Goal: Task Accomplishment & Management: Manage account settings

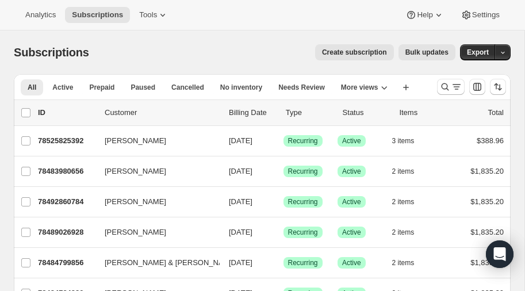
click at [374, 52] on span "Create subscription" at bounding box center [354, 52] width 65 height 9
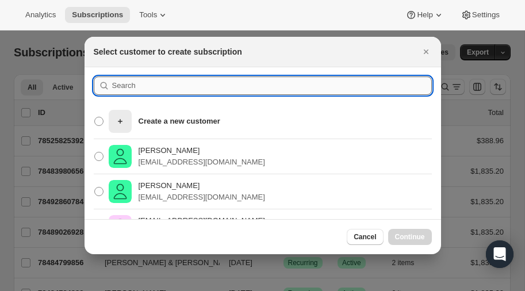
click at [154, 86] on input ":rc:" at bounding box center [272, 86] width 320 height 18
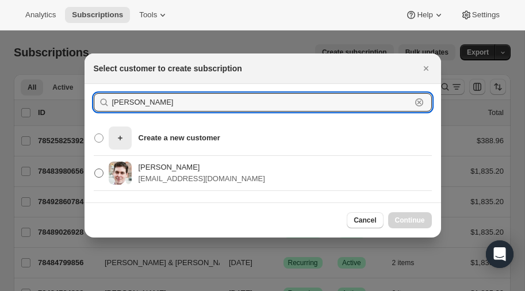
type input "Weiser"
click at [101, 173] on span ":rc:" at bounding box center [98, 173] width 9 height 9
click at [95, 169] on input "Mark Weiser marc@rpmvc.com" at bounding box center [94, 169] width 1 height 1
radio input "true"
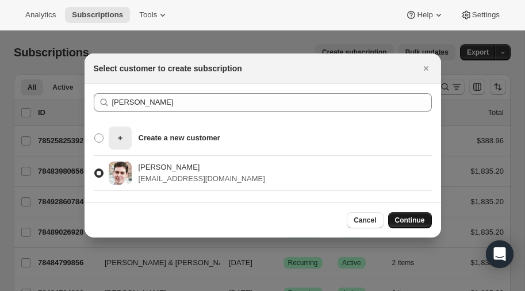
click at [410, 219] on span "Continue" at bounding box center [410, 220] width 30 height 9
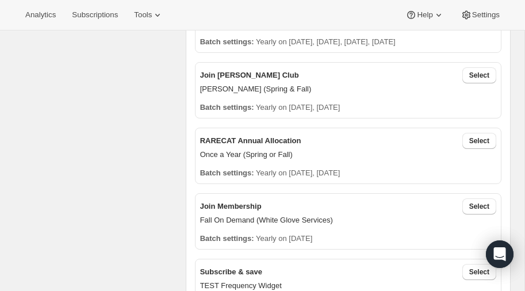
scroll to position [437, 0]
click at [483, 139] on span "Select" at bounding box center [479, 141] width 20 height 9
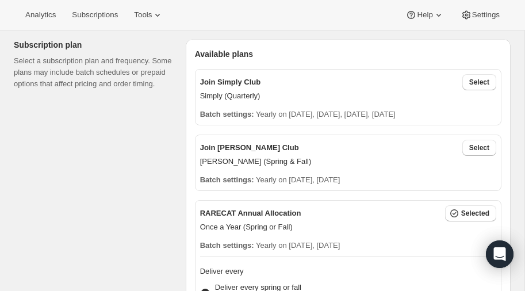
scroll to position [362, 0]
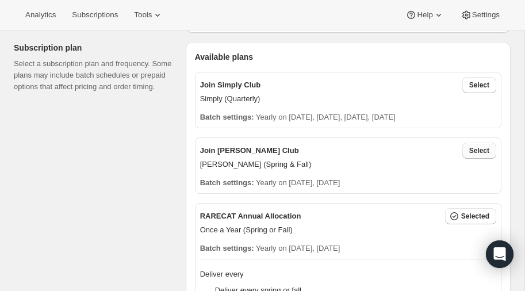
click at [481, 151] on span "Select" at bounding box center [479, 150] width 20 height 9
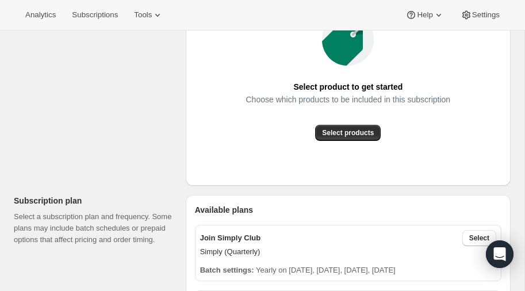
scroll to position [211, 0]
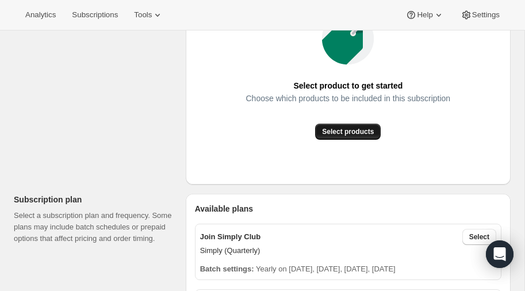
click at [345, 132] on span "Select products" at bounding box center [348, 131] width 52 height 9
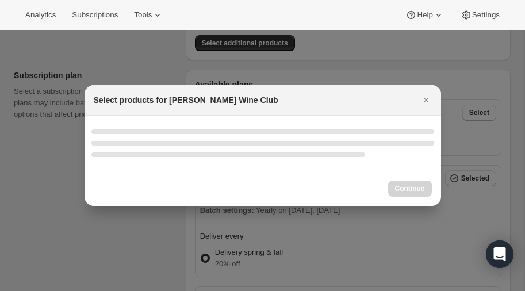
select select "gid://shopify/ProductVariant/52386189410672"
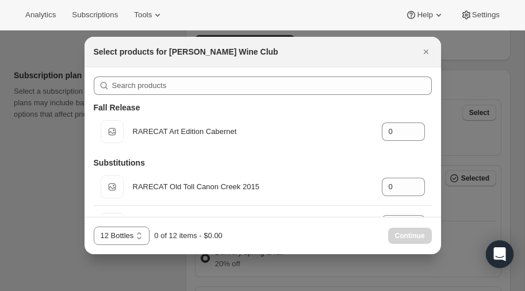
click at [47, 137] on div at bounding box center [262, 145] width 525 height 291
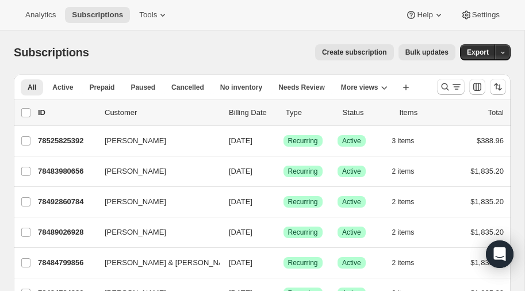
click at [365, 52] on span "Create subscription" at bounding box center [354, 52] width 65 height 9
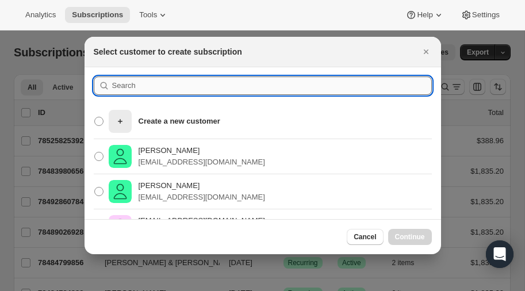
click at [143, 89] on input ":rc:" at bounding box center [272, 86] width 320 height 18
type input "[PERSON_NAME]"
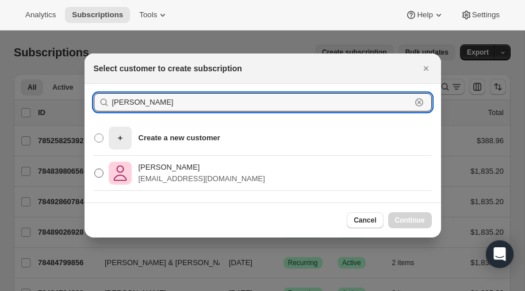
type input "[PERSON_NAME]"
click at [99, 172] on span ":rc:" at bounding box center [98, 173] width 9 height 9
click at [95, 169] on input "[PERSON_NAME] [EMAIL_ADDRESS][DOMAIN_NAME]" at bounding box center [94, 169] width 1 height 1
radio input "true"
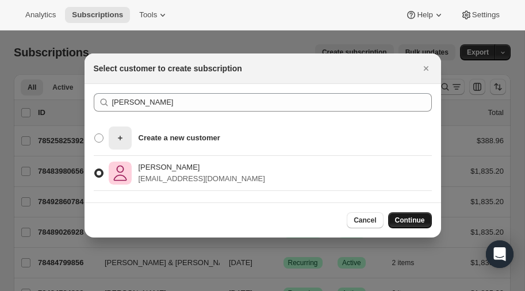
click at [407, 217] on span "Continue" at bounding box center [410, 220] width 30 height 9
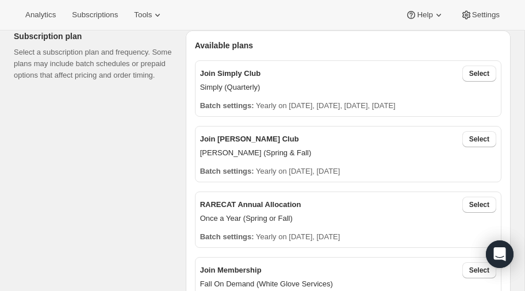
scroll to position [375, 0]
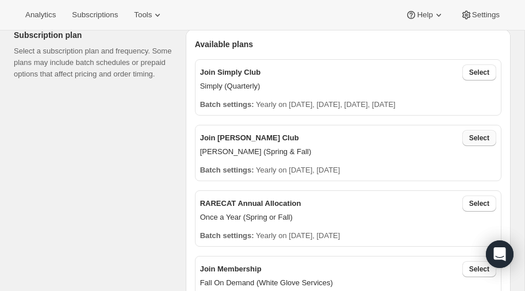
click at [483, 137] on span "Select" at bounding box center [479, 137] width 20 height 9
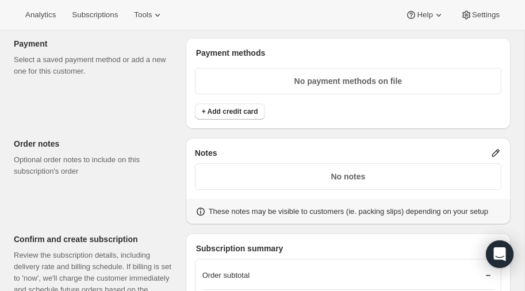
scroll to position [920, 0]
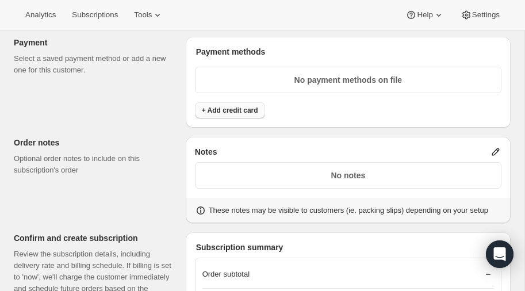
click at [220, 110] on span "+ Add credit card" at bounding box center [230, 110] width 56 height 9
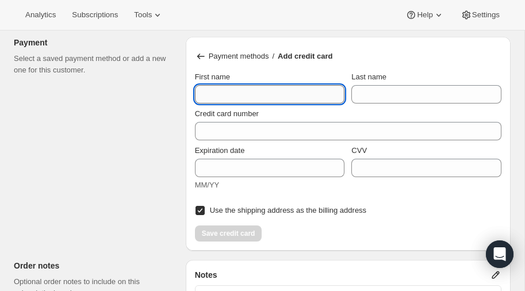
click at [219, 91] on input "First name" at bounding box center [270, 94] width 150 height 18
click at [204, 59] on div "Payment methods / Add credit card" at bounding box center [348, 56] width 307 height 21
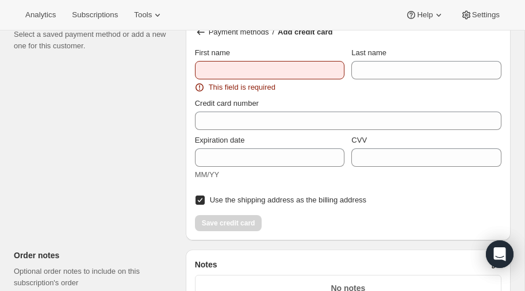
scroll to position [944, 0]
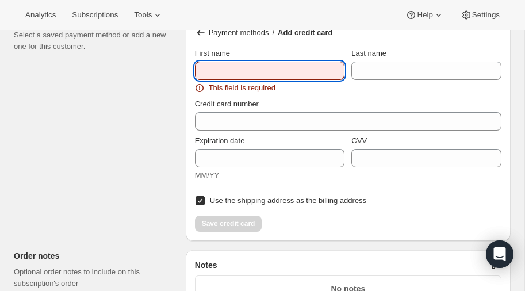
click at [231, 66] on input "First name" at bounding box center [270, 71] width 150 height 18
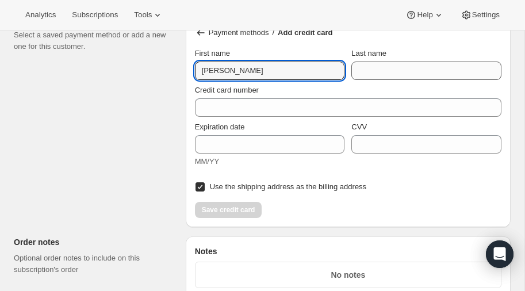
type input "Eric"
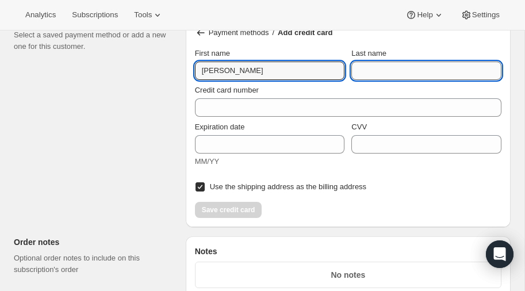
click at [450, 69] on input "Last name" at bounding box center [426, 71] width 150 height 18
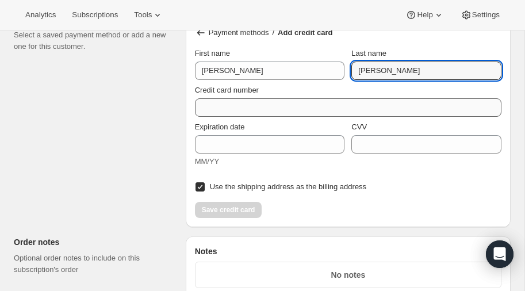
type input "Morris"
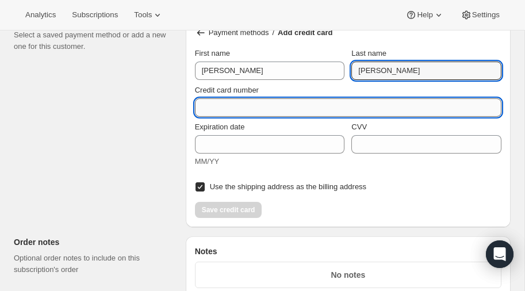
click at [320, 98] on input "Credit card number" at bounding box center [343, 107] width 297 height 18
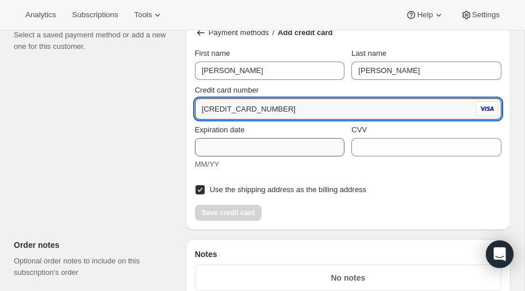
type input "4147 2026 0695 8328"
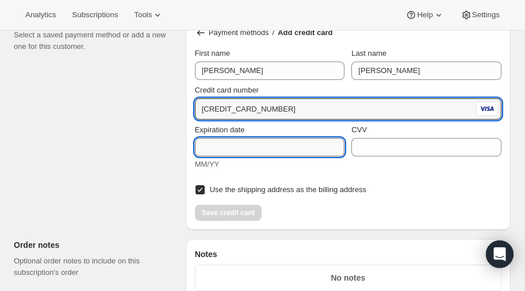
click at [238, 143] on input "Expiration date" at bounding box center [270, 147] width 150 height 18
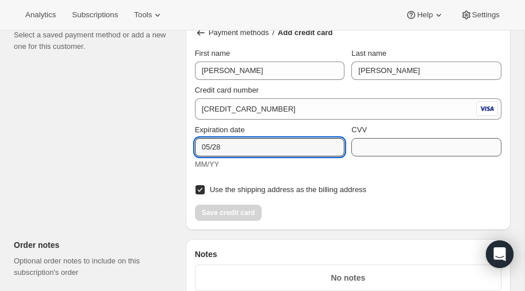
type input "05/28"
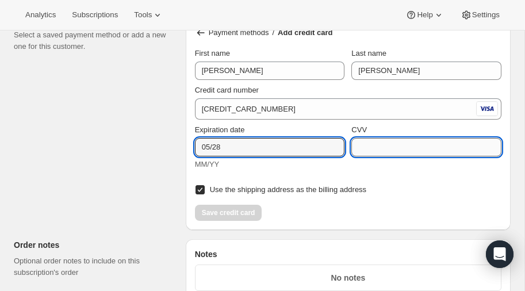
click at [396, 148] on input "CVV" at bounding box center [426, 147] width 150 height 18
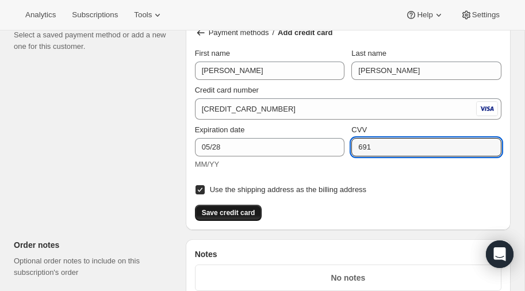
type input "691"
click at [215, 211] on span "Save credit card" at bounding box center [228, 212] width 53 height 9
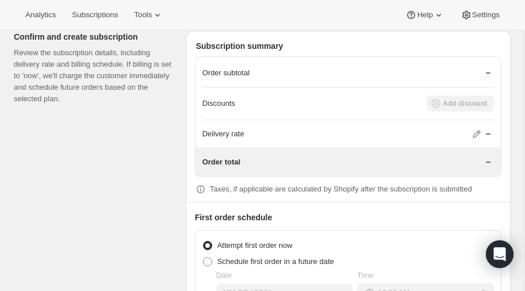
scroll to position [1205, 0]
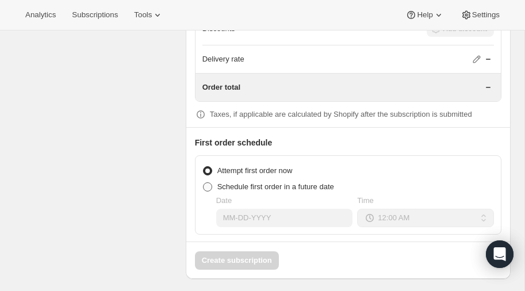
click at [208, 185] on span at bounding box center [207, 186] width 9 height 9
click at [204, 183] on input "Schedule first order in a future date" at bounding box center [203, 182] width 1 height 1
radio input "true"
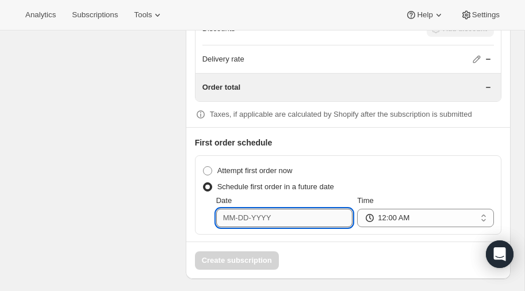
click at [288, 215] on input "Date" at bounding box center [284, 218] width 137 height 18
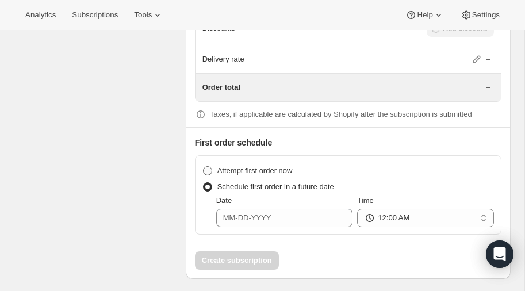
click at [207, 166] on span at bounding box center [207, 170] width 9 height 9
click at [204, 166] on input "Attempt first order now" at bounding box center [203, 166] width 1 height 1
radio input "true"
click at [209, 183] on span at bounding box center [207, 186] width 9 height 9
click at [204, 183] on input "Schedule first order in a future date" at bounding box center [203, 182] width 1 height 1
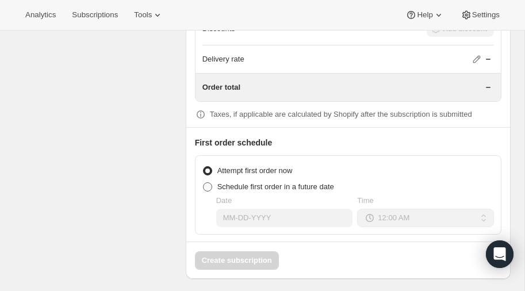
radio input "true"
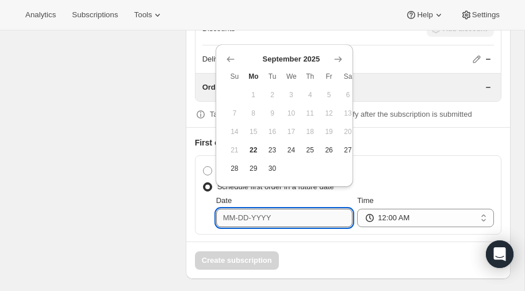
click at [276, 211] on input "Date" at bounding box center [284, 218] width 137 height 18
click at [336, 57] on icon "Show next month, October 2025" at bounding box center [338, 59] width 12 height 12
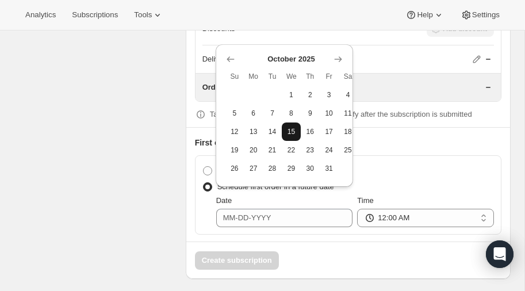
click at [292, 129] on span "15" at bounding box center [291, 131] width 10 height 9
type input "10-15-2025"
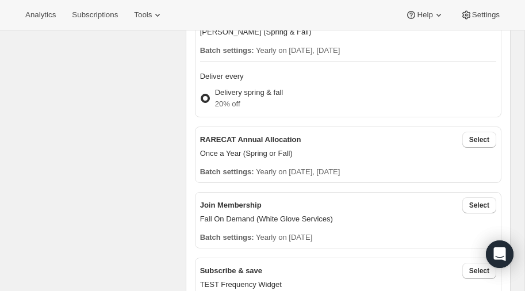
scroll to position [496, 0]
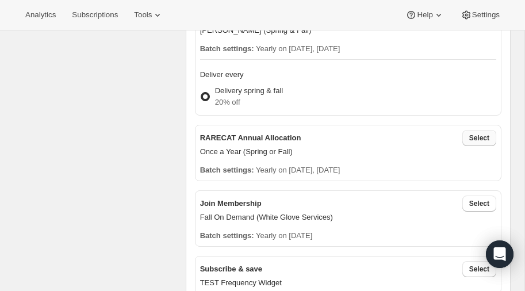
click at [480, 135] on span "Select" at bounding box center [479, 137] width 20 height 9
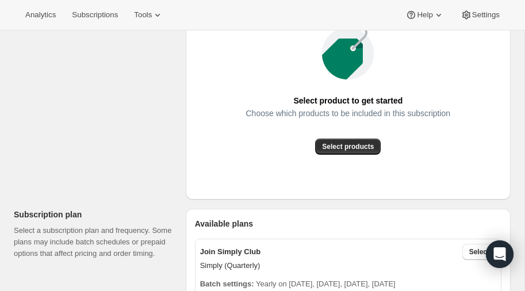
scroll to position [200, 0]
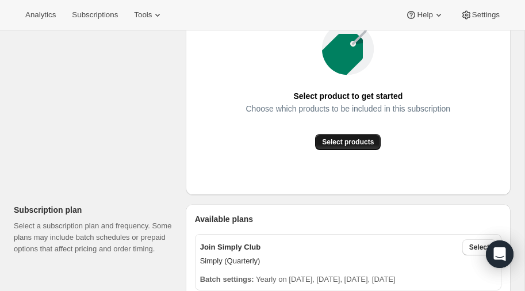
click at [337, 144] on span "Select products" at bounding box center [348, 141] width 52 height 9
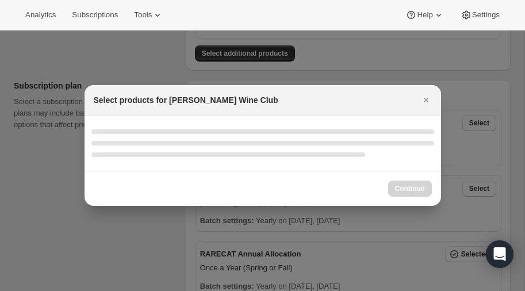
select select "gid://shopify/ProductVariant/52386189410672"
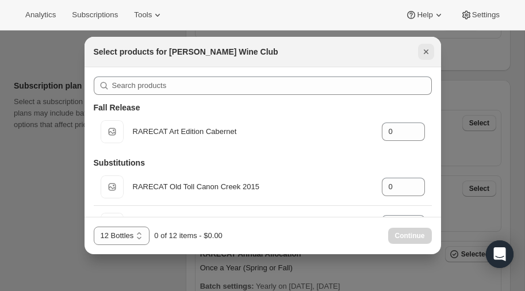
click at [425, 51] on icon "Close" at bounding box center [425, 51] width 5 height 5
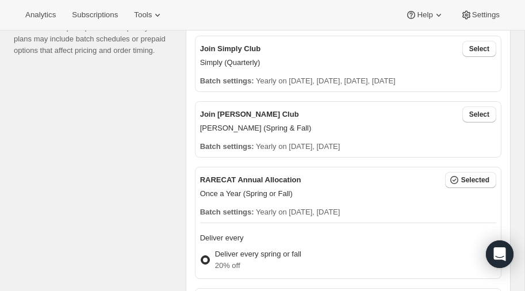
scroll to position [392, 0]
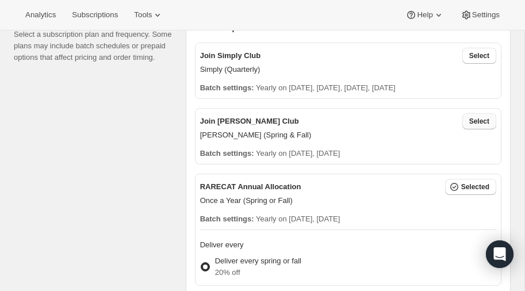
click at [474, 119] on span "Select" at bounding box center [479, 121] width 20 height 9
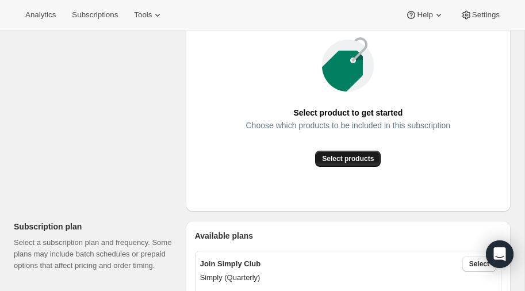
scroll to position [183, 0]
click at [344, 152] on button "Select products" at bounding box center [348, 159] width 66 height 16
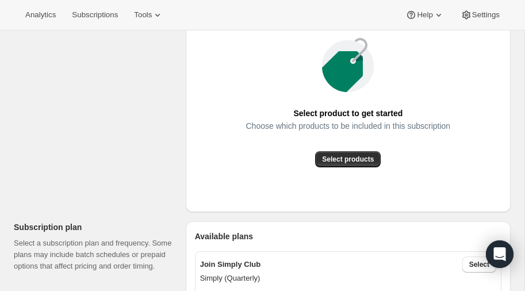
scroll to position [0, 0]
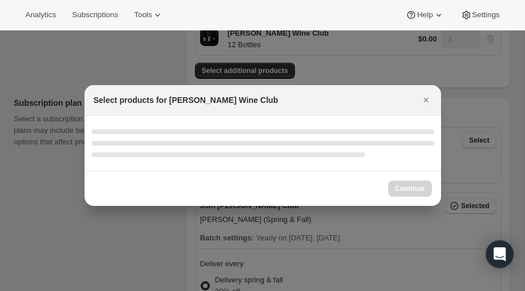
select select "gid://shopify/ProductVariant/52386189410672"
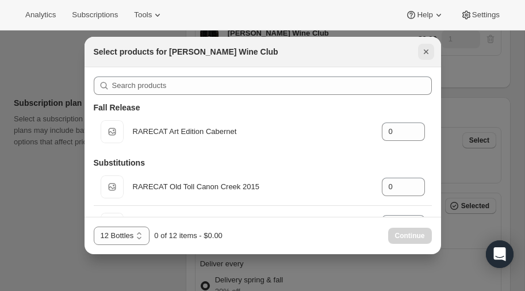
click at [427, 51] on icon "Close" at bounding box center [426, 52] width 12 height 12
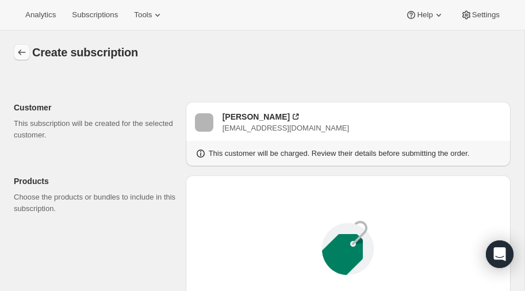
click at [22, 50] on icon "button" at bounding box center [22, 53] width 12 height 12
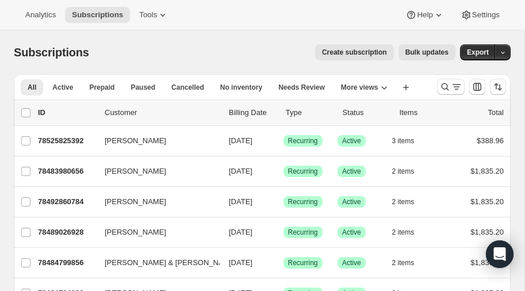
click at [372, 51] on span "Create subscription" at bounding box center [354, 52] width 65 height 9
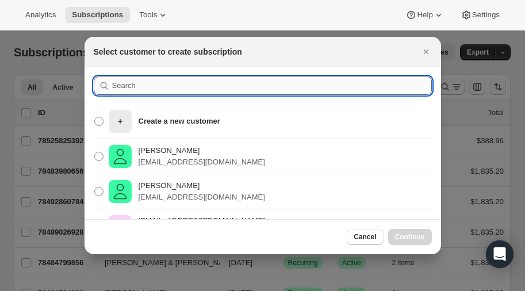
click at [173, 87] on input ":rc:" at bounding box center [272, 86] width 320 height 18
type input "[PERSON_NAME]"
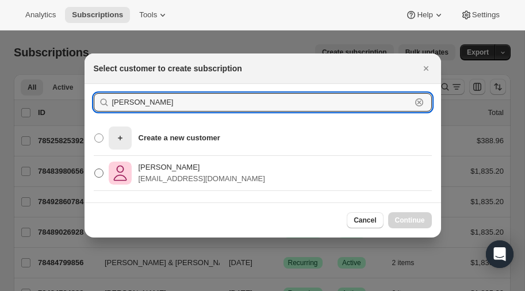
type input "[PERSON_NAME]"
click at [97, 173] on span ":rc:" at bounding box center [98, 173] width 9 height 9
click at [95, 169] on input "[PERSON_NAME] [EMAIL_ADDRESS][DOMAIN_NAME]" at bounding box center [94, 169] width 1 height 1
radio input "true"
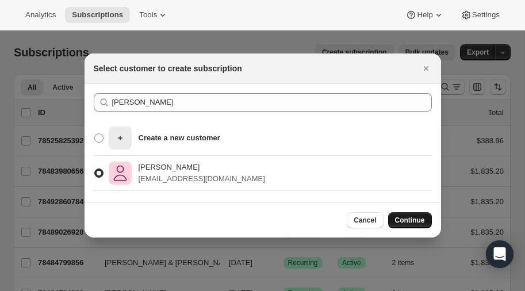
click at [414, 216] on span "Continue" at bounding box center [410, 220] width 30 height 9
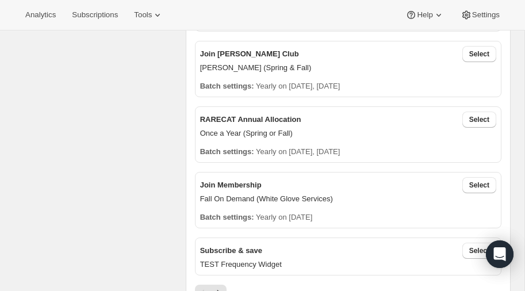
scroll to position [458, 0]
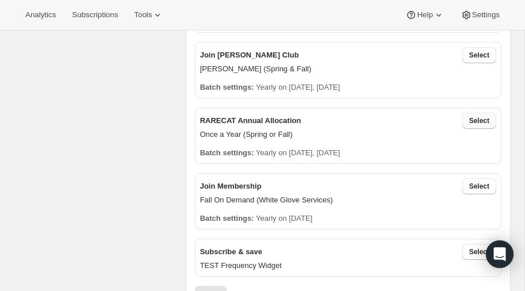
click at [472, 118] on span "Select" at bounding box center [479, 120] width 20 height 9
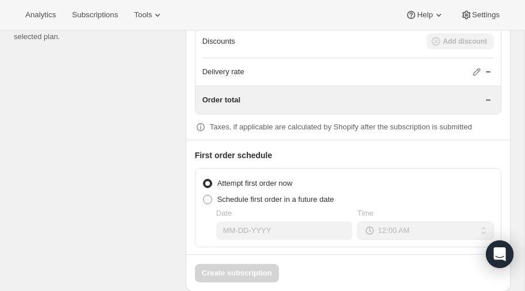
scroll to position [1205, 0]
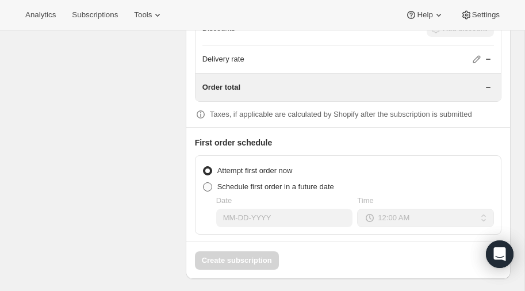
click at [217, 182] on span "Schedule first order in a future date" at bounding box center [275, 186] width 117 height 9
click at [204, 182] on input "Schedule first order in a future date" at bounding box center [203, 182] width 1 height 1
radio input "true"
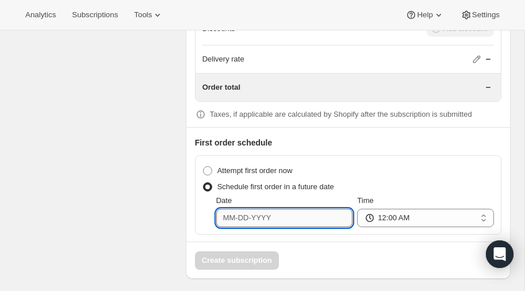
click at [273, 215] on input "Date" at bounding box center [284, 218] width 137 height 18
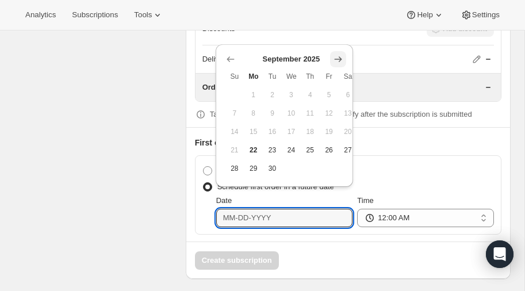
click at [338, 60] on icon "Show next month, October 2025" at bounding box center [338, 59] width 12 height 12
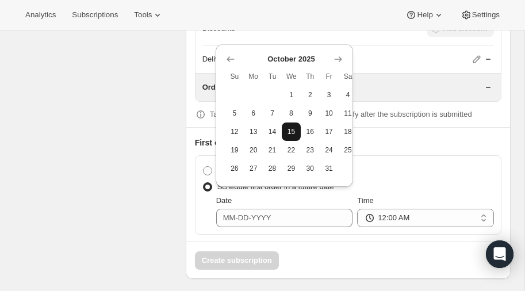
click at [294, 130] on span "15" at bounding box center [291, 131] width 10 height 9
type input "10-15-2025"
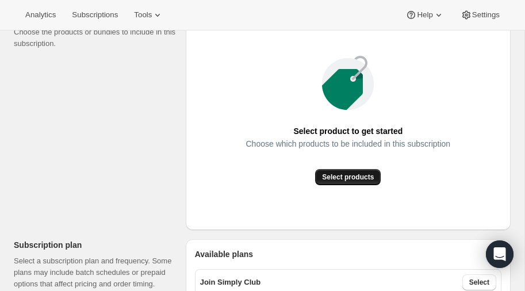
scroll to position [167, 0]
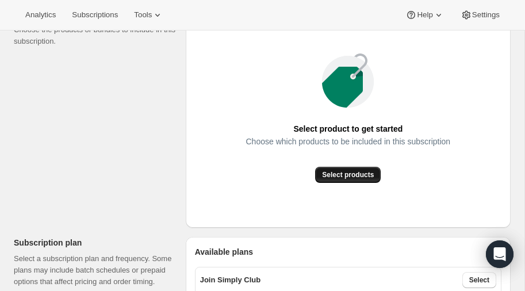
click at [350, 173] on span "Select products" at bounding box center [348, 174] width 52 height 9
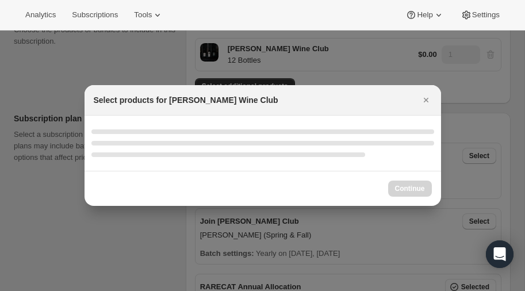
select select "gid://shopify/ProductVariant/52386189410672"
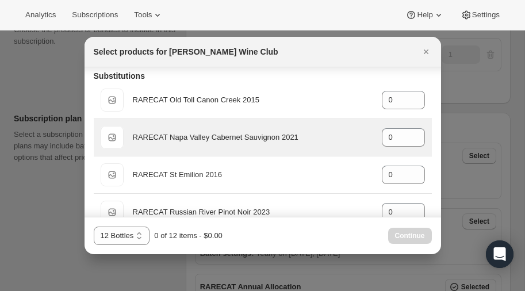
scroll to position [0, 0]
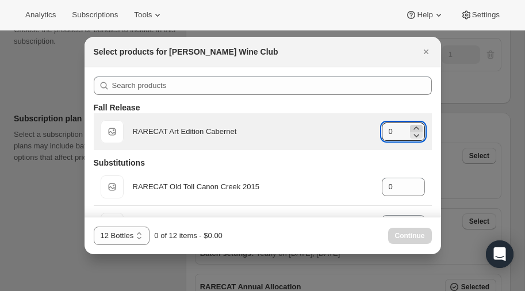
click at [415, 128] on icon ":rbs:" at bounding box center [416, 128] width 5 height 3
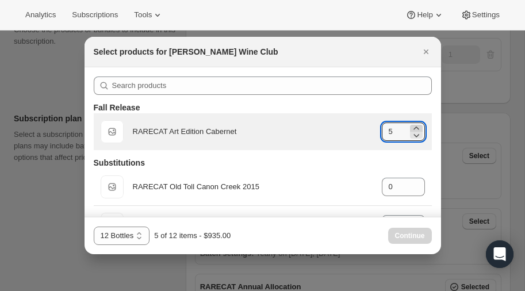
click at [415, 128] on icon ":rbs:" at bounding box center [416, 128] width 5 height 3
type input "6"
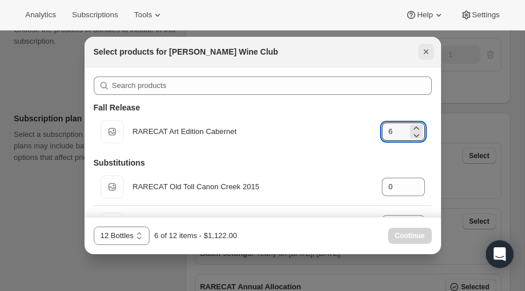
click at [426, 50] on icon "Close" at bounding box center [426, 52] width 12 height 12
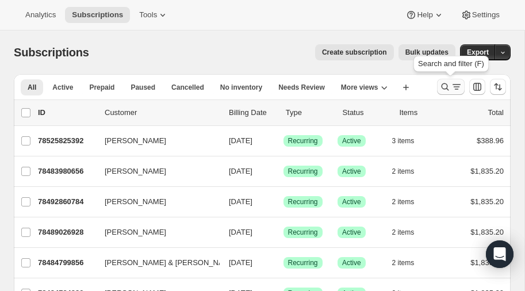
click at [446, 86] on icon "Search and filter results" at bounding box center [445, 87] width 12 height 12
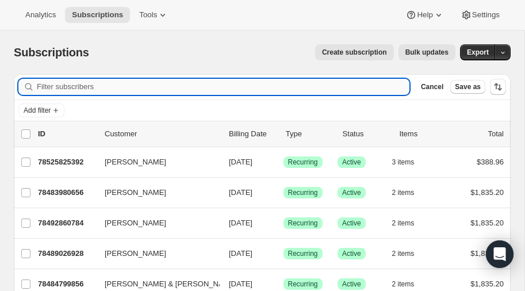
click at [94, 90] on input "Filter subscribers" at bounding box center [223, 87] width 373 height 16
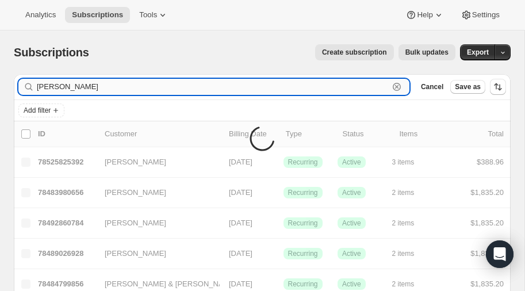
type input "watkinson"
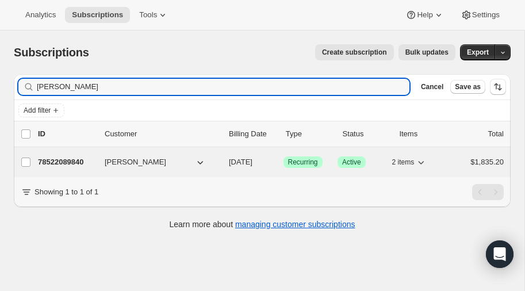
click at [62, 159] on p "78522089840" at bounding box center [67, 162] width 58 height 12
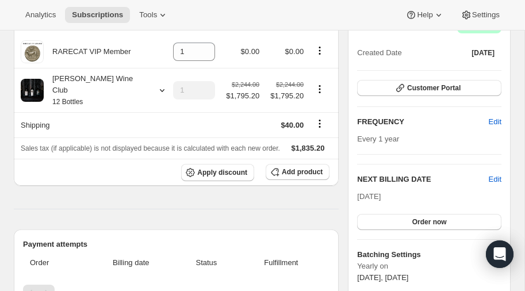
scroll to position [125, 0]
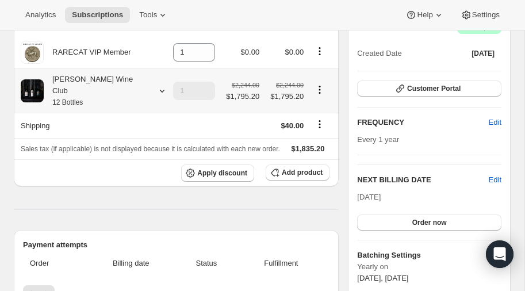
click at [156, 85] on icon at bounding box center [162, 91] width 12 height 12
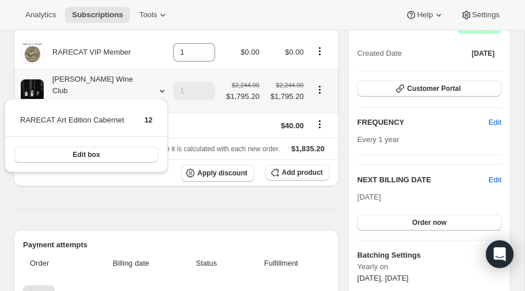
click at [156, 85] on icon at bounding box center [162, 91] width 12 height 12
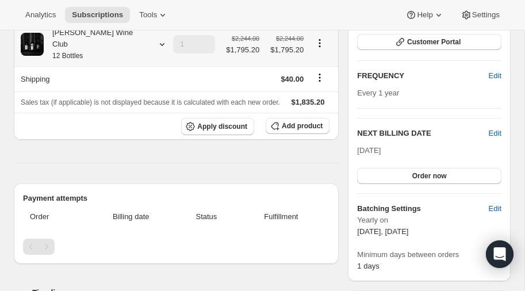
scroll to position [0, 0]
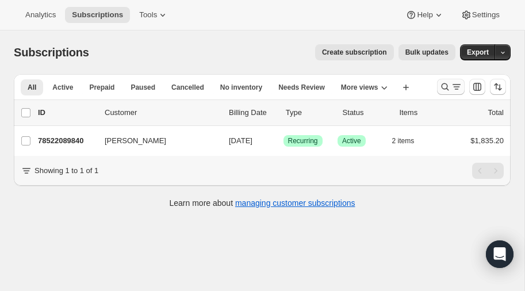
click at [444, 86] on icon "Search and filter results" at bounding box center [445, 87] width 12 height 12
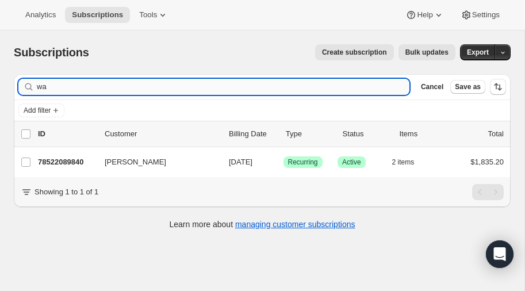
type input "w"
type input "o"
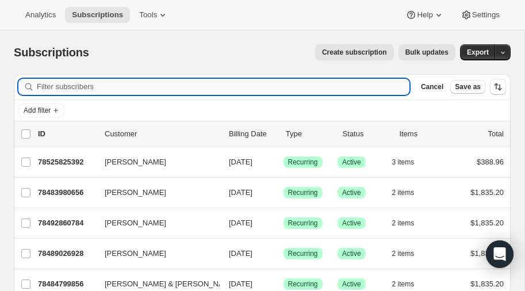
click at [158, 87] on input "Filter subscribers" at bounding box center [223, 87] width 373 height 16
type input "eri"
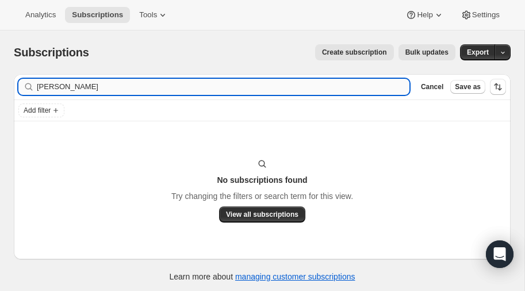
click at [89, 89] on input "[PERSON_NAME]" at bounding box center [223, 87] width 373 height 16
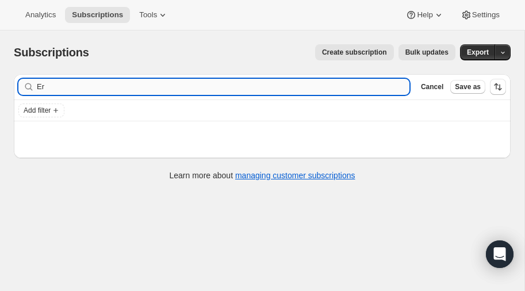
type input "E"
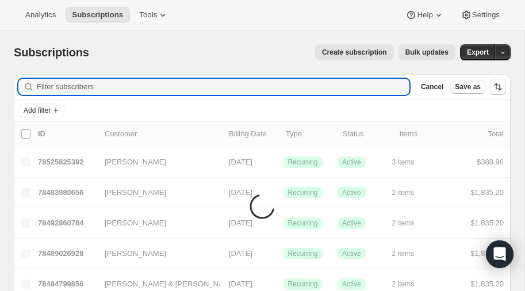
click at [361, 53] on span "Create subscription" at bounding box center [354, 52] width 65 height 9
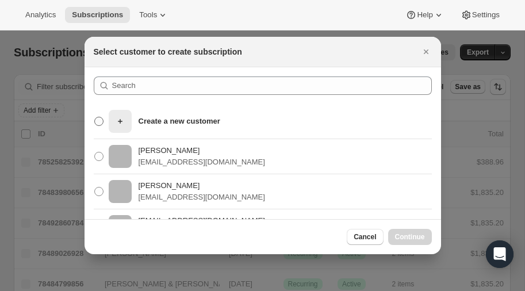
click at [124, 125] on icon ":rc:" at bounding box center [120, 122] width 12 height 12
click at [95, 117] on input "Create a new customer" at bounding box center [94, 117] width 1 height 1
radio input "true"
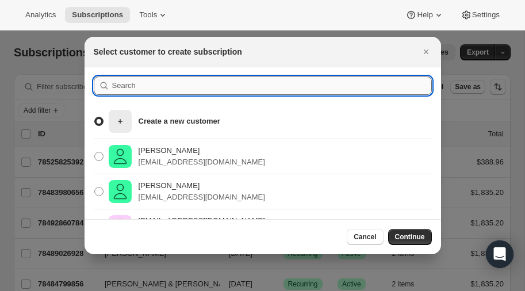
click at [157, 82] on input ":rc:" at bounding box center [272, 86] width 320 height 18
type input "[PERSON_NAME]"
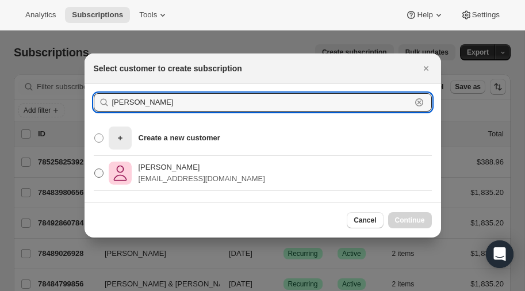
type input "[PERSON_NAME]"
click at [100, 175] on span ":rc:" at bounding box center [98, 173] width 9 height 9
click at [95, 169] on input "[PERSON_NAME] [EMAIL_ADDRESS][DOMAIN_NAME]" at bounding box center [94, 169] width 1 height 1
radio input "true"
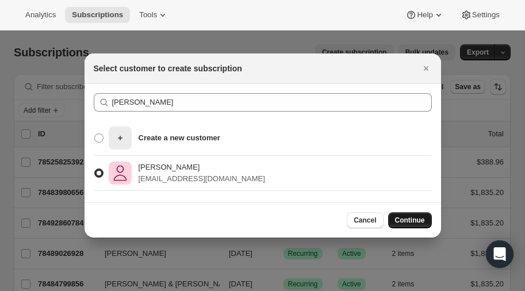
click at [412, 221] on span "Continue" at bounding box center [410, 220] width 30 height 9
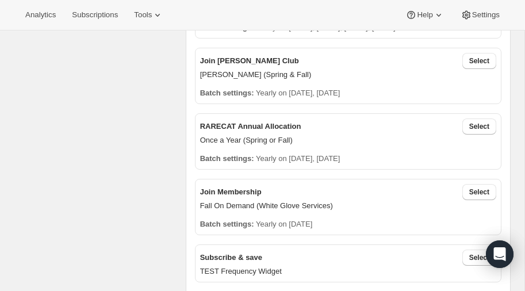
scroll to position [455, 0]
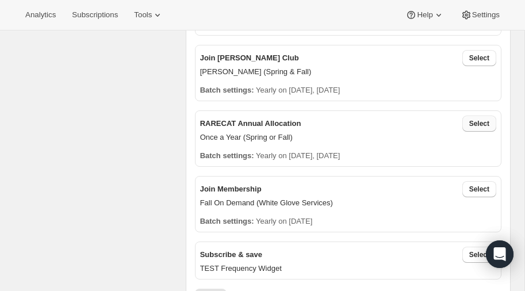
click at [473, 121] on span "Select" at bounding box center [479, 123] width 20 height 9
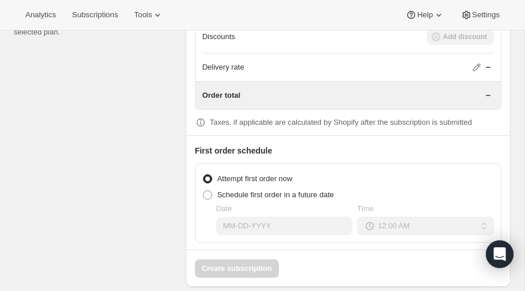
scroll to position [1205, 0]
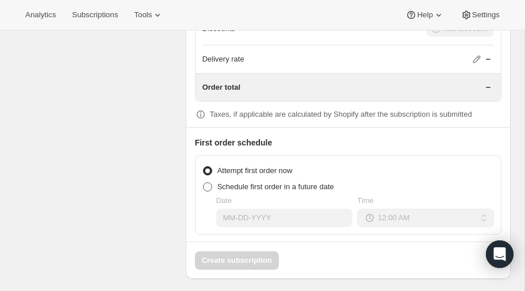
click at [208, 182] on span at bounding box center [207, 186] width 9 height 9
click at [204, 182] on input "Schedule first order in a future date" at bounding box center [203, 182] width 1 height 1
radio input "true"
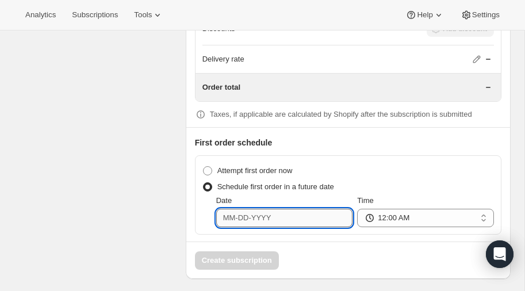
click at [276, 213] on input "Date" at bounding box center [284, 218] width 137 height 18
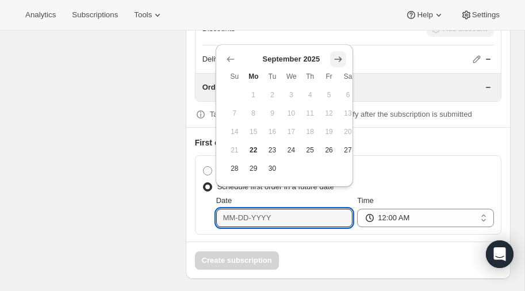
click at [338, 54] on icon "Show next month, October 2025" at bounding box center [338, 59] width 12 height 12
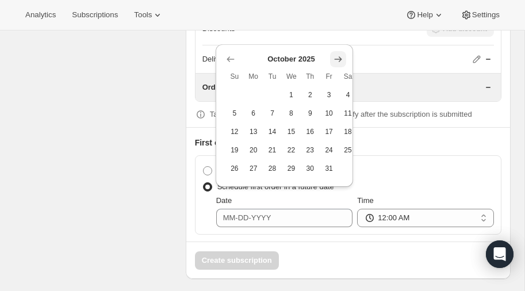
click at [338, 54] on icon "Show next month, November 2025" at bounding box center [338, 59] width 12 height 12
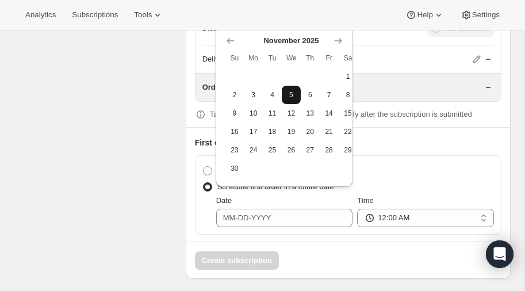
click at [290, 96] on span "5" at bounding box center [291, 94] width 10 height 9
type input "11-05-2025"
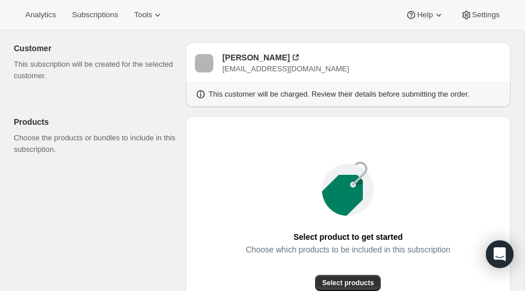
scroll to position [59, 0]
click at [353, 280] on span "Select products" at bounding box center [348, 283] width 52 height 9
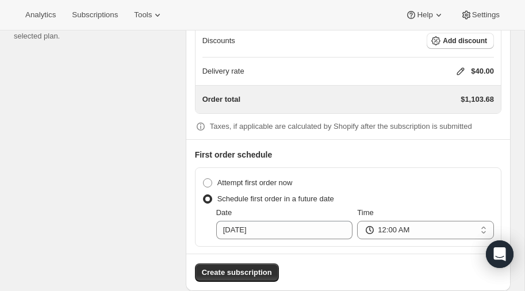
scroll to position [1076, 0]
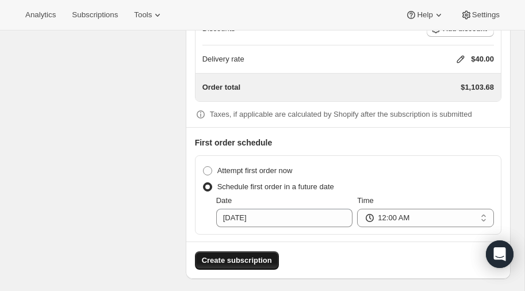
click at [228, 255] on span "Create subscription" at bounding box center [237, 261] width 70 height 12
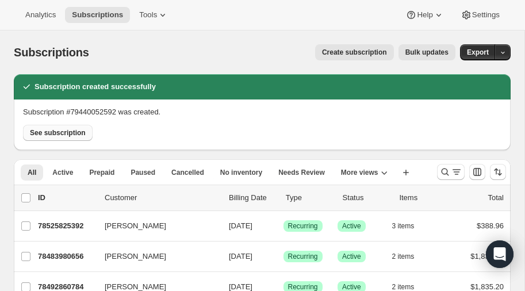
click at [53, 135] on span "See subscription" at bounding box center [58, 132] width 56 height 9
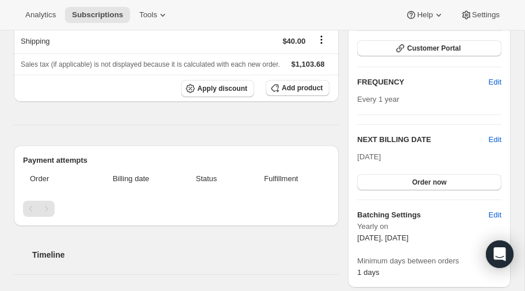
scroll to position [153, 0]
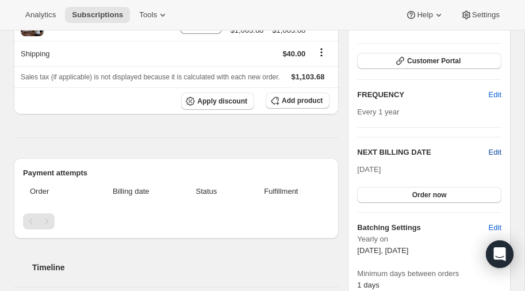
click at [496, 148] on span "Edit" at bounding box center [495, 153] width 13 height 12
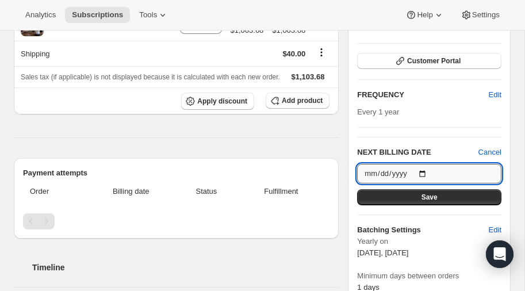
click at [425, 173] on input "2026-10-15" at bounding box center [429, 174] width 144 height 20
type input "2026-11-05"
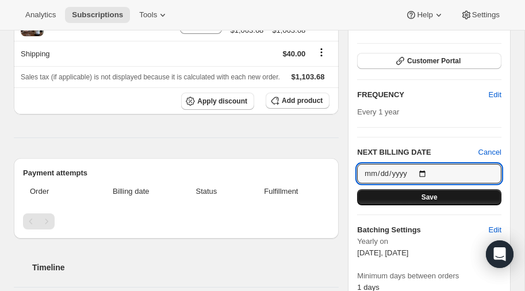
click at [433, 196] on span "Save" at bounding box center [430, 197] width 16 height 9
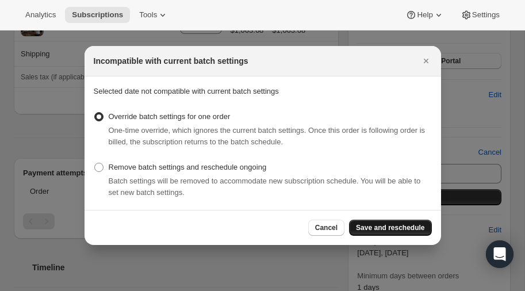
click at [396, 227] on span "Save and reschedule" at bounding box center [390, 227] width 68 height 9
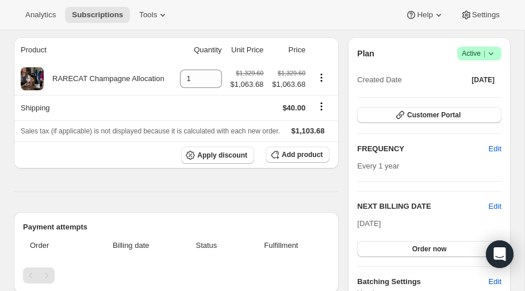
scroll to position [151, 0]
click at [496, 204] on span "Edit" at bounding box center [495, 207] width 13 height 12
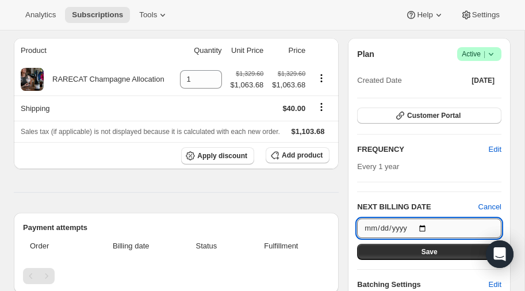
click at [426, 224] on input "2026-11-05" at bounding box center [429, 229] width 144 height 20
type input "2025-11-05"
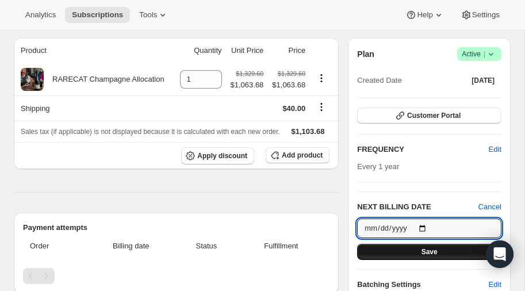
click at [425, 248] on span "Save" at bounding box center [430, 251] width 16 height 9
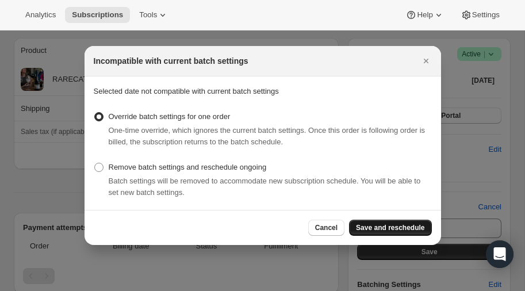
click at [392, 225] on span "Save and reschedule" at bounding box center [390, 227] width 68 height 9
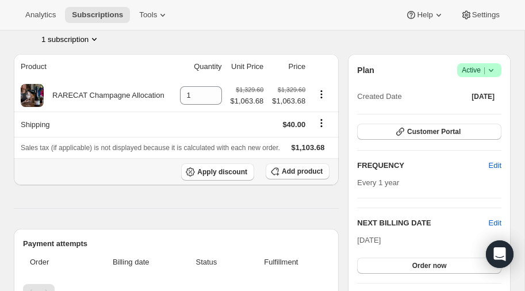
scroll to position [0, 0]
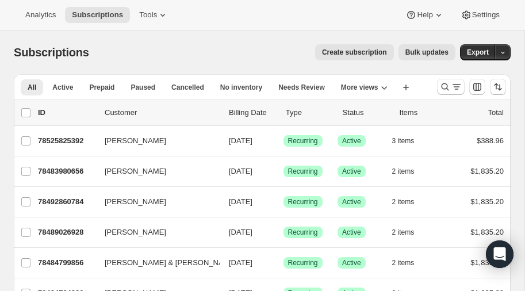
click at [364, 52] on span "Create subscription" at bounding box center [354, 52] width 65 height 9
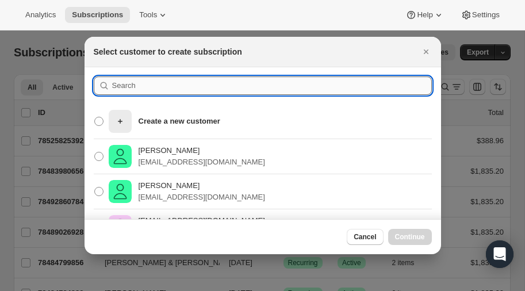
click at [154, 88] on input ":r1bg:" at bounding box center [272, 86] width 320 height 18
type input "eric"
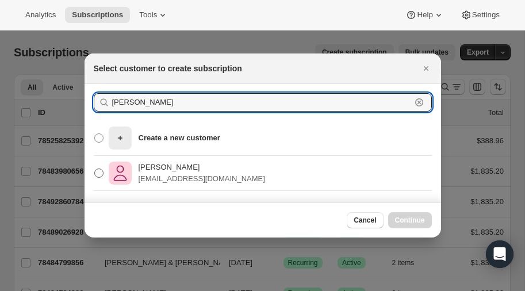
type input "Eric morris"
click at [102, 170] on span ":r1bg:" at bounding box center [98, 173] width 9 height 9
click at [95, 169] on input "Eric Morris emorrisau@yahoo.com" at bounding box center [94, 169] width 1 height 1
radio input "true"
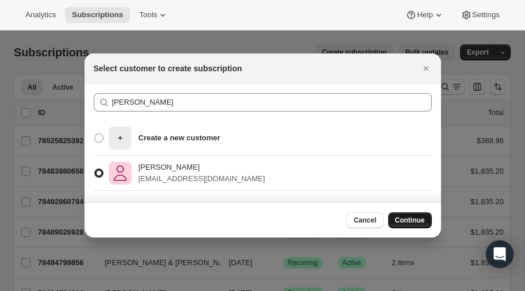
click at [400, 216] on span "Continue" at bounding box center [410, 220] width 30 height 9
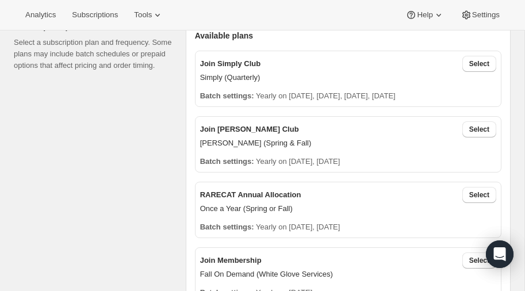
scroll to position [383, 0]
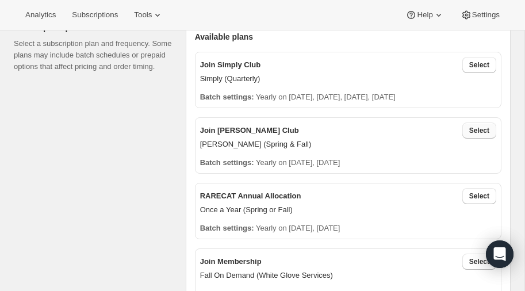
click at [487, 128] on span "Select" at bounding box center [479, 130] width 20 height 9
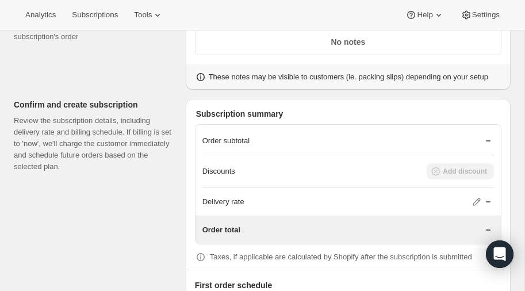
scroll to position [1205, 0]
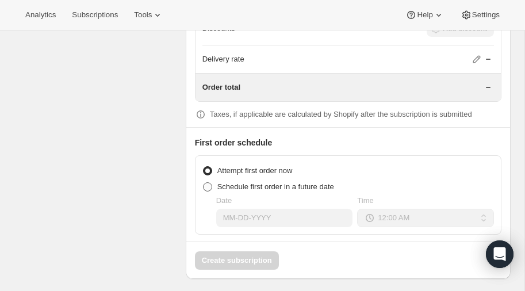
click at [207, 182] on span at bounding box center [207, 186] width 9 height 9
click at [204, 182] on input "Schedule first order in a future date" at bounding box center [203, 182] width 1 height 1
radio input "true"
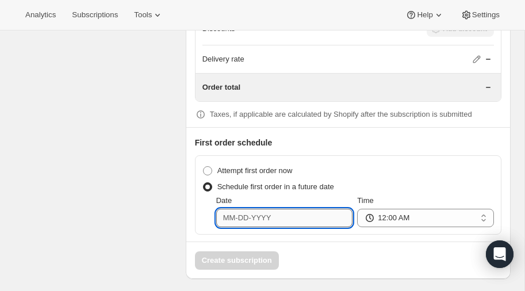
click at [286, 215] on input "Date" at bounding box center [284, 218] width 137 height 18
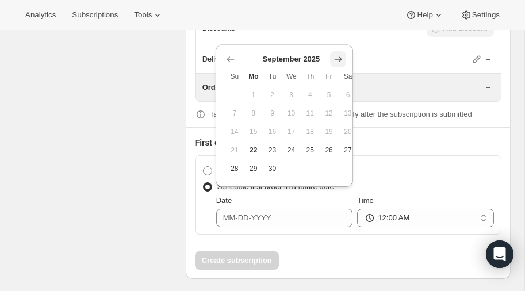
click at [337, 59] on icon "Show next month, October 2025" at bounding box center [338, 59] width 12 height 12
click at [337, 59] on icon "Show next month, November 2025" at bounding box center [338, 59] width 12 height 12
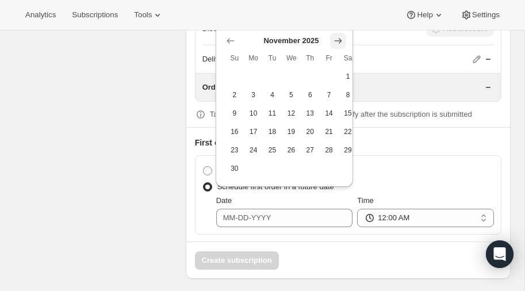
click at [338, 37] on icon "Show next month, December 2025" at bounding box center [338, 41] width 12 height 12
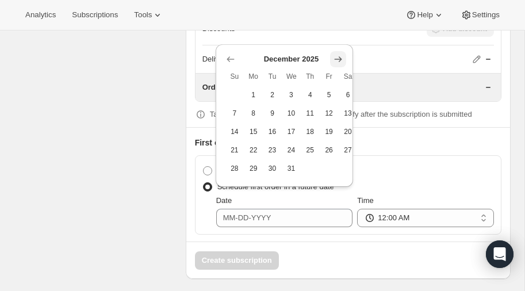
click at [339, 54] on icon "Show next month, January 2026" at bounding box center [338, 59] width 12 height 12
click at [339, 54] on icon "Show next month, February 2026" at bounding box center [338, 59] width 12 height 12
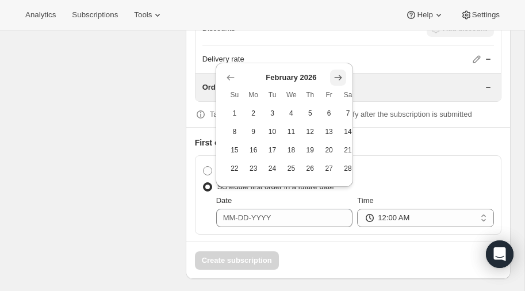
click at [337, 77] on icon "Show next month, March 2026" at bounding box center [338, 78] width 12 height 12
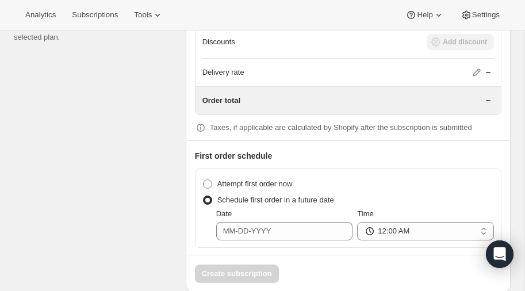
scroll to position [1189, 0]
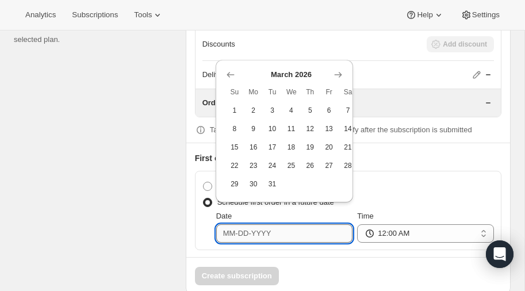
click at [270, 225] on input "Date" at bounding box center [284, 233] width 137 height 18
click at [332, 146] on span "20" at bounding box center [329, 147] width 10 height 9
type input "[DATE]"
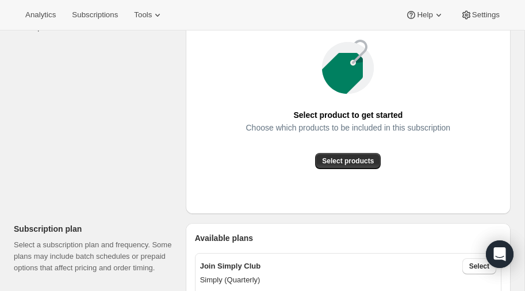
scroll to position [202, 0]
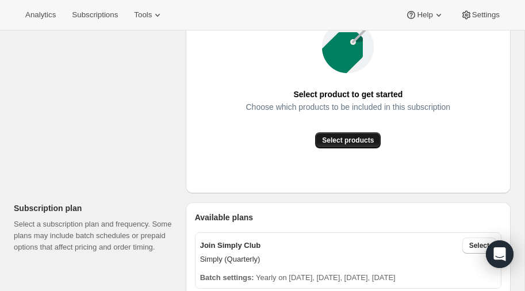
click at [347, 140] on span "Select products" at bounding box center [348, 140] width 52 height 9
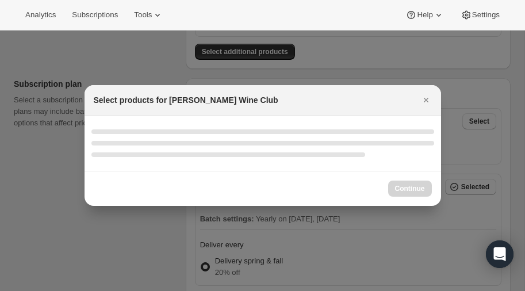
select select "gid://shopify/ProductVariant/52386189410672"
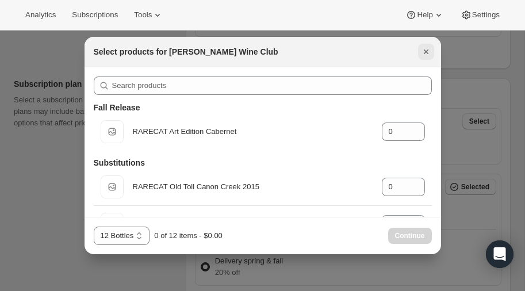
click at [426, 51] on icon "Close" at bounding box center [425, 51] width 5 height 5
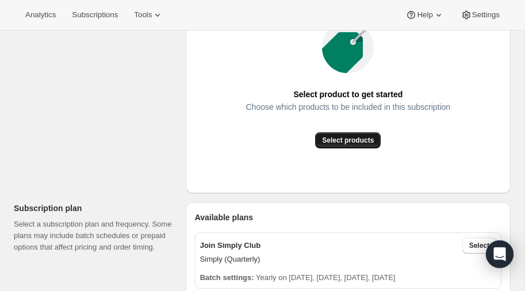
click at [349, 139] on span "Select products" at bounding box center [348, 140] width 52 height 9
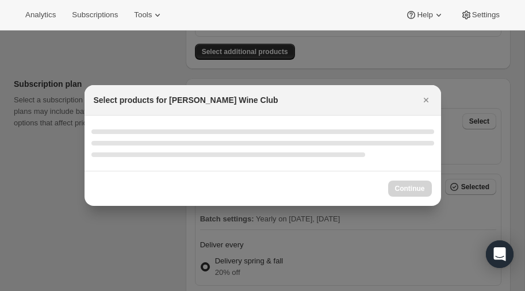
select select "gid://shopify/ProductVariant/52386189410672"
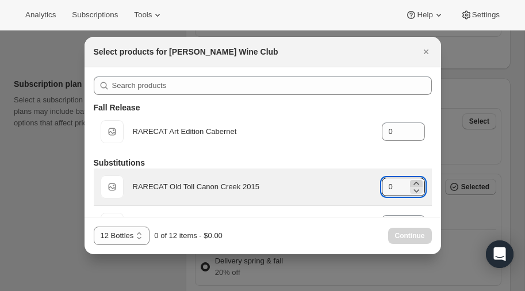
click at [416, 181] on icon ":r1nh:" at bounding box center [417, 184] width 12 height 12
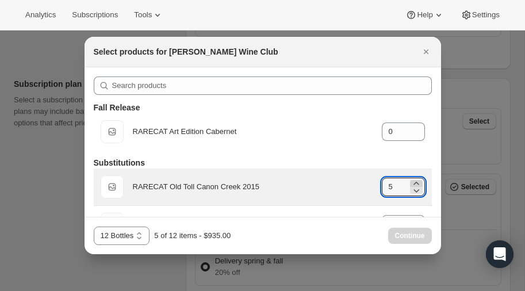
click at [416, 181] on icon ":r1nh:" at bounding box center [417, 184] width 12 height 12
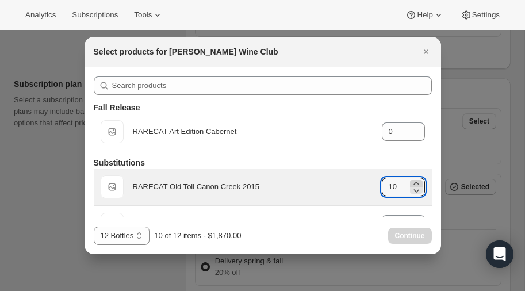
click at [416, 181] on icon ":r1nh:" at bounding box center [417, 184] width 12 height 12
type input "12"
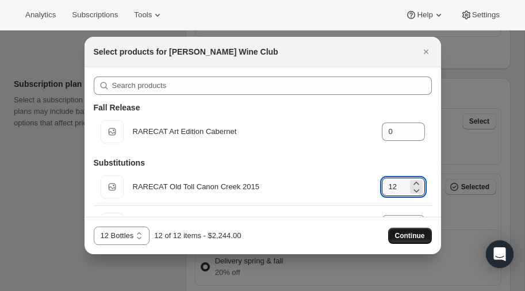
click at [408, 236] on span "Continue" at bounding box center [410, 235] width 30 height 9
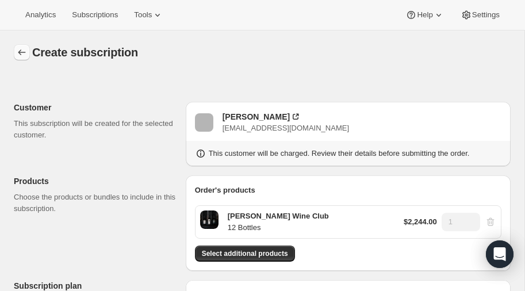
click at [22, 49] on icon "button" at bounding box center [22, 53] width 12 height 12
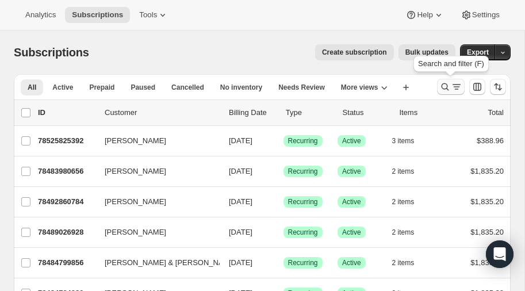
click at [445, 84] on icon "Search and filter results" at bounding box center [445, 87] width 12 height 12
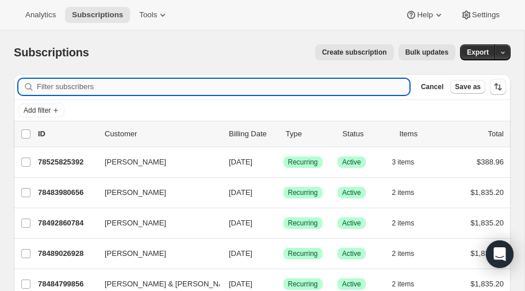
click at [127, 89] on input "Filter subscribers" at bounding box center [223, 87] width 373 height 16
type input "kate"
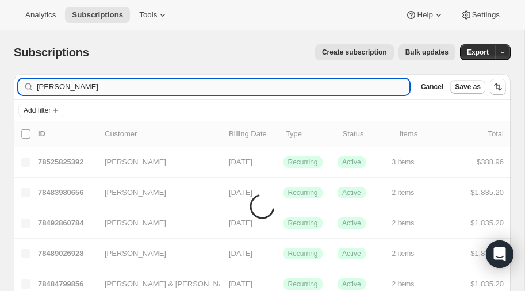
type input "Kate joiner"
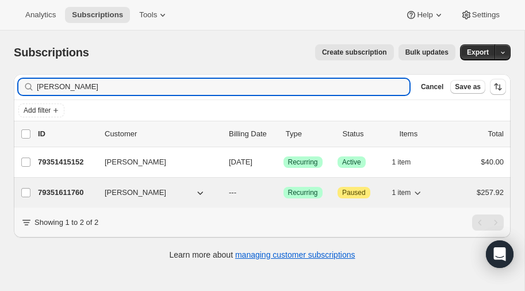
click at [61, 190] on p "79351611760" at bounding box center [67, 193] width 58 height 12
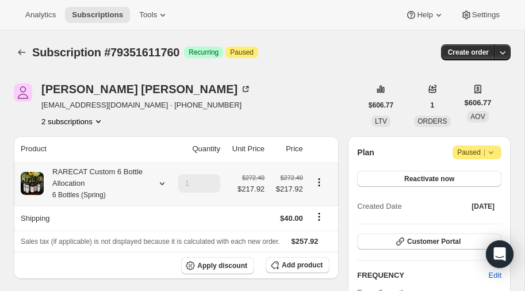
click at [163, 181] on icon at bounding box center [162, 184] width 12 height 12
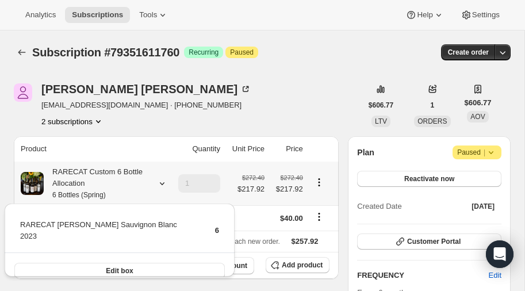
click at [162, 182] on icon at bounding box center [162, 184] width 12 height 12
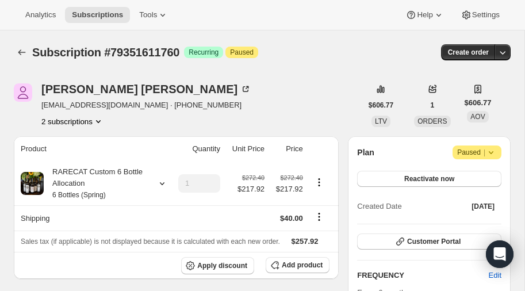
click at [90, 123] on button "2 subscriptions" at bounding box center [72, 122] width 63 height 12
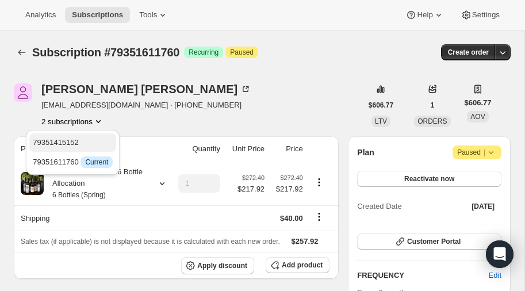
click at [75, 139] on span "79351415152" at bounding box center [56, 142] width 46 height 9
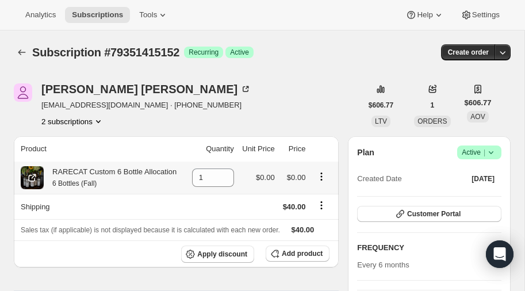
click at [85, 177] on div "RARECAT Custom 6 Bottle Allocation 6 Bottles (Fall)" at bounding box center [110, 177] width 133 height 23
click at [33, 174] on icon at bounding box center [34, 176] width 5 height 5
click at [91, 119] on button "2 subscriptions" at bounding box center [72, 122] width 63 height 12
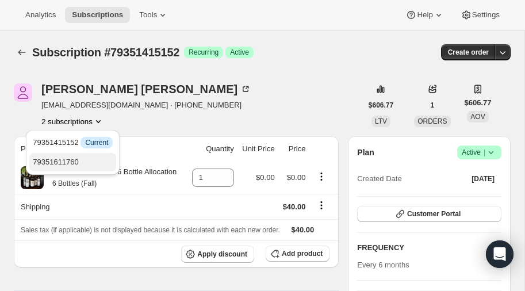
click at [77, 162] on span "79351611760" at bounding box center [56, 162] width 46 height 9
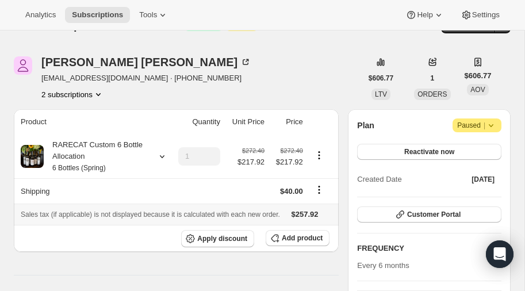
scroll to position [21, 0]
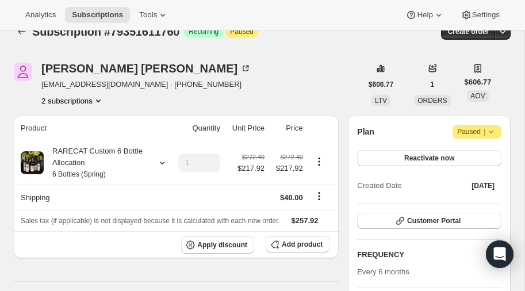
click at [98, 100] on icon "Product actions" at bounding box center [98, 101] width 5 height 3
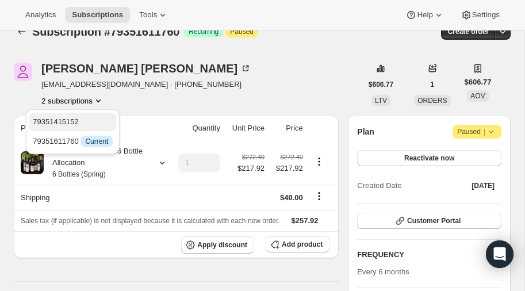
click at [68, 120] on span "79351415152" at bounding box center [56, 121] width 46 height 9
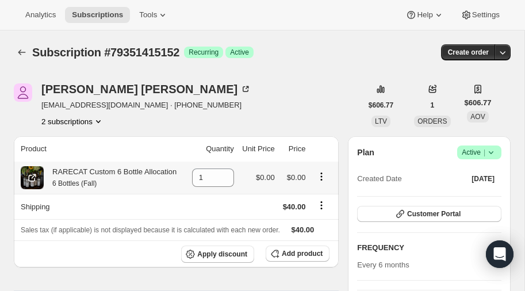
click at [320, 174] on icon "Product actions" at bounding box center [322, 177] width 12 height 12
click at [324, 207] on icon "Shipping actions" at bounding box center [322, 206] width 12 height 12
click at [321, 206] on icon "Shipping actions" at bounding box center [322, 206] width 12 height 12
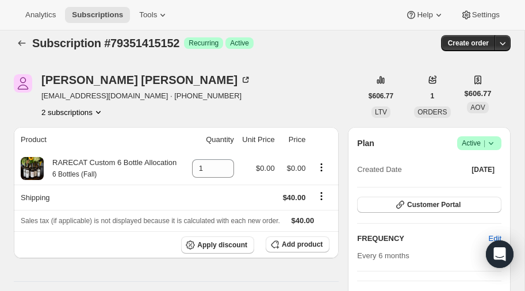
scroll to position [9, 0]
click at [325, 167] on icon "Product actions" at bounding box center [322, 168] width 12 height 12
click at [323, 166] on icon "Product actions" at bounding box center [322, 167] width 2 height 2
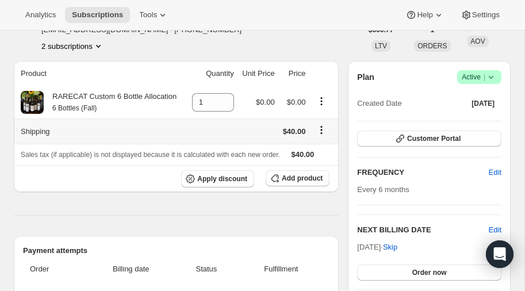
scroll to position [58, 0]
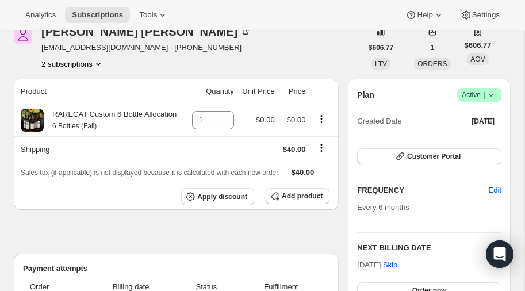
click at [101, 60] on icon "Product actions" at bounding box center [99, 64] width 12 height 12
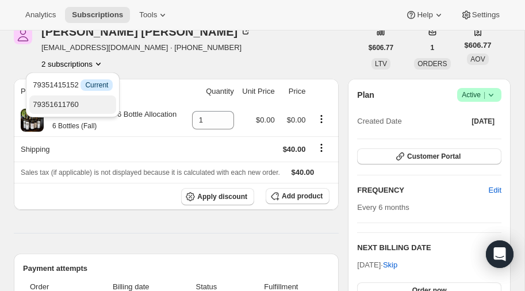
click at [71, 103] on span "79351611760" at bounding box center [56, 104] width 46 height 9
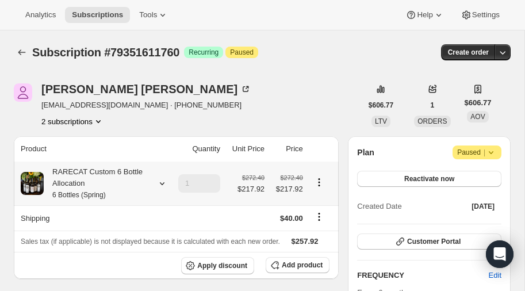
click at [162, 181] on icon at bounding box center [162, 184] width 12 height 12
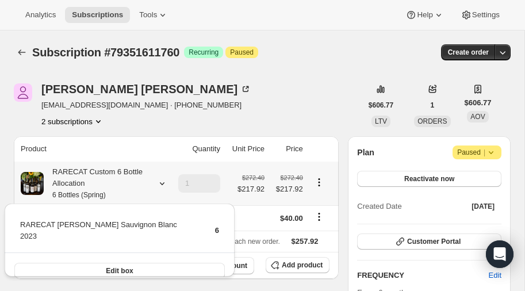
click at [162, 182] on icon at bounding box center [162, 184] width 12 height 12
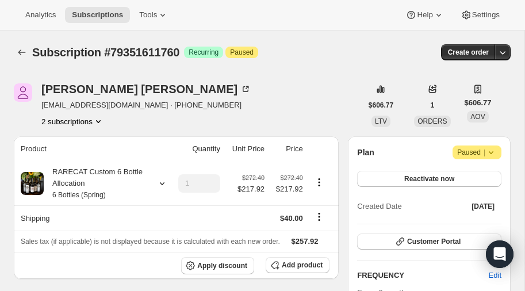
click at [99, 117] on icon "Product actions" at bounding box center [99, 122] width 12 height 12
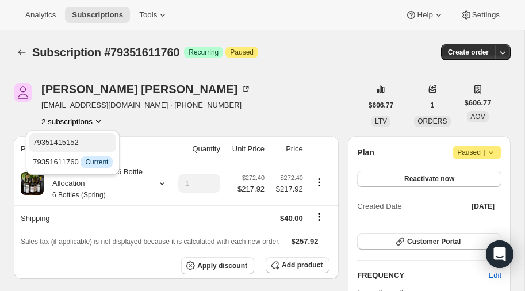
click at [67, 139] on span "79351415152" at bounding box center [56, 142] width 46 height 9
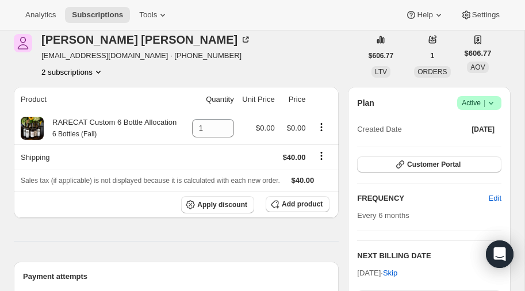
scroll to position [45, 0]
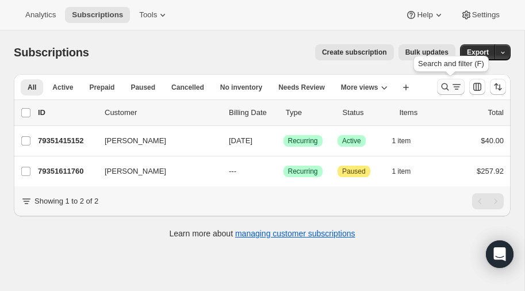
click at [443, 83] on icon "Search and filter results" at bounding box center [445, 87] width 12 height 12
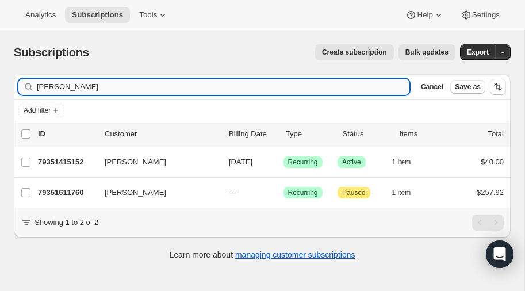
click at [101, 90] on input "[PERSON_NAME]" at bounding box center [223, 87] width 373 height 16
type input "K"
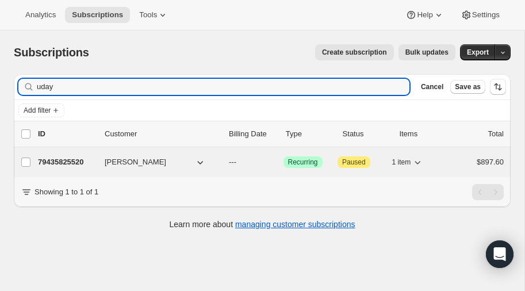
type input "uday"
click at [58, 160] on p "79435825520" at bounding box center [67, 162] width 58 height 12
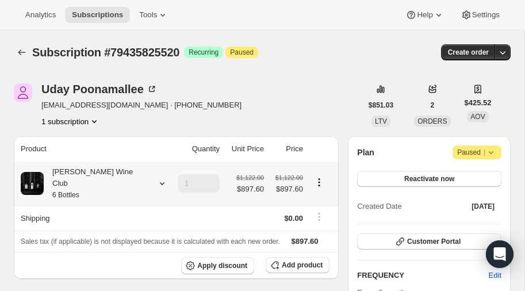
click at [156, 178] on icon at bounding box center [162, 184] width 12 height 12
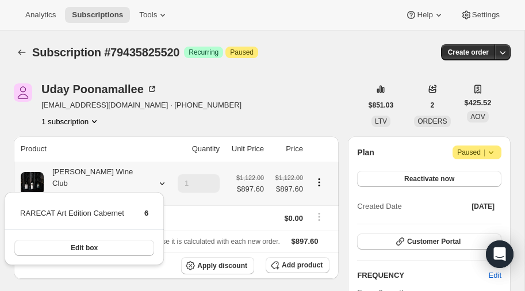
click at [156, 178] on icon at bounding box center [162, 184] width 12 height 12
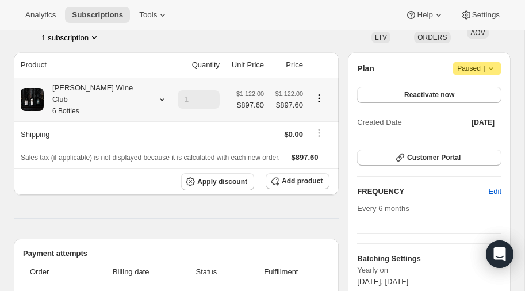
scroll to position [85, 0]
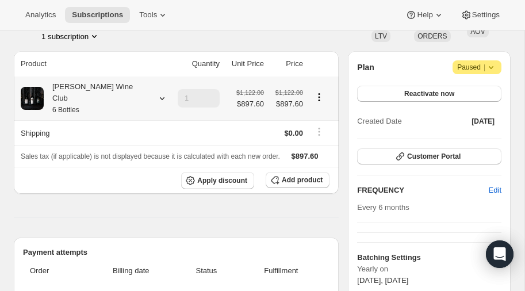
click at [156, 93] on icon at bounding box center [162, 99] width 12 height 12
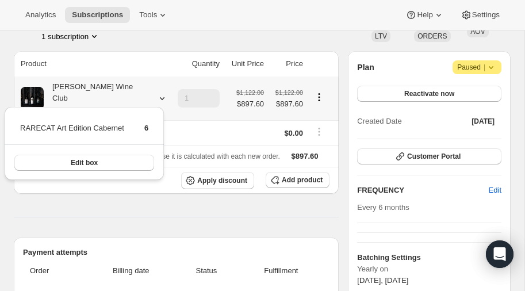
click at [156, 93] on icon at bounding box center [162, 99] width 12 height 12
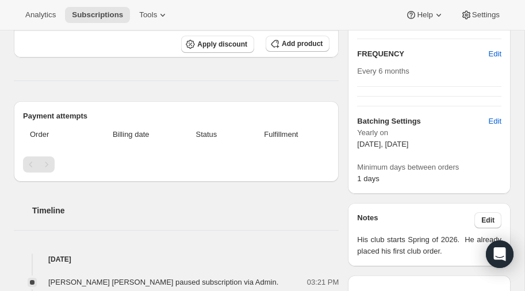
scroll to position [77, 0]
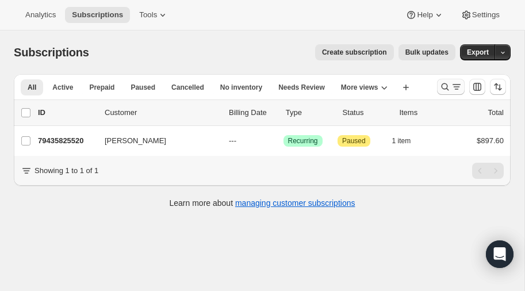
click at [445, 82] on icon "Search and filter results" at bounding box center [445, 87] width 12 height 12
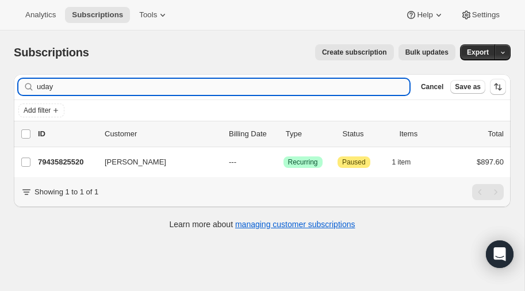
click at [81, 82] on input "uday" at bounding box center [223, 87] width 373 height 16
type input "u"
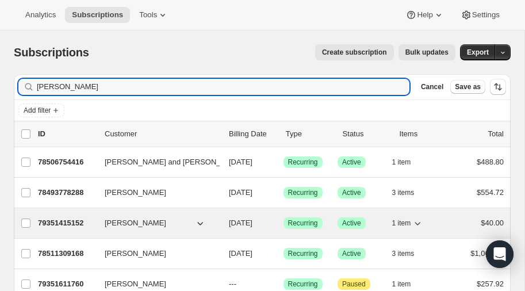
type input "[PERSON_NAME]"
click at [51, 221] on p "79351415152" at bounding box center [67, 223] width 58 height 12
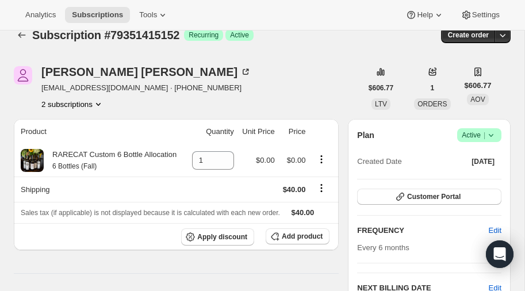
scroll to position [17, 0]
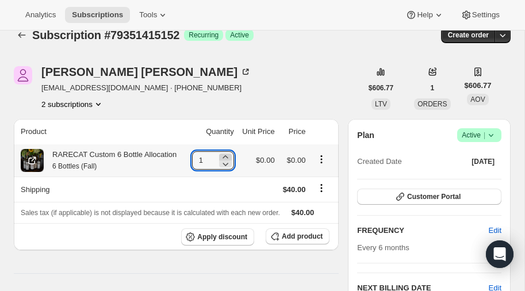
click at [224, 157] on icon at bounding box center [226, 157] width 12 height 12
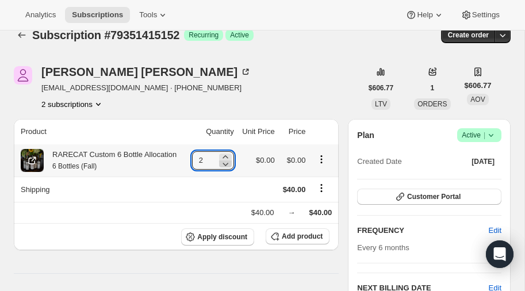
click at [225, 166] on icon at bounding box center [226, 164] width 12 height 12
type input "1"
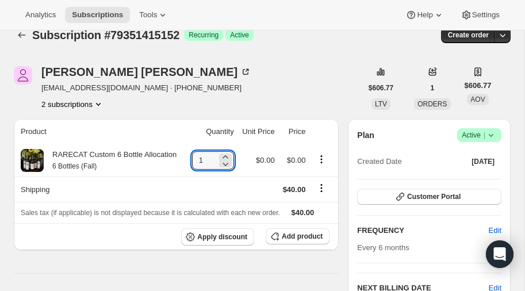
click at [100, 100] on icon "Product actions" at bounding box center [99, 104] width 12 height 12
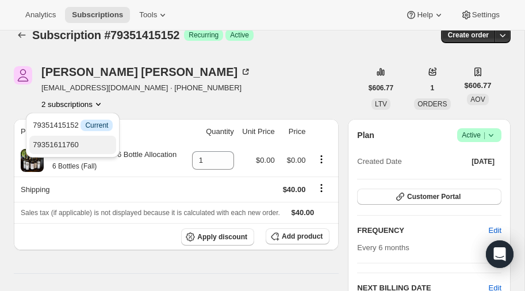
click at [67, 140] on span "79351611760" at bounding box center [73, 145] width 80 height 12
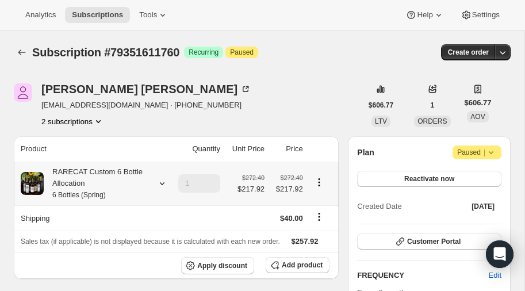
click at [163, 182] on icon at bounding box center [162, 183] width 5 height 3
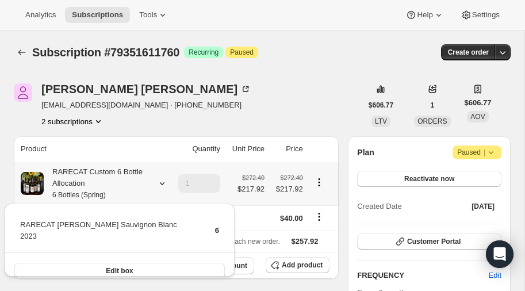
click at [163, 182] on icon at bounding box center [162, 184] width 12 height 12
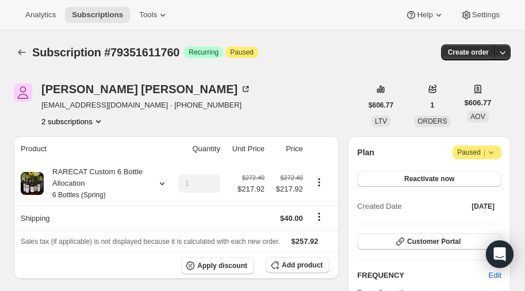
click at [99, 119] on icon "Product actions" at bounding box center [99, 122] width 12 height 12
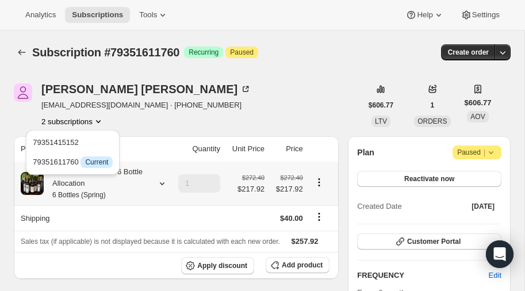
click at [163, 182] on icon at bounding box center [162, 184] width 12 height 12
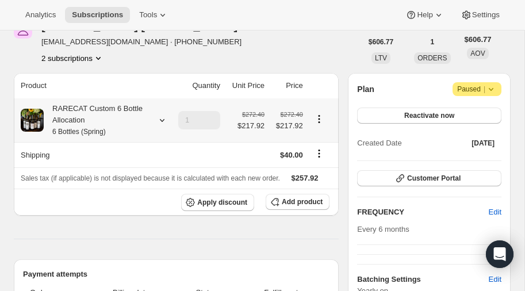
scroll to position [62, 0]
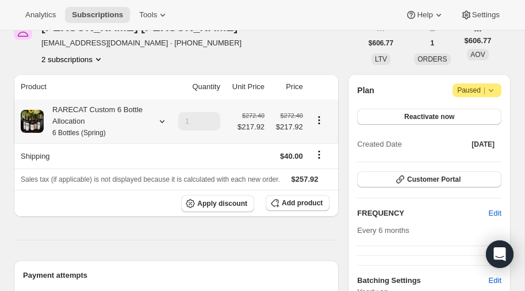
click at [162, 119] on icon at bounding box center [162, 122] width 12 height 12
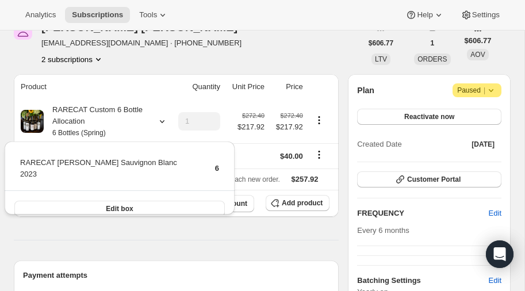
click at [179, 55] on div "[PERSON_NAME] [EMAIL_ADDRESS][DOMAIN_NAME] · [PHONE_NUMBER] 2 subscriptions" at bounding box center [188, 43] width 348 height 44
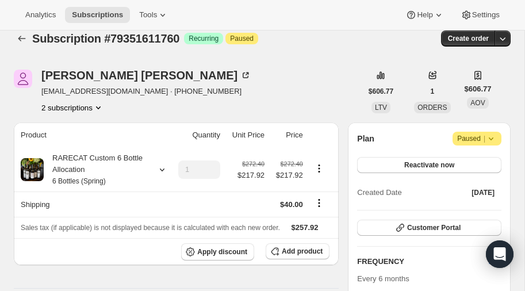
scroll to position [7, 0]
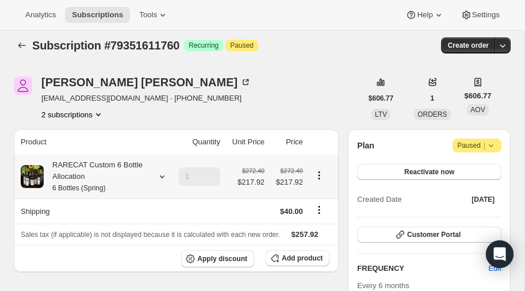
click at [161, 174] on icon at bounding box center [162, 177] width 12 height 12
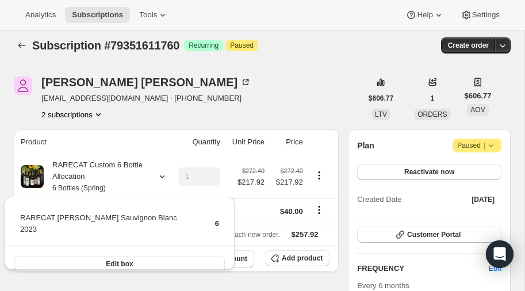
click at [99, 112] on icon "Product actions" at bounding box center [99, 115] width 12 height 12
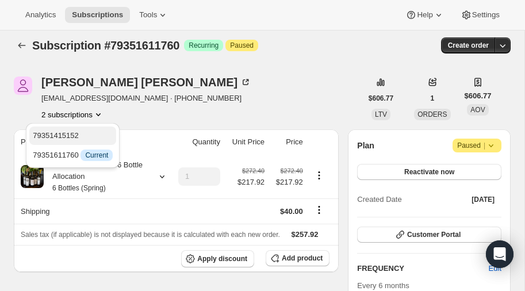
click at [68, 134] on span "79351415152" at bounding box center [56, 135] width 46 height 9
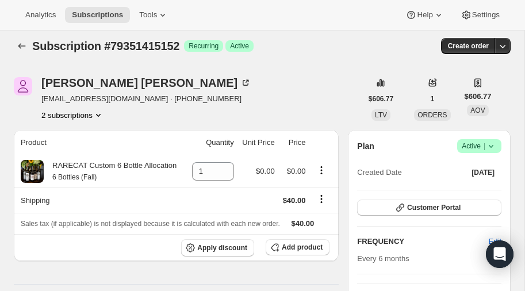
scroll to position [4, 0]
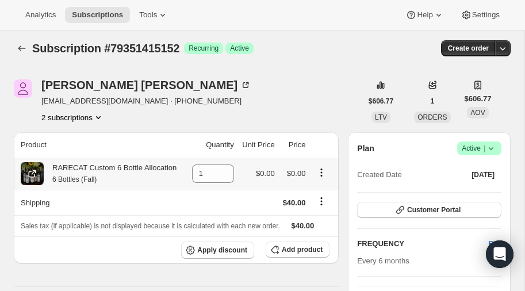
click at [323, 173] on icon "Product actions" at bounding box center [322, 173] width 12 height 12
click at [320, 168] on icon "Product actions" at bounding box center [322, 173] width 12 height 12
click at [320, 169] on icon "Product actions" at bounding box center [322, 173] width 12 height 12
click at [320, 204] on icon "Shipping actions" at bounding box center [322, 202] width 12 height 12
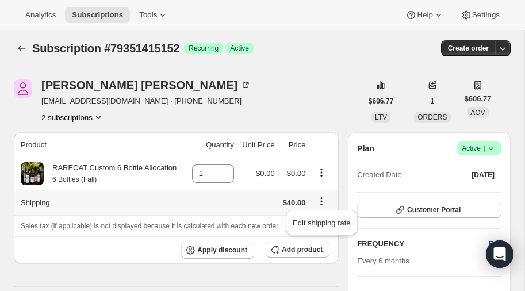
click at [320, 202] on icon "Shipping actions" at bounding box center [322, 202] width 12 height 12
click at [289, 93] on div "Kate Joiner katejoiner@live.com · +16196751715 2 subscriptions" at bounding box center [188, 101] width 348 height 44
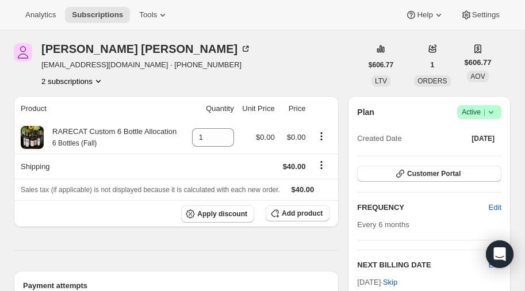
scroll to position [39, 0]
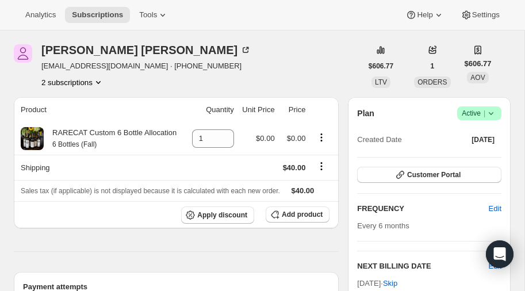
click at [490, 111] on icon at bounding box center [491, 114] width 12 height 12
click at [472, 133] on span "Pause subscription" at bounding box center [477, 135] width 63 height 9
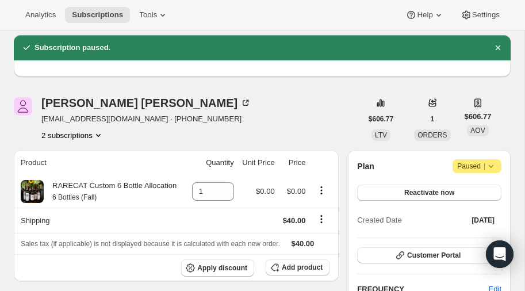
click at [101, 131] on icon "Product actions" at bounding box center [99, 135] width 12 height 12
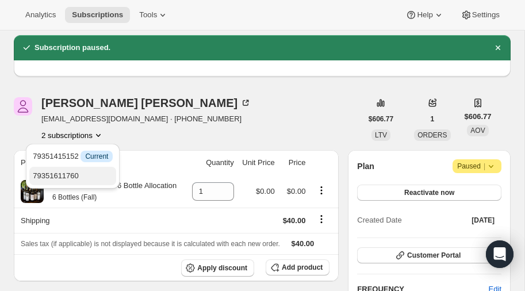
click at [68, 173] on span "79351611760" at bounding box center [56, 175] width 46 height 9
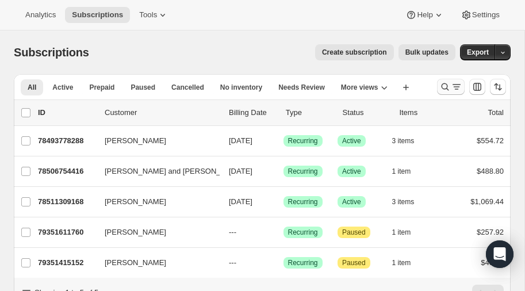
click at [445, 86] on icon "Search and filter results" at bounding box center [445, 87] width 12 height 12
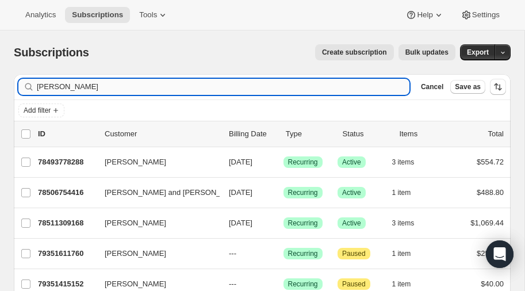
click at [161, 86] on input "[PERSON_NAME]" at bounding box center [223, 87] width 373 height 16
type input "k"
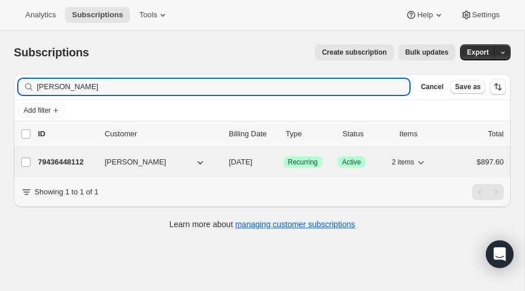
type input "sommers"
click at [46, 160] on p "79436448112" at bounding box center [67, 162] width 58 height 12
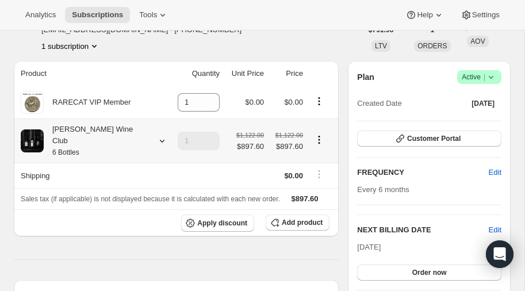
scroll to position [79, 0]
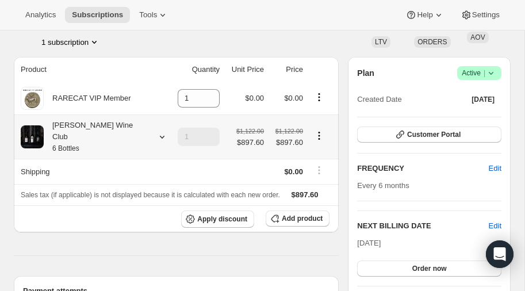
click at [156, 131] on icon at bounding box center [162, 137] width 12 height 12
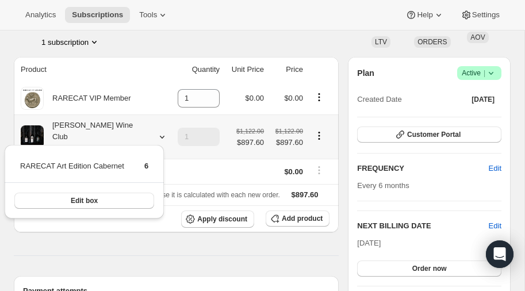
click at [156, 131] on icon at bounding box center [162, 137] width 12 height 12
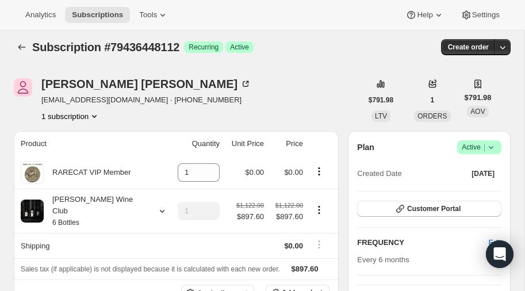
scroll to position [0, 0]
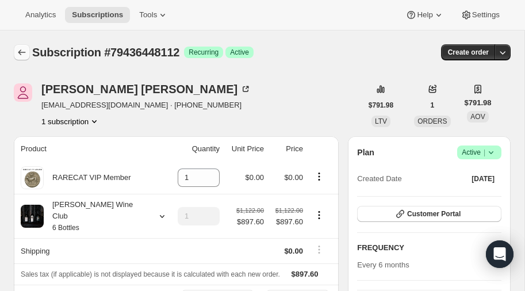
click at [21, 52] on icon "Subscriptions" at bounding box center [22, 53] width 12 height 12
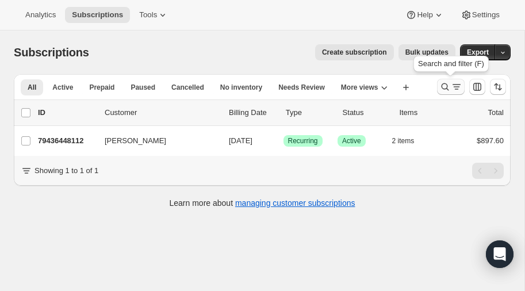
click at [445, 87] on icon "Search and filter results" at bounding box center [445, 87] width 12 height 12
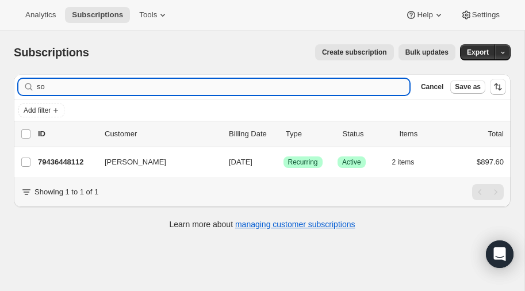
type input "s"
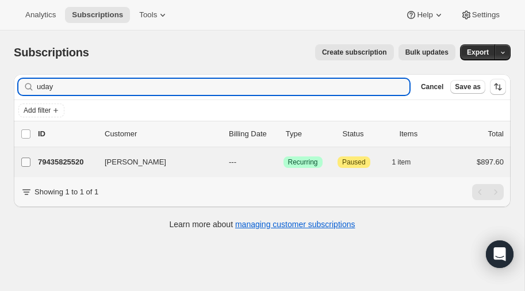
type input "uday"
click at [28, 160] on input "Uday Poonamallee" at bounding box center [25, 162] width 9 height 9
checkbox input "true"
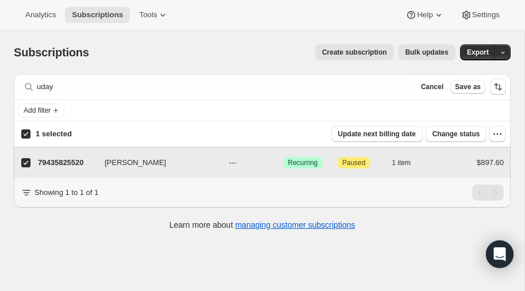
click at [26, 165] on input "Uday Poonamallee" at bounding box center [25, 162] width 9 height 9
checkbox input "false"
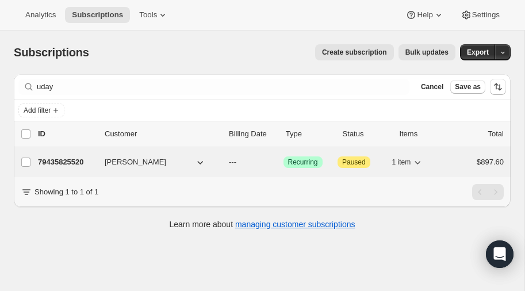
click at [60, 160] on p "79435825520" at bounding box center [67, 162] width 58 height 12
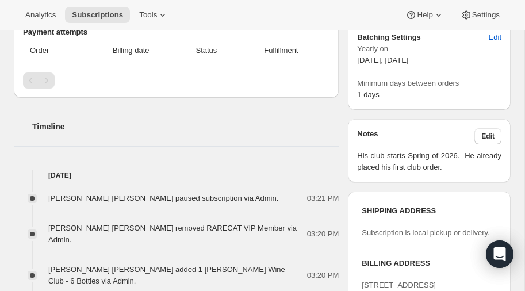
scroll to position [308, 0]
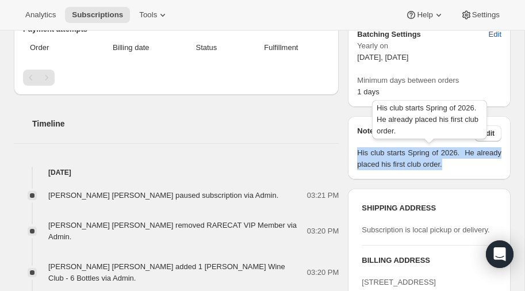
drag, startPoint x: 359, startPoint y: 152, endPoint x: 449, endPoint y: 167, distance: 91.5
click at [449, 167] on span "His club starts Spring of 2026. He already placed his first club order." at bounding box center [429, 158] width 144 height 23
copy span "His club starts Spring of 2026. He already placed his first club order."
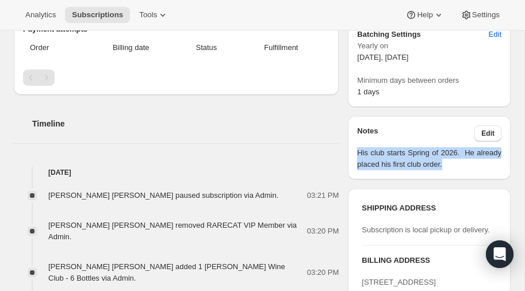
click at [307, 118] on div "Timeline Sep 22, 2025 sharon Kazan harris paused subscription via Admin. 03:21 …" at bounding box center [176, 204] width 325 height 219
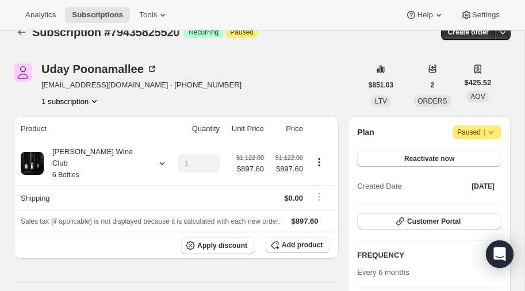
scroll to position [20, 0]
click at [156, 159] on icon at bounding box center [162, 164] width 12 height 12
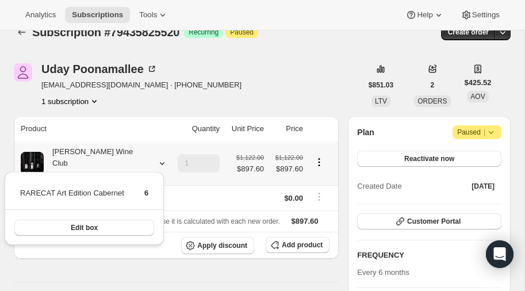
click at [156, 159] on icon at bounding box center [162, 164] width 12 height 12
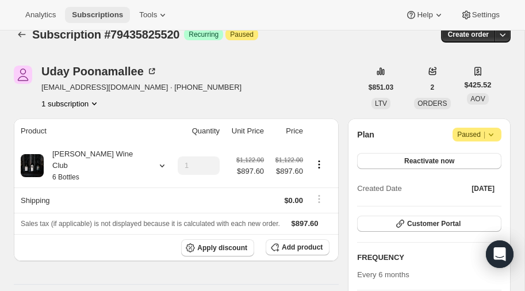
scroll to position [0, 0]
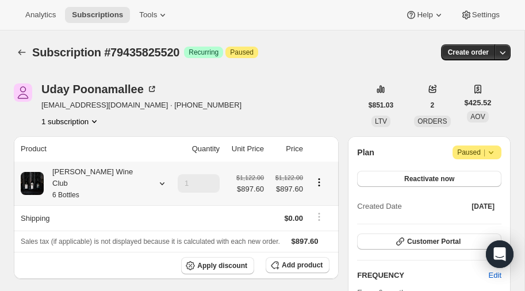
click at [156, 178] on icon at bounding box center [162, 184] width 12 height 12
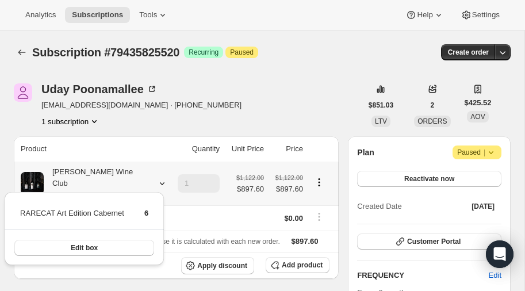
click at [156, 178] on icon at bounding box center [162, 184] width 12 height 12
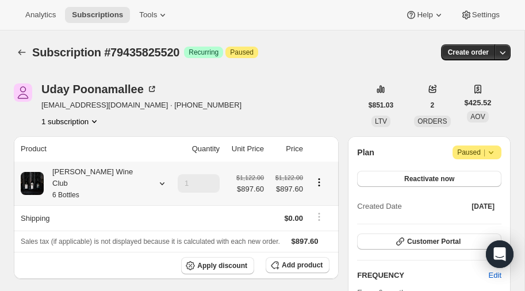
click at [156, 178] on icon at bounding box center [162, 184] width 12 height 12
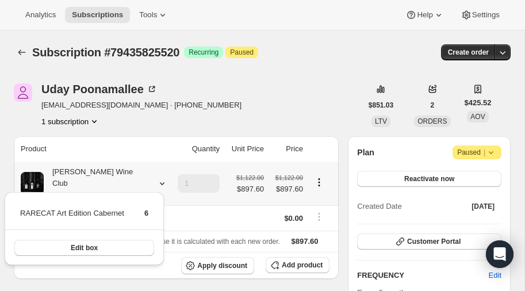
click at [156, 178] on icon at bounding box center [162, 184] width 12 height 12
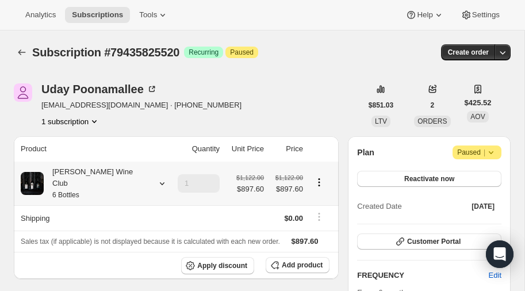
click at [156, 178] on icon at bounding box center [162, 184] width 12 height 12
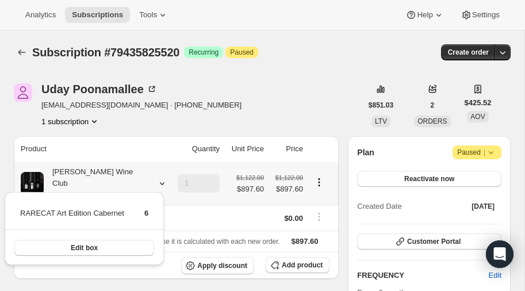
click at [156, 178] on icon at bounding box center [162, 184] width 12 height 12
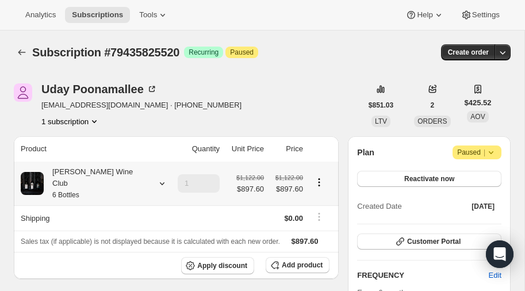
click at [156, 178] on icon at bounding box center [162, 184] width 12 height 12
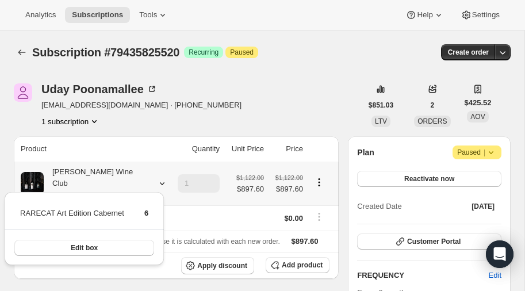
click at [156, 178] on icon at bounding box center [162, 184] width 12 height 12
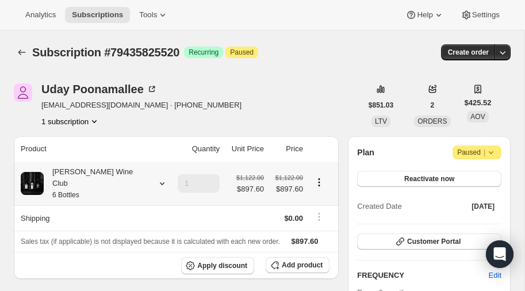
click at [156, 178] on icon at bounding box center [162, 184] width 12 height 12
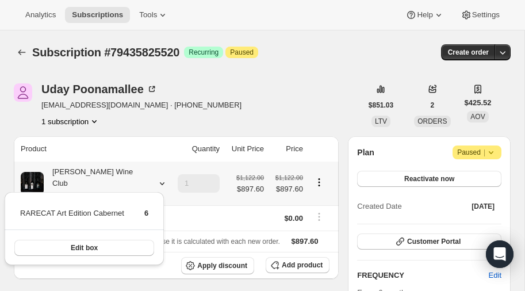
click at [160, 182] on icon at bounding box center [162, 183] width 5 height 3
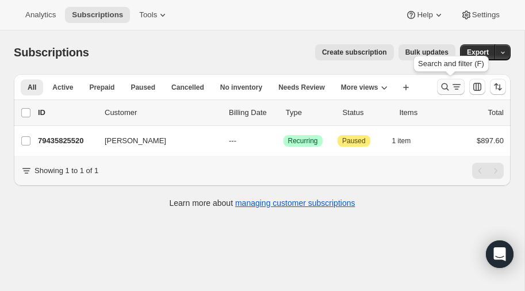
click at [446, 86] on icon "Search and filter results" at bounding box center [445, 87] width 12 height 12
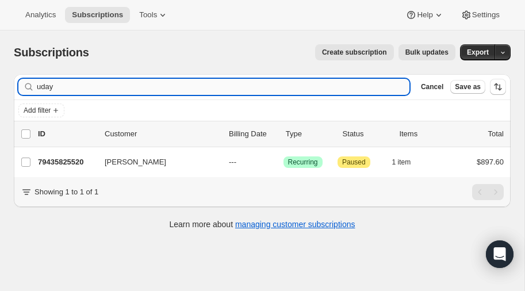
click at [117, 83] on input "uday" at bounding box center [223, 87] width 373 height 16
type input "u"
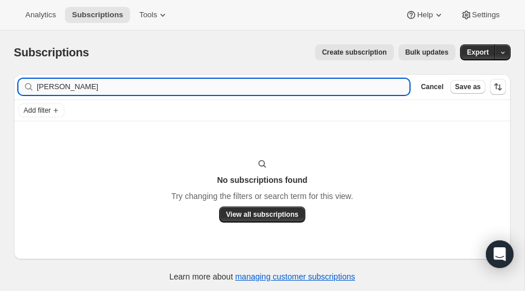
click at [89, 89] on input "somers" at bounding box center [223, 87] width 373 height 16
type input "sommers"
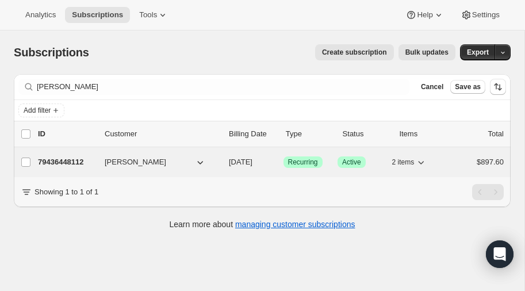
click at [68, 158] on p "79436448112" at bounding box center [67, 162] width 58 height 12
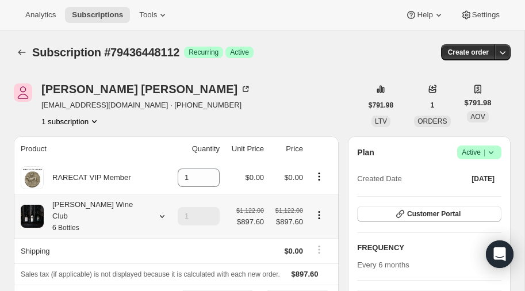
click at [160, 215] on icon at bounding box center [162, 216] width 5 height 3
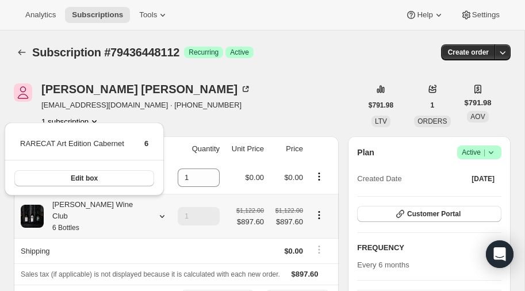
click at [160, 215] on icon at bounding box center [162, 216] width 5 height 3
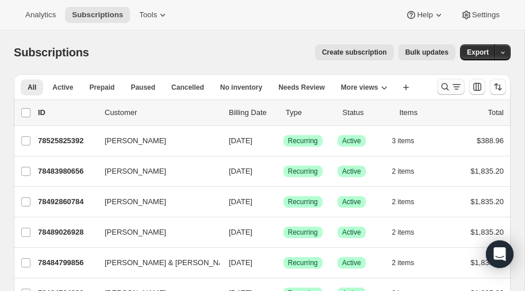
click at [445, 85] on icon "Search and filter results" at bounding box center [445, 87] width 12 height 12
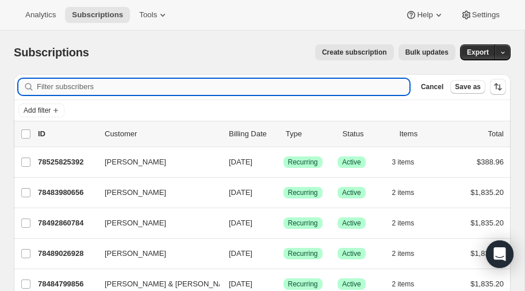
click at [118, 89] on input "Filter subscribers" at bounding box center [223, 87] width 373 height 16
type input "eric"
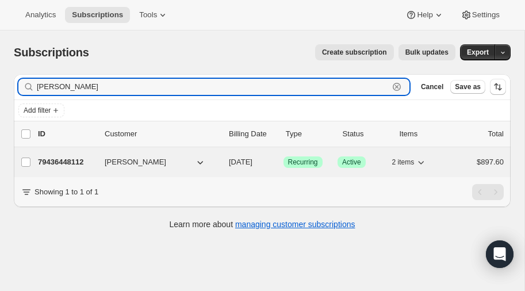
type input "Eric sommers"
click at [66, 158] on p "79436448112" at bounding box center [67, 162] width 58 height 12
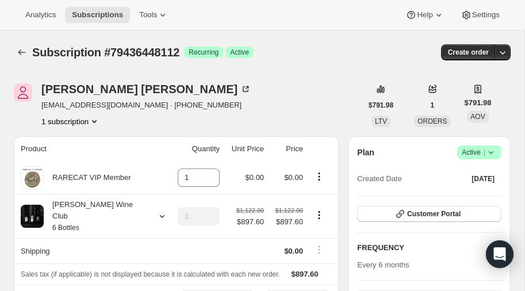
click at [97, 118] on icon "Product actions" at bounding box center [95, 122] width 12 height 12
click at [201, 117] on div "Eric Sommers sommerse@icloud.com · +13035214382 1 subscription" at bounding box center [188, 105] width 348 height 44
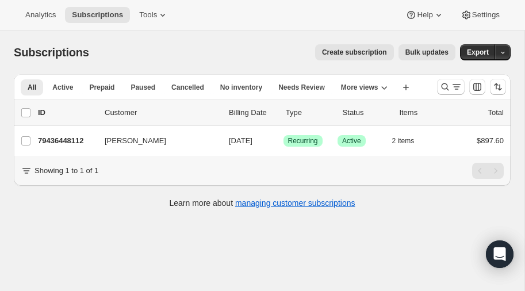
click at [362, 51] on span "Create subscription" at bounding box center [354, 52] width 65 height 9
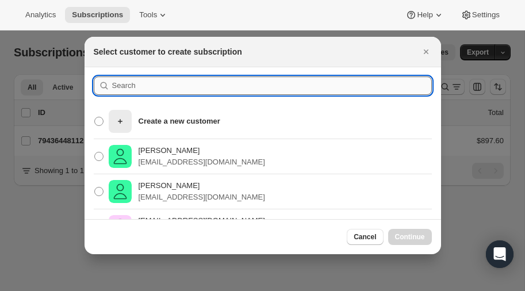
click at [146, 87] on input ":reg:" at bounding box center [272, 86] width 320 height 18
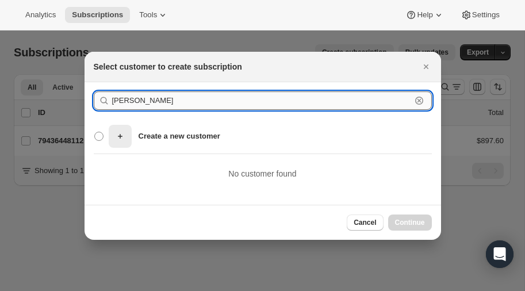
click at [171, 103] on input "jannell" at bounding box center [261, 100] width 299 height 18
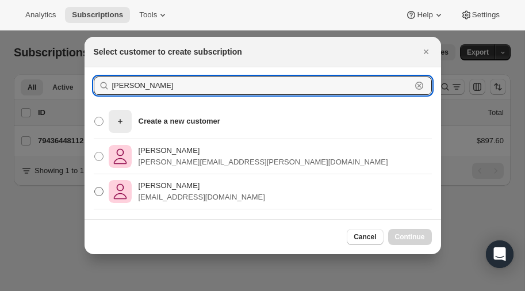
type input "janel"
click at [101, 189] on span ":reg:" at bounding box center [98, 191] width 9 height 9
click at [95, 188] on input "Janell McClung janellmcclung@gmail.com" at bounding box center [94, 187] width 1 height 1
radio input "true"
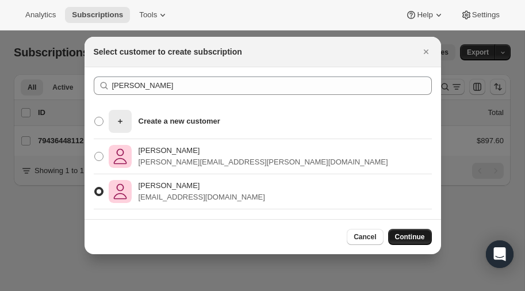
click at [406, 238] on span "Continue" at bounding box center [410, 236] width 30 height 9
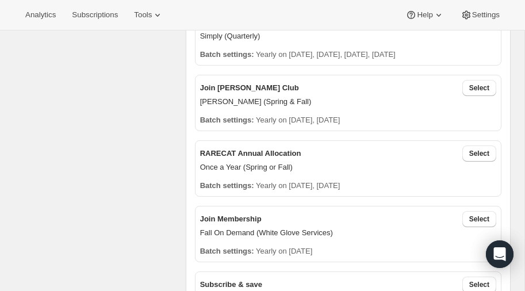
scroll to position [424, 0]
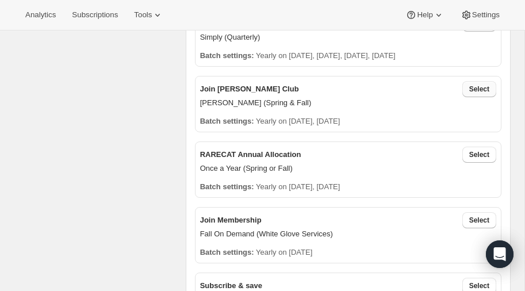
click at [481, 90] on span "Select" at bounding box center [479, 89] width 20 height 9
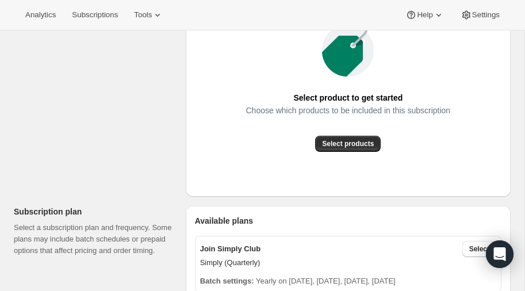
scroll to position [204, 0]
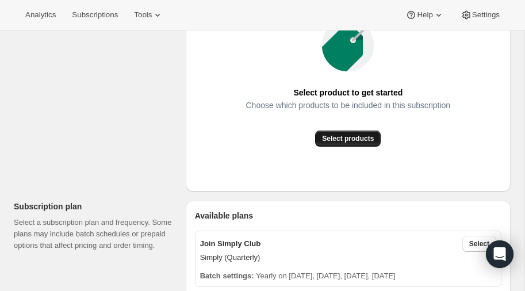
click at [349, 140] on span "Select products" at bounding box center [348, 138] width 52 height 9
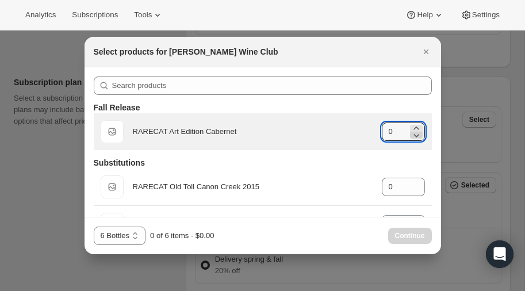
click at [416, 129] on icon ":rgs:" at bounding box center [417, 135] width 12 height 12
click at [415, 127] on icon ":rgs:" at bounding box center [416, 128] width 5 height 3
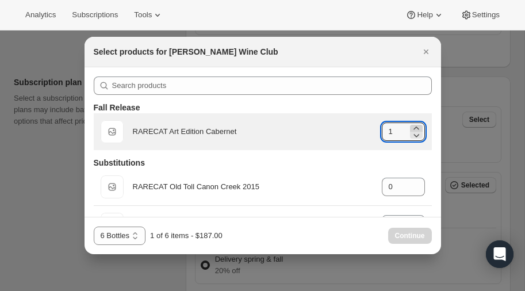
click at [415, 125] on icon ":rgs:" at bounding box center [417, 129] width 12 height 12
click at [415, 126] on icon ":rgs:" at bounding box center [417, 129] width 12 height 12
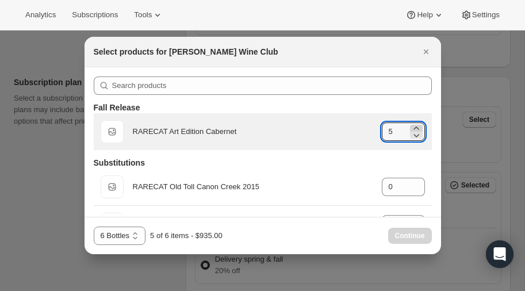
type input "6"
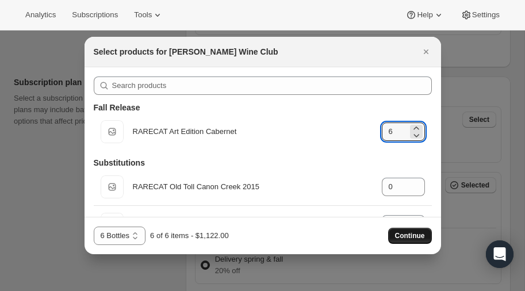
click at [406, 235] on span "Continue" at bounding box center [410, 235] width 30 height 9
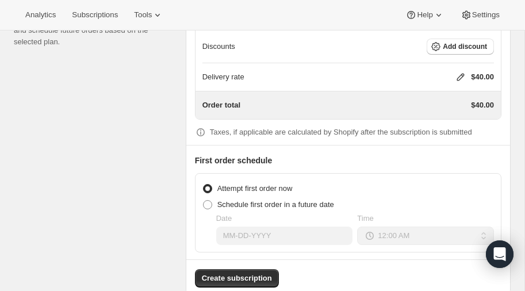
scroll to position [1080, 0]
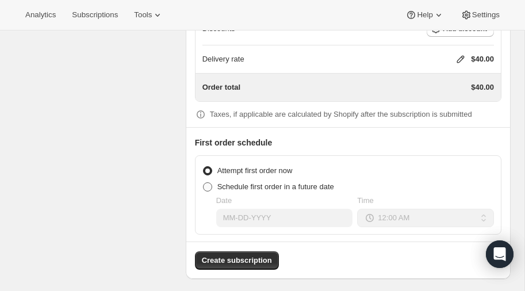
click at [207, 182] on span at bounding box center [207, 186] width 9 height 9
click at [204, 182] on input "Schedule first order in a future date" at bounding box center [203, 182] width 1 height 1
radio input "true"
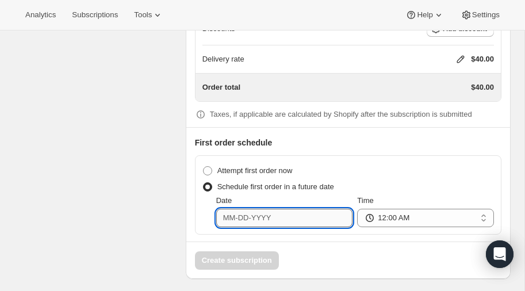
click at [290, 213] on input "Date" at bounding box center [284, 218] width 137 height 18
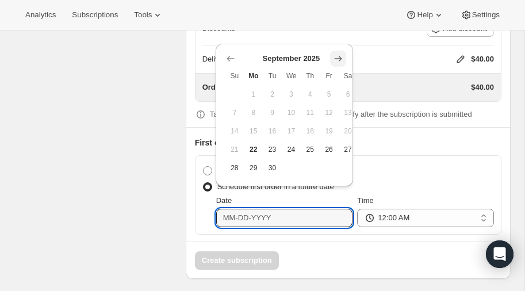
click at [338, 58] on icon "Show next month, October 2025" at bounding box center [337, 58] width 7 height 5
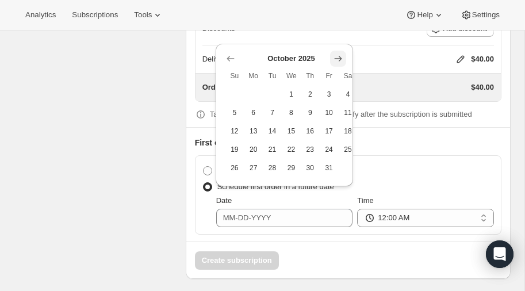
click at [338, 58] on icon "Show next month, November 2025" at bounding box center [338, 59] width 12 height 12
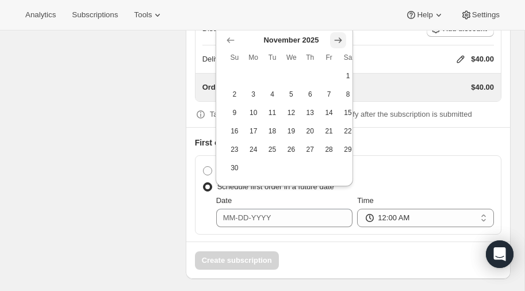
click at [337, 38] on icon "Show next month, December 2025" at bounding box center [338, 41] width 12 height 12
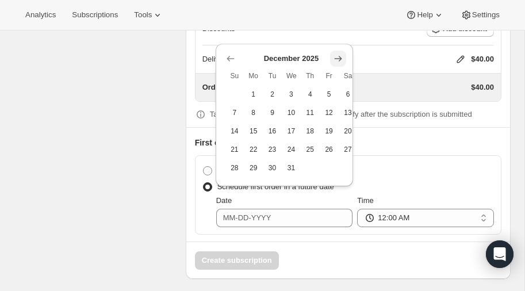
click at [337, 56] on icon "Show next month, January 2026" at bounding box center [338, 59] width 12 height 12
click at [337, 56] on icon "Show next month, February 2026" at bounding box center [338, 59] width 12 height 12
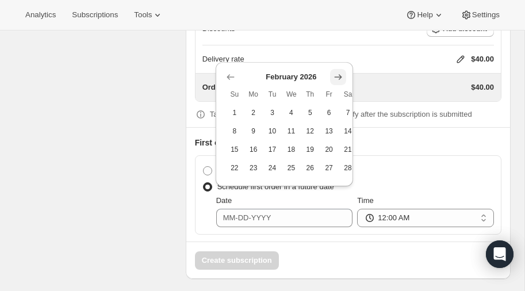
click at [338, 72] on icon "Show next month, March 2026" at bounding box center [338, 77] width 12 height 12
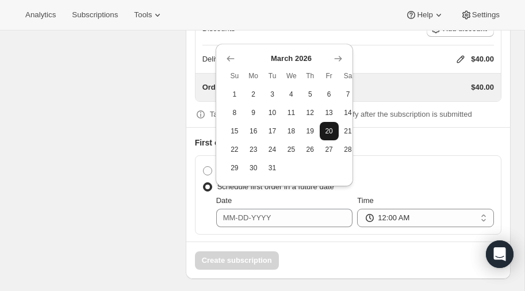
click at [331, 130] on span "20" at bounding box center [329, 131] width 10 height 9
type input "[DATE]"
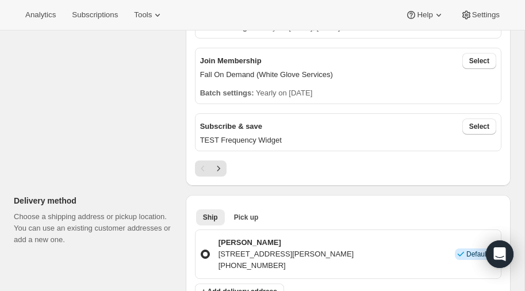
scroll to position [0, 0]
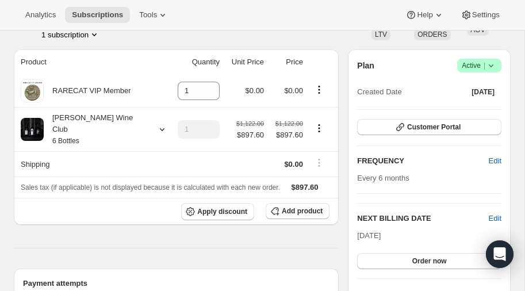
scroll to position [78, 0]
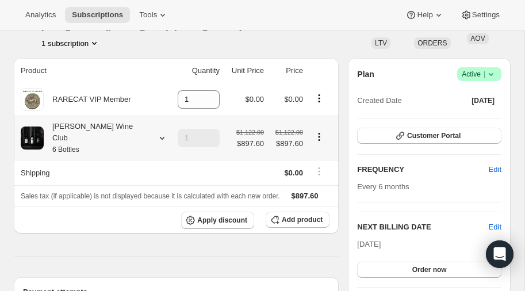
click at [156, 132] on icon at bounding box center [162, 138] width 12 height 12
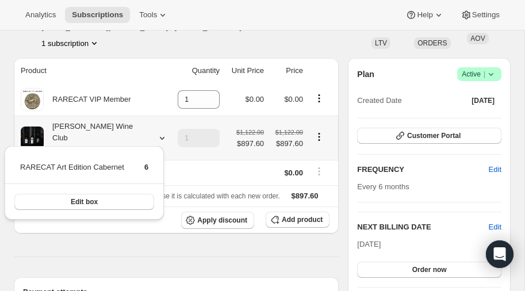
click at [156, 132] on icon at bounding box center [162, 138] width 12 height 12
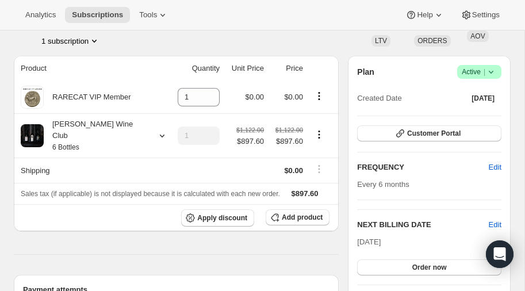
scroll to position [0, 0]
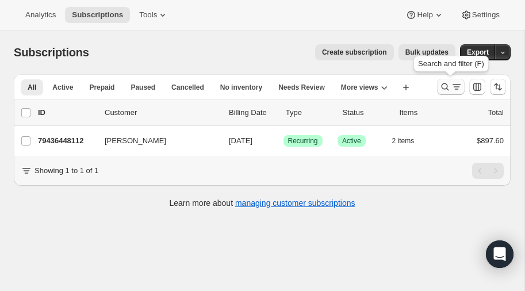
click at [444, 84] on icon "Search and filter results" at bounding box center [445, 87] width 12 height 12
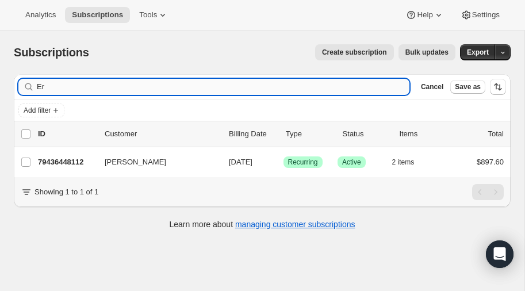
type input "E"
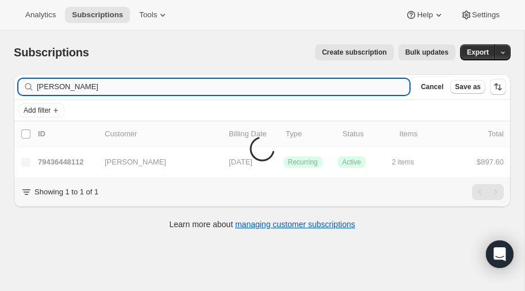
type input "[PERSON_NAME]"
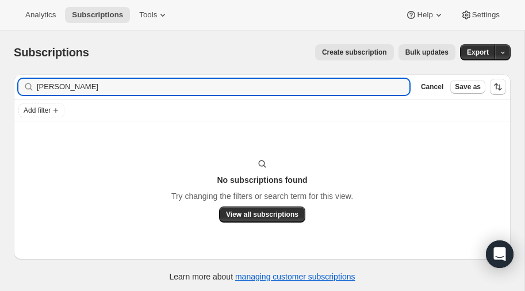
click at [358, 50] on span "Create subscription" at bounding box center [354, 52] width 65 height 9
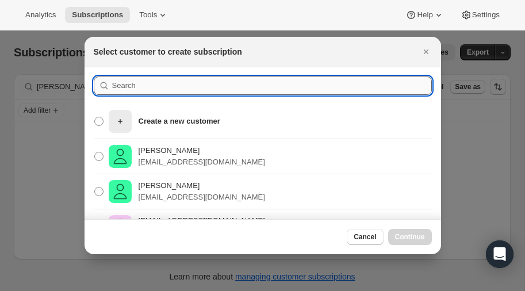
click at [138, 87] on input ":rl9:" at bounding box center [272, 86] width 320 height 18
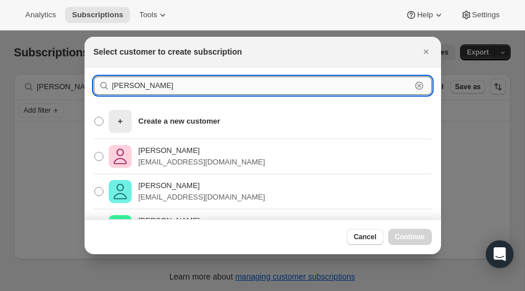
type input "[PERSON_NAME]"
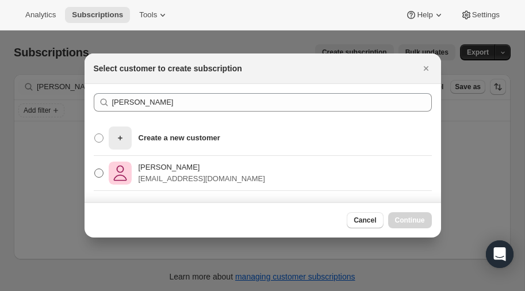
click at [97, 175] on span ":rl9:" at bounding box center [98, 173] width 9 height 9
click at [95, 169] on input "Janell McClung janellmcclung@gmail.com" at bounding box center [94, 169] width 1 height 1
radio input "true"
click at [406, 218] on span "Continue" at bounding box center [410, 220] width 30 height 9
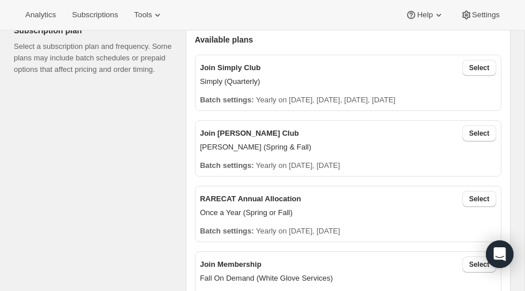
scroll to position [383, 0]
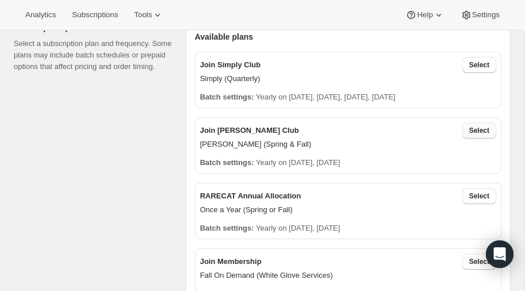
click at [477, 132] on span "Select" at bounding box center [479, 130] width 20 height 9
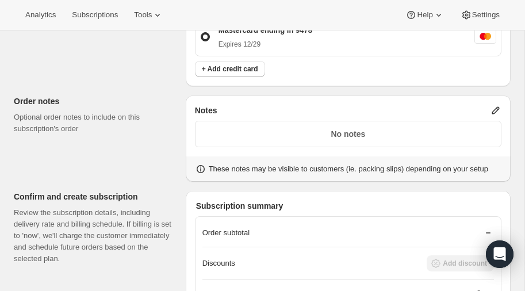
scroll to position [959, 0]
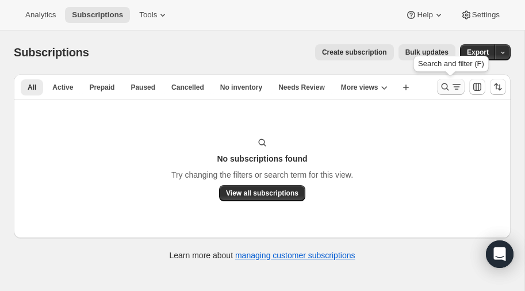
click at [446, 83] on icon "Search and filter results" at bounding box center [445, 87] width 12 height 12
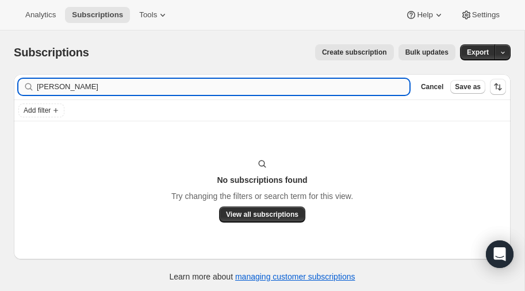
click at [124, 87] on input "[PERSON_NAME]" at bounding box center [223, 87] width 373 height 16
click at [124, 85] on input "[PERSON_NAME]" at bounding box center [223, 87] width 373 height 16
type input "m"
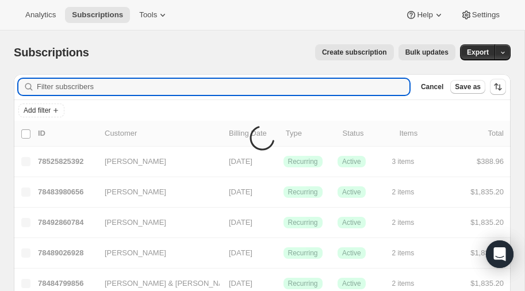
click at [339, 51] on span "Create subscription" at bounding box center [354, 52] width 65 height 9
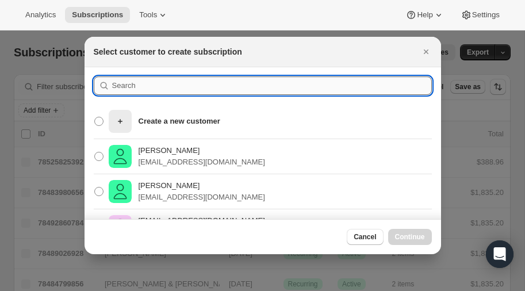
click at [142, 86] on input ":rod:" at bounding box center [272, 86] width 320 height 18
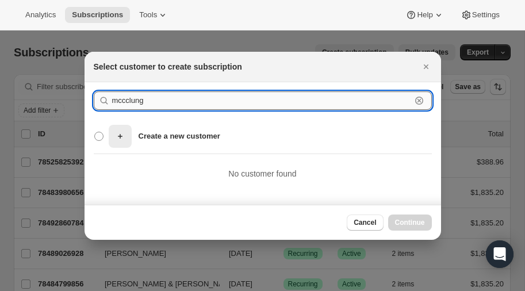
click at [160, 100] on input "mccclung" at bounding box center [261, 100] width 299 height 18
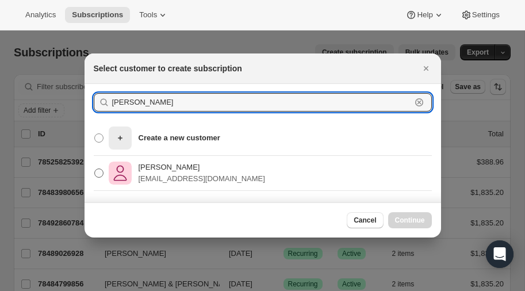
type input "[PERSON_NAME]"
click at [94, 174] on span ":rod:" at bounding box center [98, 173] width 9 height 9
click at [94, 169] on input "Janell McClung janellmcclung@gmail.com" at bounding box center [94, 169] width 1 height 1
radio input "true"
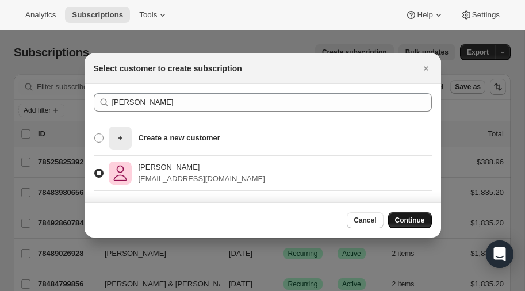
click at [408, 216] on span "Continue" at bounding box center [410, 220] width 30 height 9
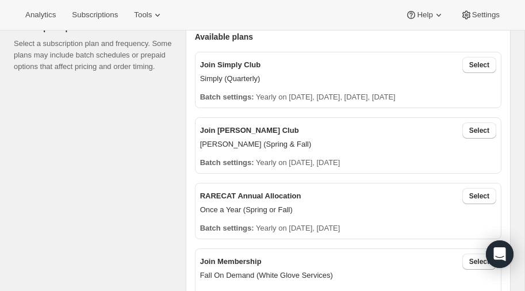
scroll to position [383, 0]
click at [480, 130] on span "Select" at bounding box center [479, 130] width 20 height 9
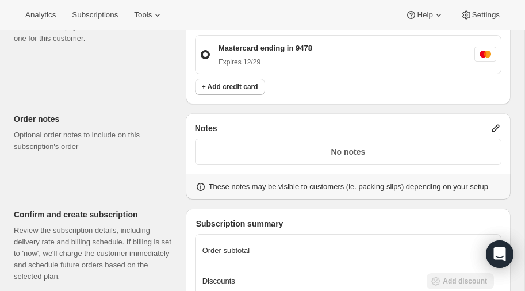
scroll to position [954, 0]
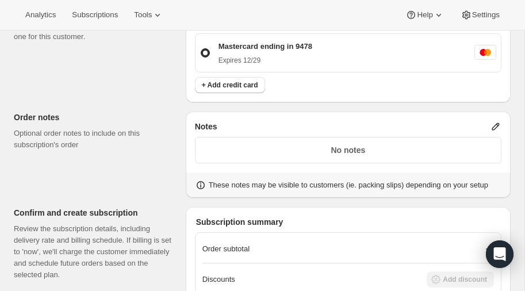
click at [496, 125] on icon at bounding box center [496, 127] width 12 height 12
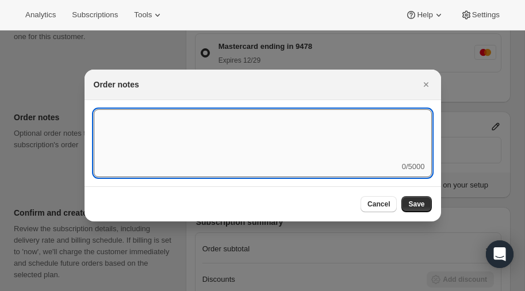
click at [165, 124] on textarea ":r13t:" at bounding box center [263, 135] width 338 height 52
type textarea "Thsi"
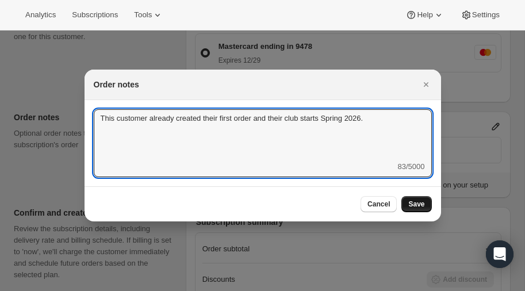
type textarea "This customer already created their first order and their club starts Spring 20…"
click at [416, 204] on span "Save" at bounding box center [416, 204] width 16 height 9
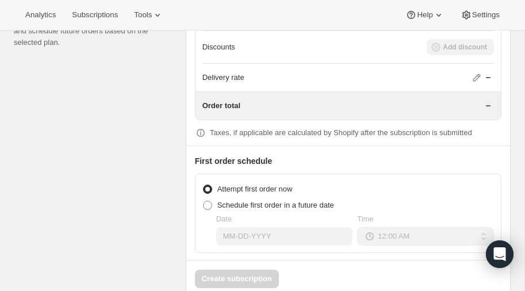
scroll to position [1205, 0]
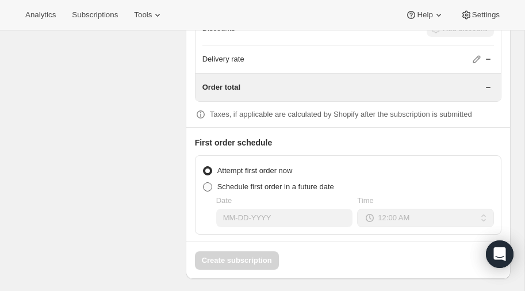
click at [207, 182] on span at bounding box center [207, 186] width 9 height 9
click at [204, 182] on input "Schedule first order in a future date" at bounding box center [203, 182] width 1 height 1
radio input "true"
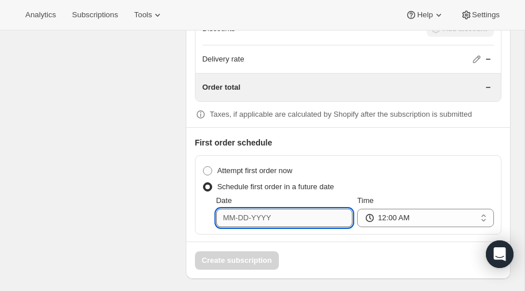
click at [285, 210] on input "Date" at bounding box center [284, 218] width 137 height 18
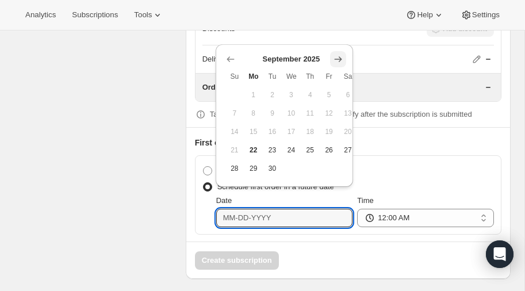
click at [338, 58] on icon "Show next month, October 2025" at bounding box center [337, 58] width 7 height 5
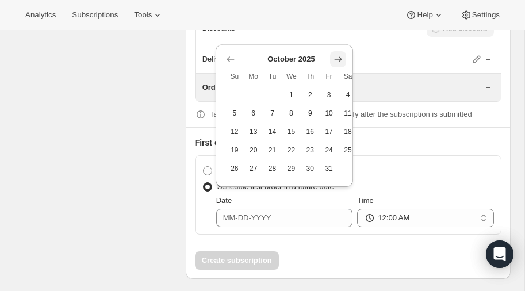
click at [338, 58] on icon "Show next month, November 2025" at bounding box center [337, 58] width 7 height 5
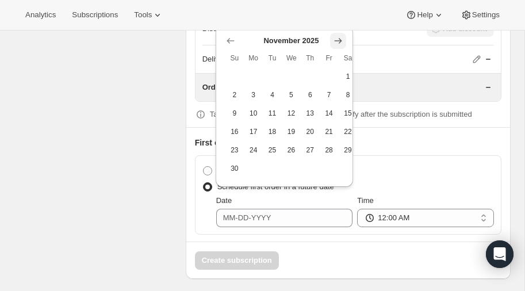
click at [338, 39] on icon "Show next month, December 2025" at bounding box center [338, 41] width 12 height 12
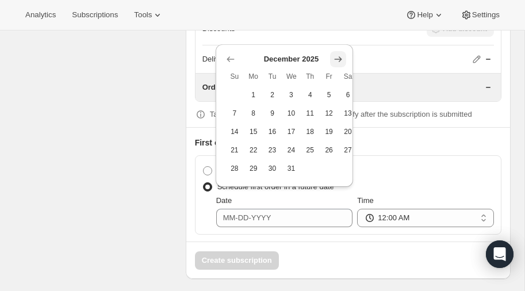
click at [338, 60] on icon "Show next month, January 2026" at bounding box center [338, 59] width 12 height 12
click at [338, 60] on icon "Show next month, February 2026" at bounding box center [338, 59] width 12 height 12
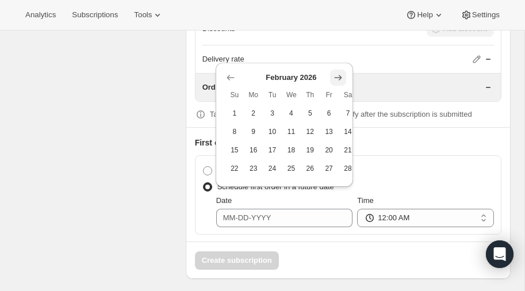
click at [339, 73] on icon "Show next month, March 2026" at bounding box center [338, 78] width 12 height 12
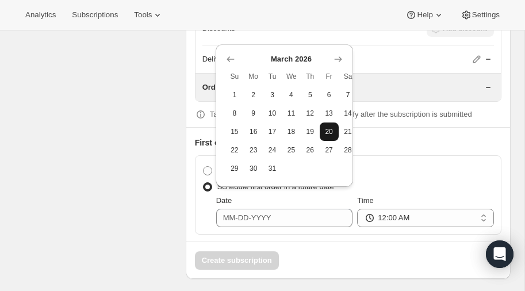
click at [330, 132] on span "20" at bounding box center [329, 131] width 10 height 9
type input "03-20-2026"
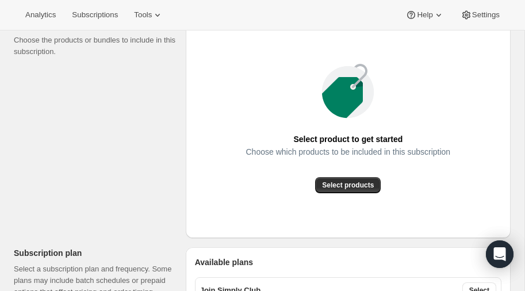
scroll to position [156, 0]
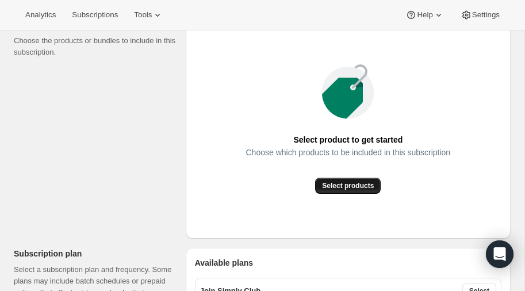
click at [353, 189] on span "Select products" at bounding box center [348, 185] width 52 height 9
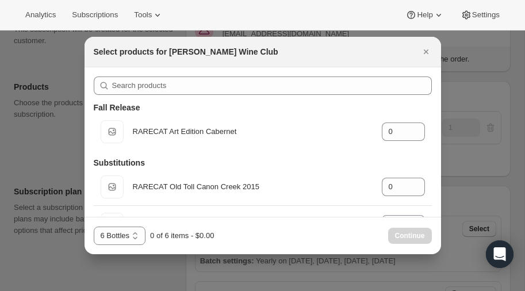
scroll to position [219, 0]
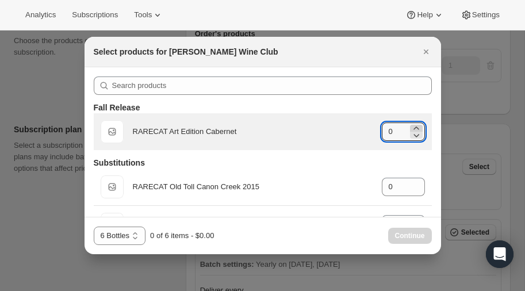
click at [416, 125] on icon ":r14j:" at bounding box center [417, 129] width 12 height 12
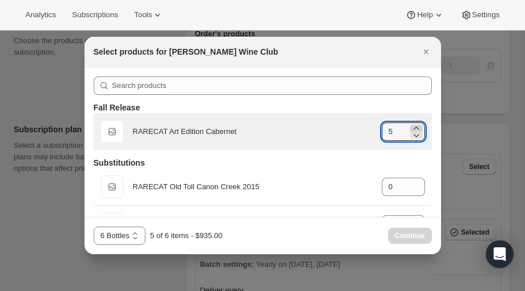
click at [416, 125] on icon ":r14j:" at bounding box center [417, 129] width 12 height 12
type input "6"
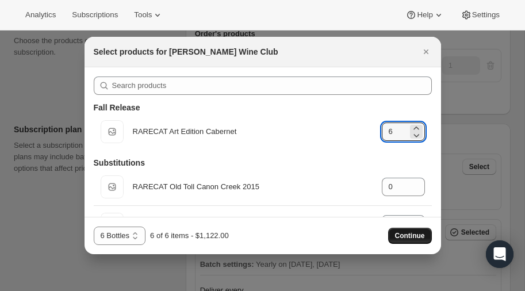
click at [411, 235] on span "Continue" at bounding box center [410, 235] width 30 height 9
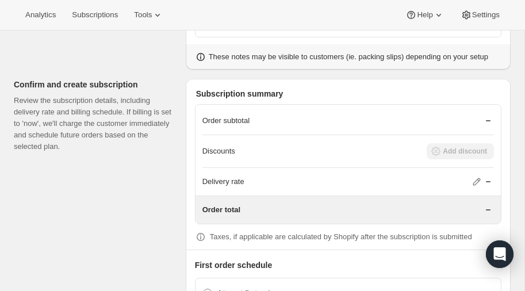
scroll to position [1021, 0]
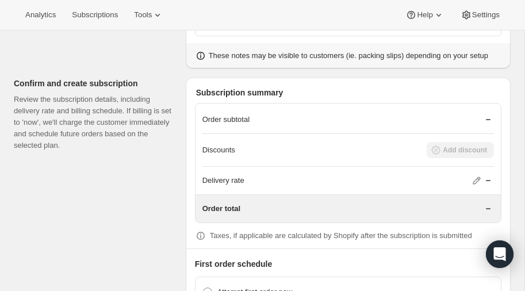
click at [419, 145] on div "Discounts Add discount" at bounding box center [348, 150] width 292 height 16
click at [212, 145] on p "Discounts" at bounding box center [218, 150] width 33 height 12
click at [472, 142] on div "Discounts Add discount" at bounding box center [348, 150] width 292 height 16
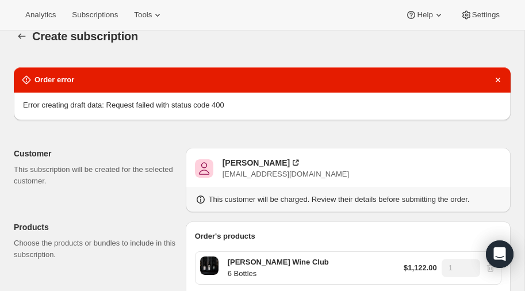
scroll to position [0, 0]
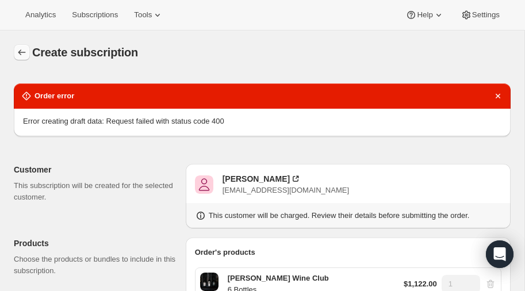
click at [23, 52] on icon "button" at bounding box center [22, 53] width 12 height 12
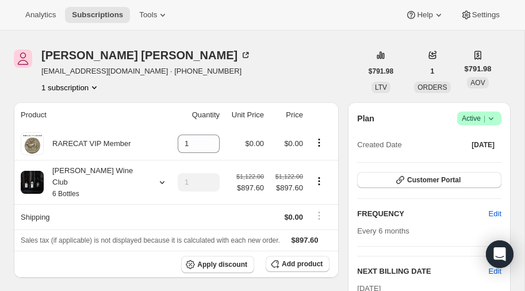
scroll to position [29, 0]
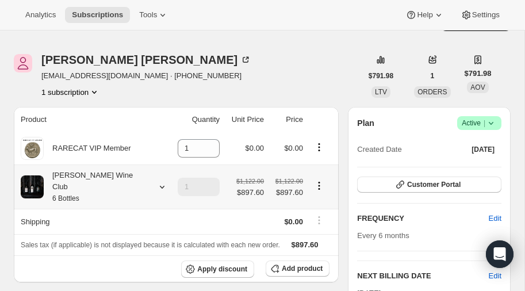
click at [156, 181] on icon at bounding box center [162, 187] width 12 height 12
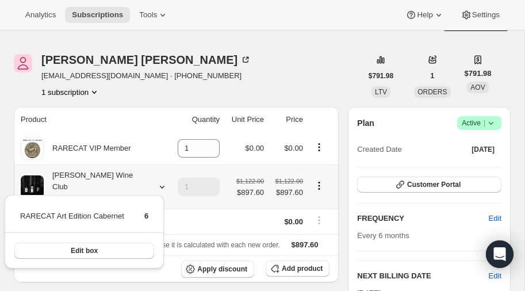
click at [156, 181] on icon at bounding box center [162, 187] width 12 height 12
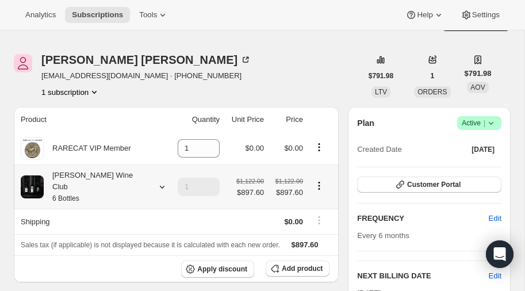
click at [156, 181] on icon at bounding box center [162, 187] width 12 height 12
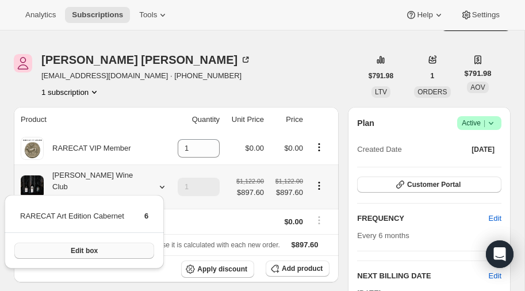
click at [95, 248] on span "Edit box" at bounding box center [84, 250] width 27 height 9
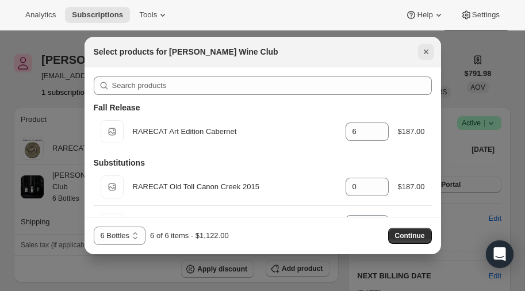
click at [426, 49] on icon "Close" at bounding box center [426, 52] width 12 height 12
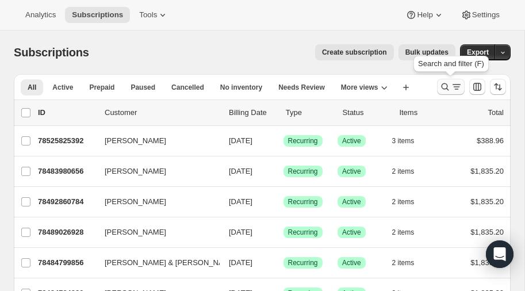
click at [445, 89] on icon "Search and filter results" at bounding box center [445, 87] width 12 height 12
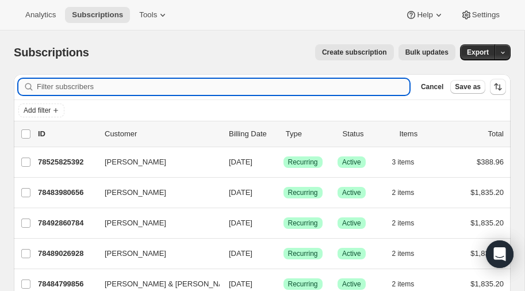
click at [93, 86] on input "Filter subscribers" at bounding box center [223, 87] width 373 height 16
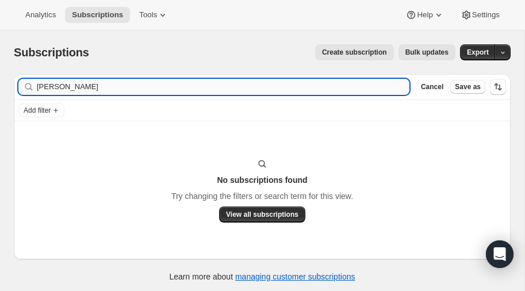
click at [109, 90] on input "mcclung" at bounding box center [223, 87] width 373 height 16
type input "m"
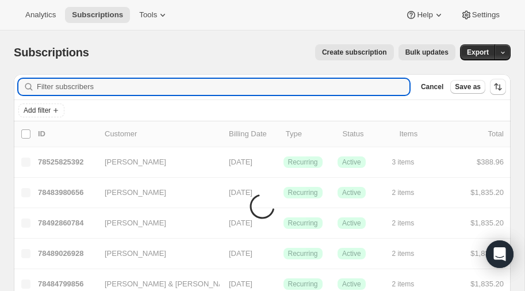
click at [355, 53] on span "Create subscription" at bounding box center [354, 52] width 65 height 9
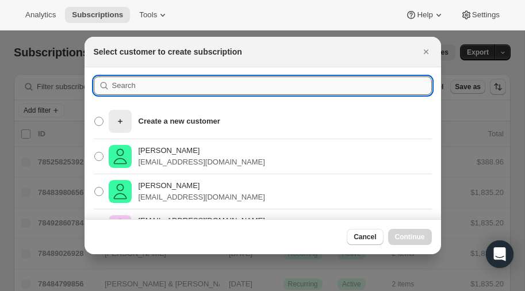
click at [170, 86] on input ":r1de:" at bounding box center [272, 86] width 320 height 18
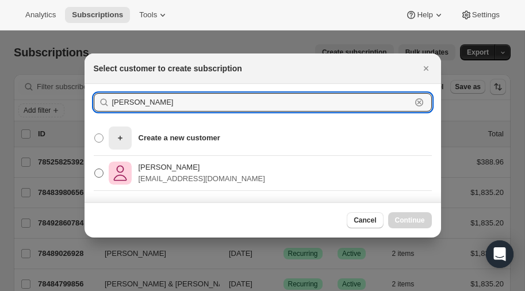
type input "mcclung"
click at [100, 175] on span ":r1de:" at bounding box center [98, 173] width 9 height 9
click at [95, 169] on input "Janell McClung janellmcclung@gmail.com" at bounding box center [94, 169] width 1 height 1
radio input "true"
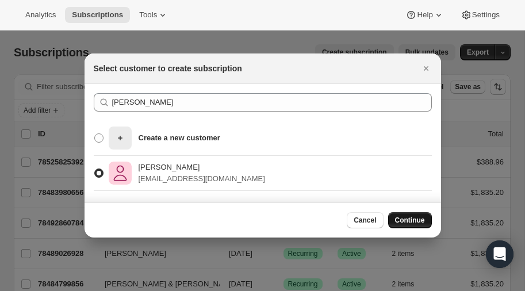
click at [408, 220] on span "Continue" at bounding box center [410, 220] width 30 height 9
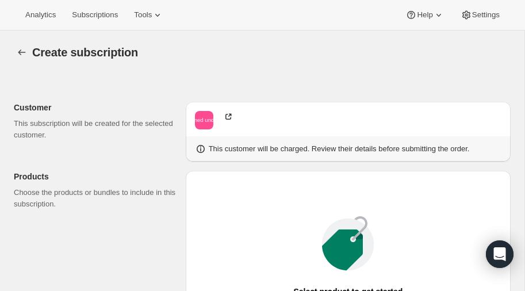
radio input "true"
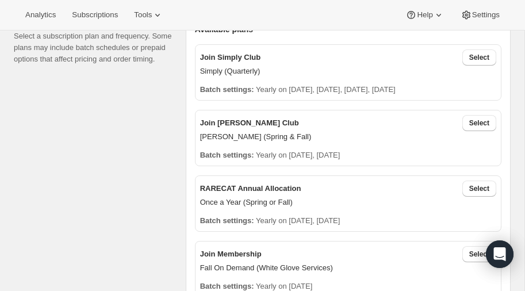
scroll to position [395, 0]
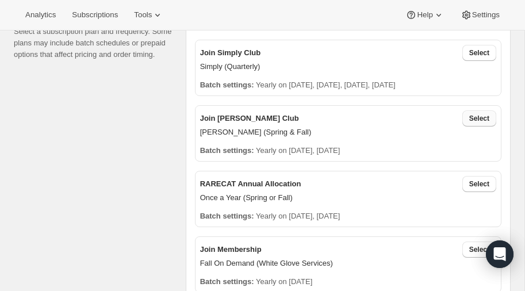
click at [484, 117] on span "Select" at bounding box center [479, 118] width 20 height 9
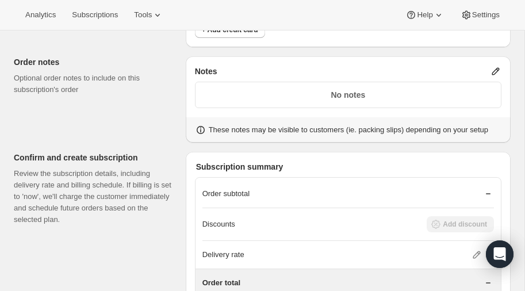
scroll to position [1038, 0]
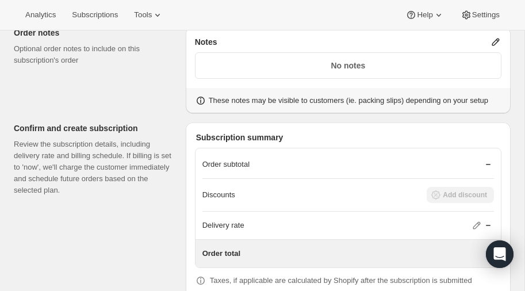
click at [246, 192] on div "Discounts Add discount" at bounding box center [348, 195] width 292 height 16
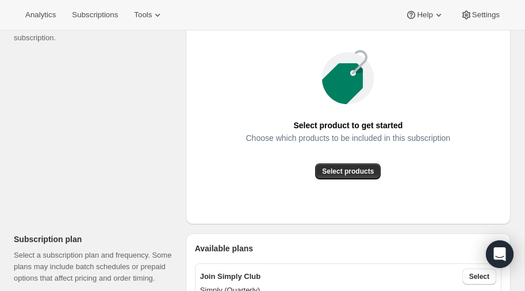
scroll to position [173, 0]
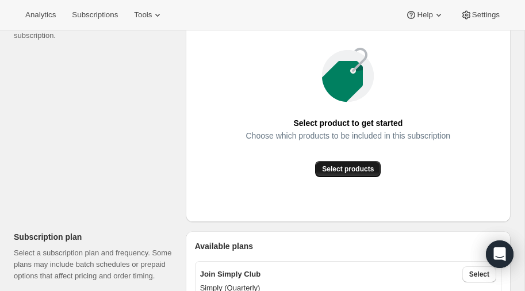
click at [349, 167] on span "Select products" at bounding box center [348, 169] width 52 height 9
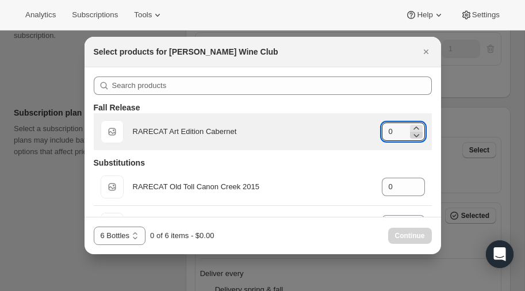
click at [416, 129] on icon ":r22q:" at bounding box center [417, 135] width 12 height 12
click at [416, 128] on icon ":r22q:" at bounding box center [417, 129] width 12 height 12
click at [416, 127] on icon ":r22q:" at bounding box center [416, 128] width 5 height 3
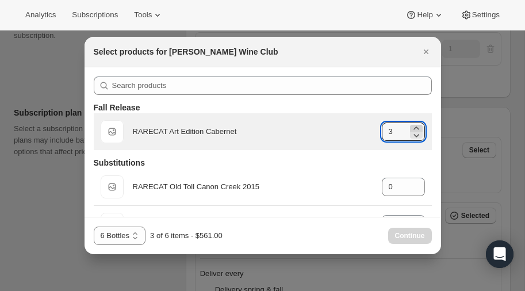
click at [416, 127] on icon ":r22q:" at bounding box center [416, 128] width 5 height 3
type input "6"
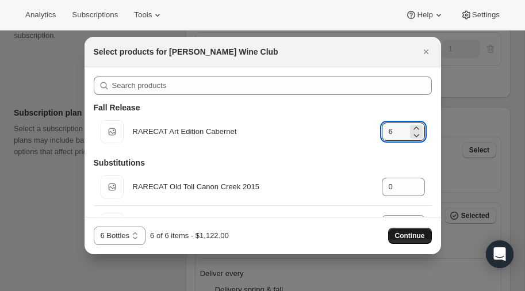
click at [406, 236] on span "Continue" at bounding box center [410, 235] width 30 height 9
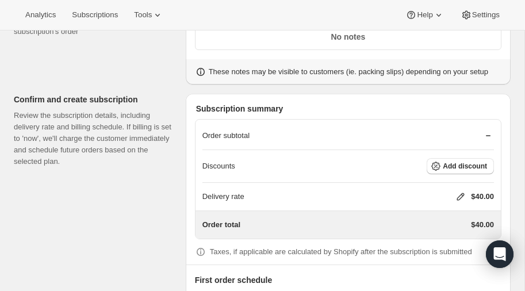
scroll to position [943, 0]
click at [462, 158] on button "Add discount" at bounding box center [460, 166] width 67 height 16
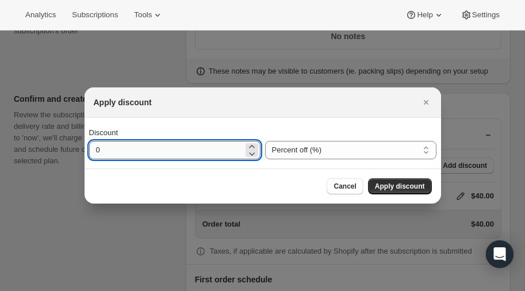
click at [144, 153] on input "0" at bounding box center [166, 150] width 154 height 18
type input "20"
click at [398, 187] on span "Apply discount" at bounding box center [400, 186] width 50 height 9
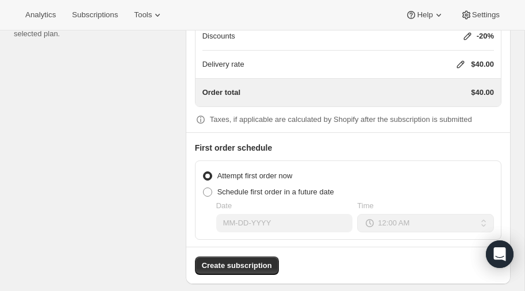
scroll to position [1076, 0]
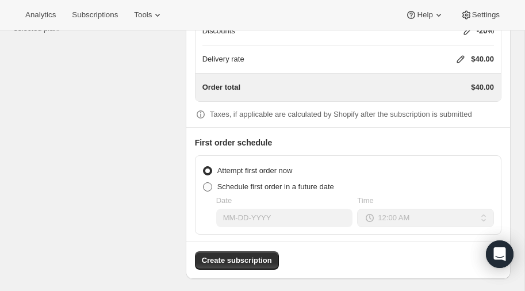
click at [207, 182] on span at bounding box center [207, 186] width 9 height 9
click at [204, 182] on input "Schedule first order in a future date" at bounding box center [203, 182] width 1 height 1
radio input "true"
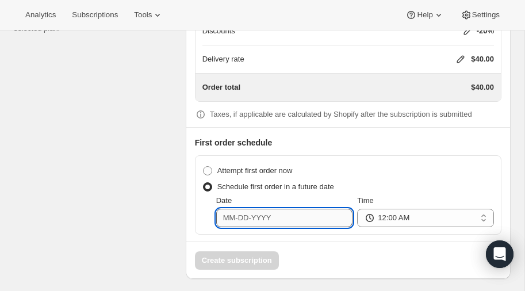
click at [292, 213] on input "Date" at bounding box center [284, 218] width 137 height 18
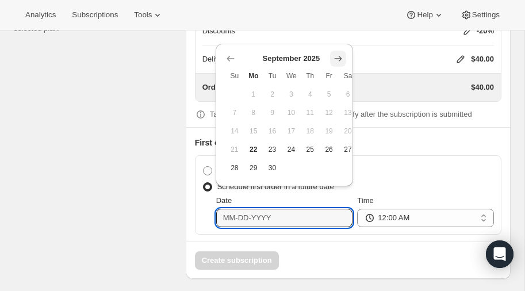
click at [339, 59] on icon "Show next month, October 2025" at bounding box center [337, 58] width 7 height 5
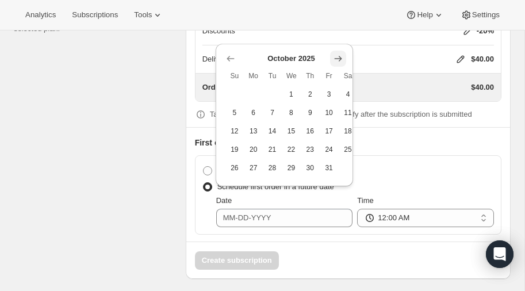
click at [338, 58] on icon "Show next month, November 2025" at bounding box center [338, 59] width 12 height 12
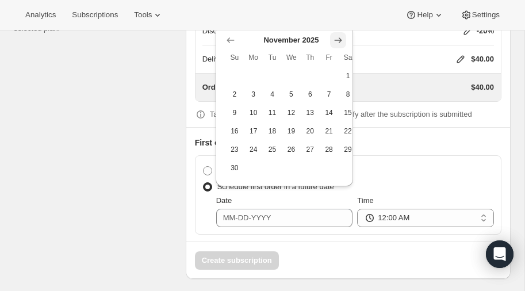
click at [343, 39] on icon "Show next month, December 2025" at bounding box center [338, 41] width 12 height 12
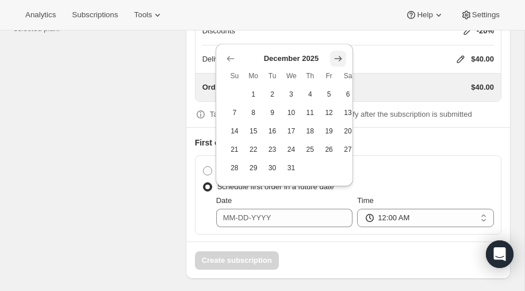
click at [339, 54] on icon "Show next month, January 2026" at bounding box center [338, 59] width 12 height 12
click at [339, 55] on icon "Show next month, February 2026" at bounding box center [338, 59] width 12 height 12
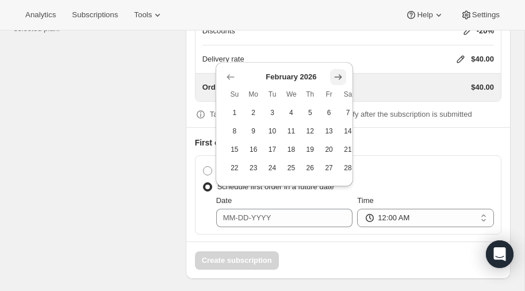
click at [337, 74] on icon "Show next month, March 2026" at bounding box center [338, 77] width 12 height 12
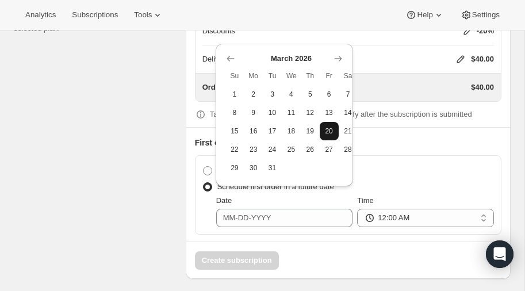
click at [331, 131] on span "20" at bounding box center [329, 131] width 10 height 9
type input "03-20-2026"
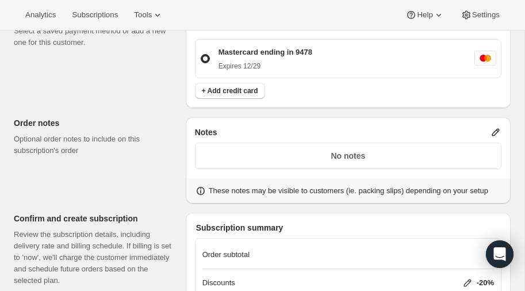
scroll to position [823, 0]
click at [494, 127] on icon at bounding box center [496, 133] width 12 height 12
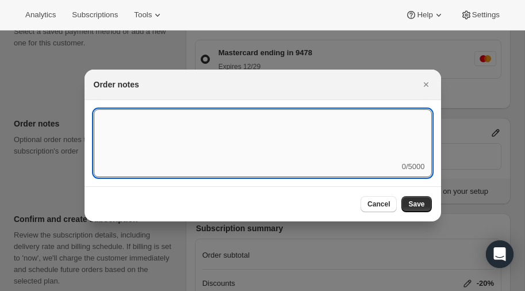
click at [234, 143] on textarea ":r226:" at bounding box center [263, 135] width 338 height 52
click at [112, 120] on textarea "His club starts Spring of 2026." at bounding box center [263, 135] width 338 height 52
click at [128, 120] on textarea "Her club starts Spring of 2026." at bounding box center [263, 135] width 338 height 52
click at [217, 119] on textarea "Her club starts Spring of 2026." at bounding box center [263, 135] width 338 height 52
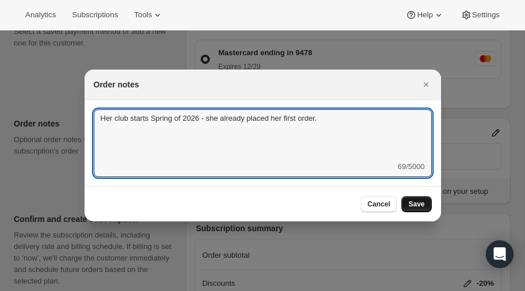
type textarea "Her club starts Spring of 2026 - she already placed her first order."
click at [419, 203] on span "Save" at bounding box center [416, 204] width 16 height 9
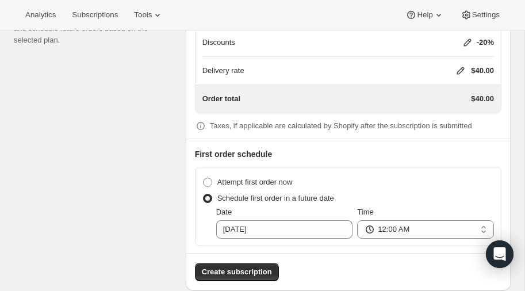
scroll to position [1076, 0]
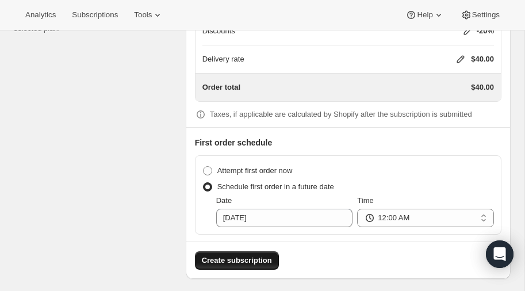
click at [234, 255] on span "Create subscription" at bounding box center [237, 261] width 70 height 12
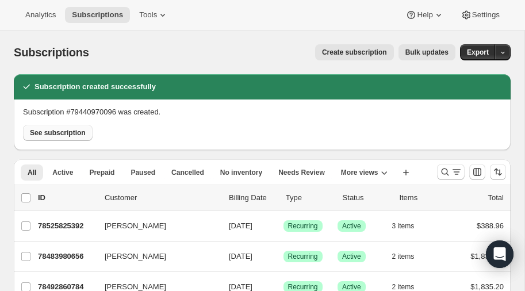
click at [66, 133] on span "See subscription" at bounding box center [58, 132] width 56 height 9
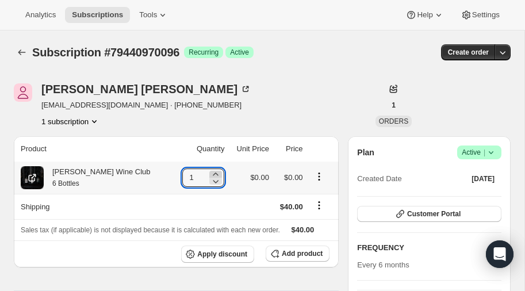
click at [210, 173] on icon at bounding box center [216, 175] width 12 height 12
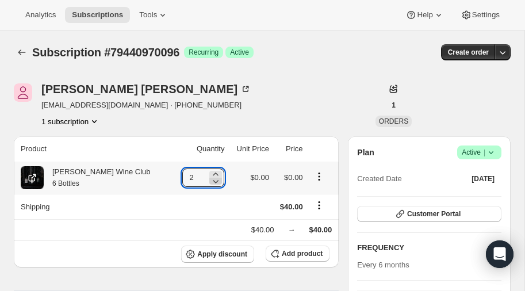
click at [213, 182] on icon at bounding box center [216, 181] width 6 height 3
type input "1"
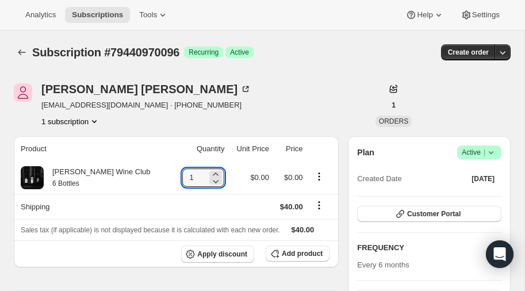
click at [94, 118] on icon "Product actions" at bounding box center [95, 122] width 12 height 12
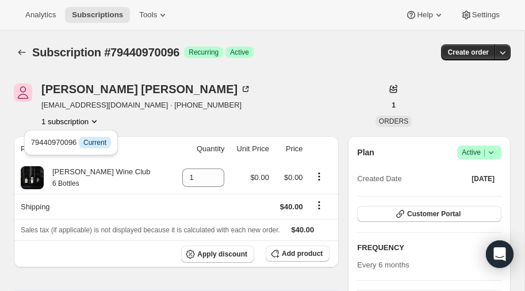
click at [94, 120] on icon "Product actions" at bounding box center [95, 122] width 12 height 12
click at [492, 152] on icon at bounding box center [491, 153] width 12 height 12
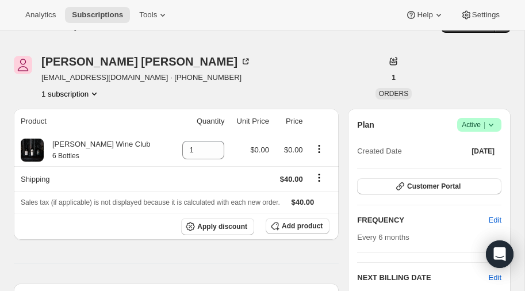
scroll to position [27, 0]
click at [304, 224] on span "Add product" at bounding box center [302, 226] width 41 height 9
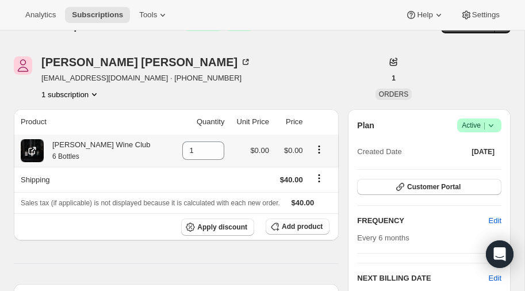
click at [315, 147] on icon "Product actions" at bounding box center [319, 150] width 12 height 12
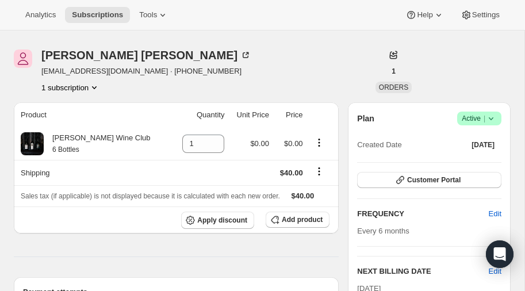
scroll to position [33, 0]
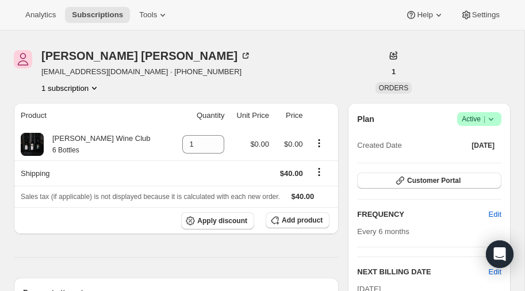
click at [492, 119] on icon at bounding box center [491, 119] width 5 height 3
click at [464, 140] on span "Pause subscription" at bounding box center [477, 141] width 63 height 9
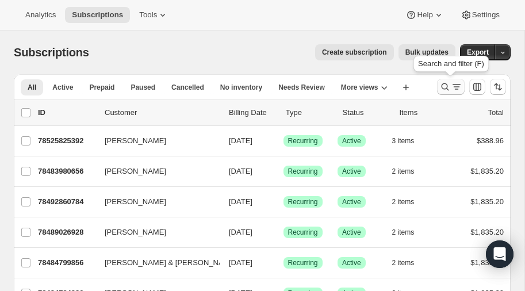
click at [441, 87] on icon "Search and filter results" at bounding box center [445, 87] width 12 height 12
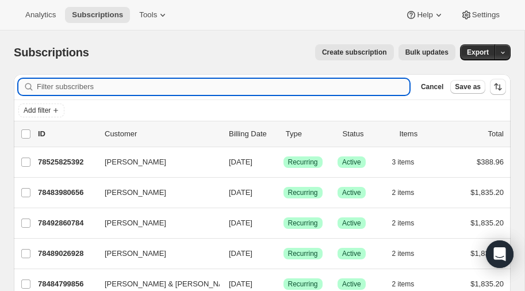
click at [155, 88] on input "Filter subscribers" at bounding box center [223, 87] width 373 height 16
type input "[PERSON_NAME]"
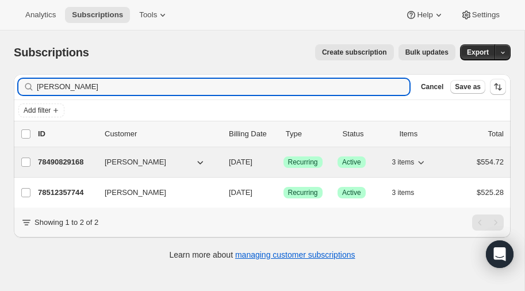
click at [71, 158] on p "78490829168" at bounding box center [67, 162] width 58 height 12
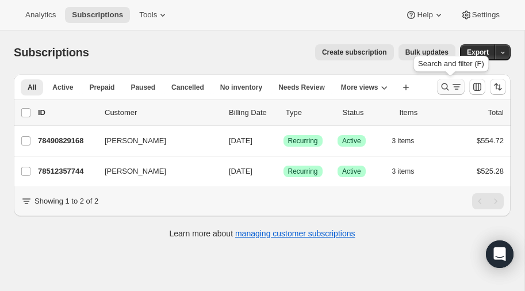
click at [442, 87] on icon "Search and filter results" at bounding box center [445, 86] width 7 height 7
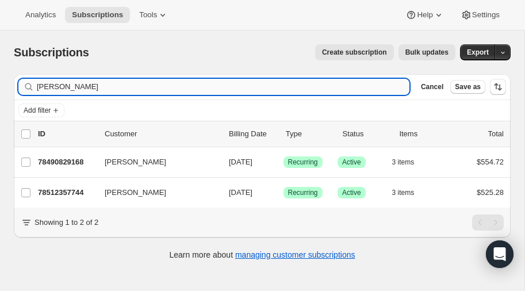
click at [119, 85] on input "[PERSON_NAME]" at bounding box center [223, 87] width 373 height 16
type input "m"
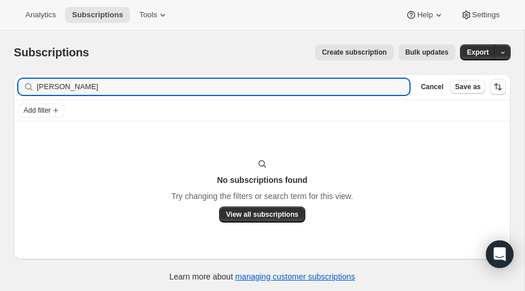
type input "[PERSON_NAME]"
click at [360, 52] on span "Create subscription" at bounding box center [354, 52] width 65 height 9
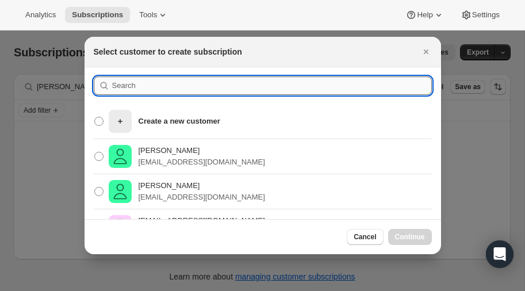
click at [145, 93] on input ":rea:" at bounding box center [272, 86] width 320 height 18
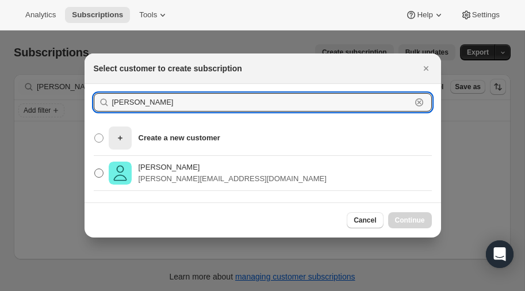
type input "[PERSON_NAME]"
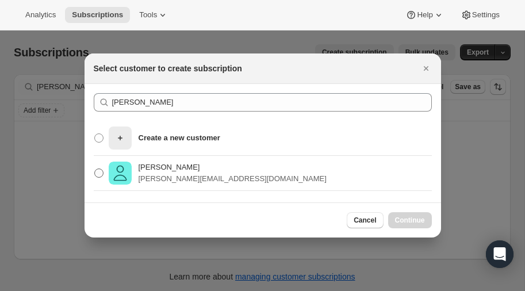
click at [101, 171] on span ":rea:" at bounding box center [98, 173] width 9 height 9
click at [95, 169] on input "[PERSON_NAME] [PERSON_NAME][EMAIL_ADDRESS][DOMAIN_NAME]" at bounding box center [94, 169] width 1 height 1
radio input "true"
click at [407, 220] on span "Continue" at bounding box center [410, 220] width 30 height 9
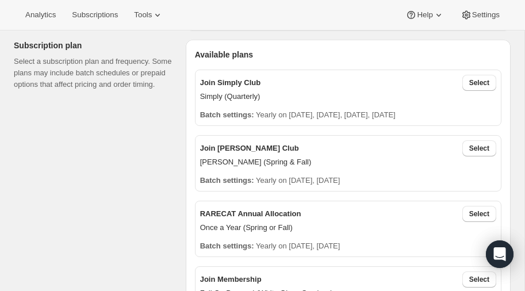
scroll to position [365, 0]
click at [477, 147] on span "Select" at bounding box center [479, 147] width 20 height 9
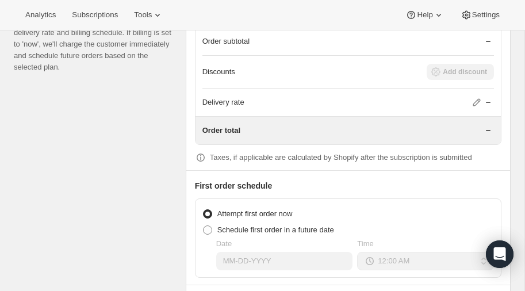
scroll to position [1162, 0]
click at [209, 225] on span at bounding box center [207, 229] width 9 height 9
click at [204, 225] on input "Schedule first order in a future date" at bounding box center [203, 225] width 1 height 1
radio input "true"
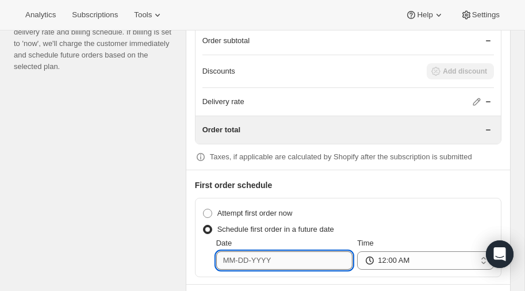
click at [277, 253] on input "Date" at bounding box center [284, 260] width 137 height 18
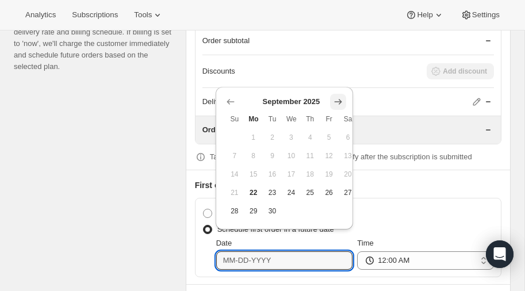
click at [337, 101] on icon "Show next month, October 2025" at bounding box center [337, 102] width 7 height 6
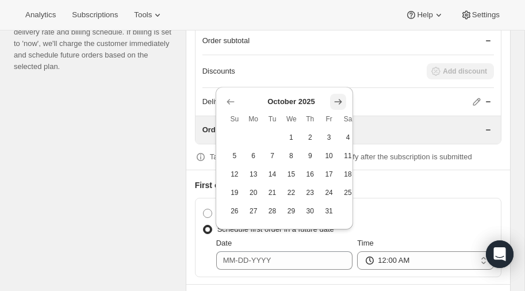
click at [336, 101] on icon "Show next month, November 2025" at bounding box center [338, 102] width 12 height 12
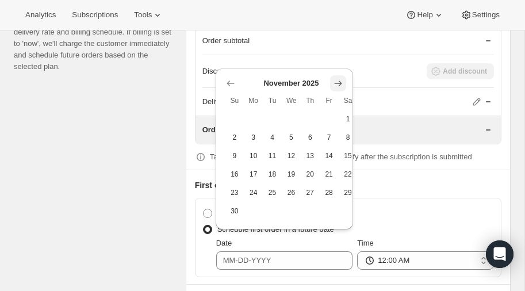
click at [337, 82] on icon "Show next month, December 2025" at bounding box center [338, 84] width 12 height 12
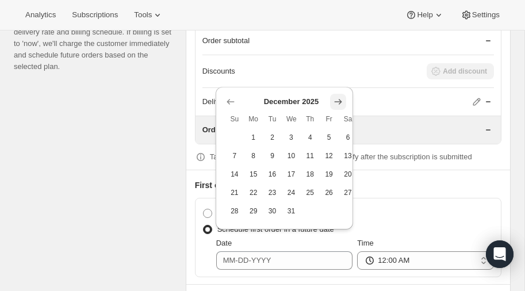
click at [338, 100] on icon "Show next month, January 2026" at bounding box center [338, 102] width 12 height 12
click at [338, 100] on icon "Show next month, February 2026" at bounding box center [338, 102] width 12 height 12
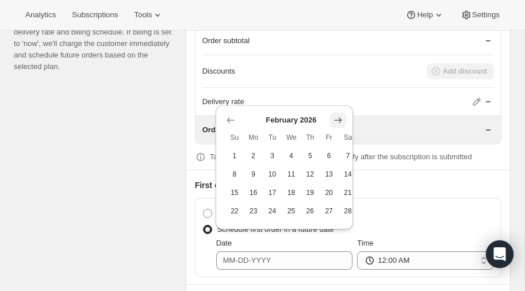
click at [336, 118] on icon "Show next month, March 2026" at bounding box center [338, 120] width 12 height 12
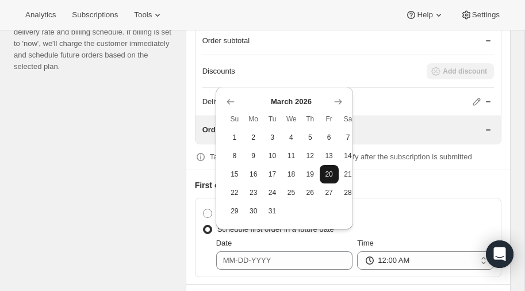
click at [334, 175] on span "20" at bounding box center [329, 174] width 10 height 9
type input "[DATE]"
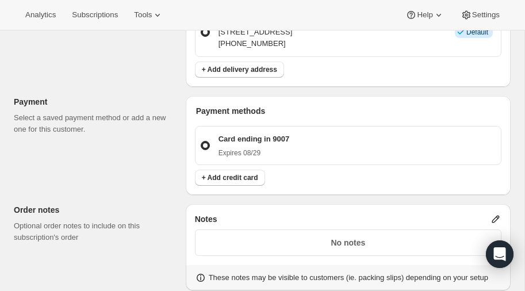
scroll to position [858, 0]
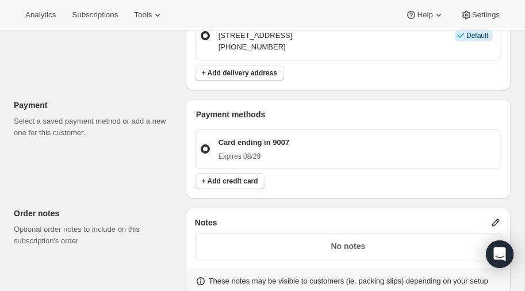
click at [496, 218] on icon at bounding box center [496, 223] width 12 height 12
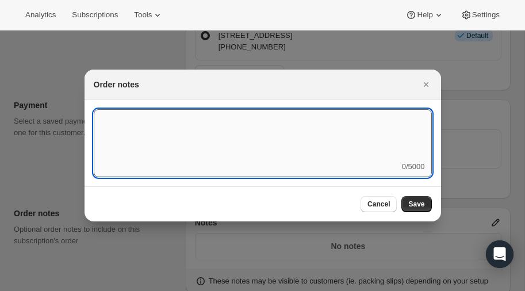
click at [151, 124] on textarea ":rpk:" at bounding box center [263, 135] width 338 height 52
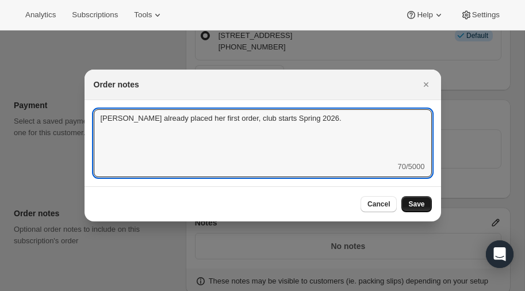
type textarea "[PERSON_NAME] already placed her first order, club starts Spring 2026."
click at [424, 205] on span "Save" at bounding box center [416, 204] width 16 height 9
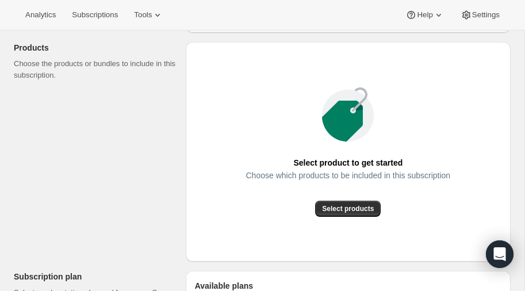
scroll to position [131, 0]
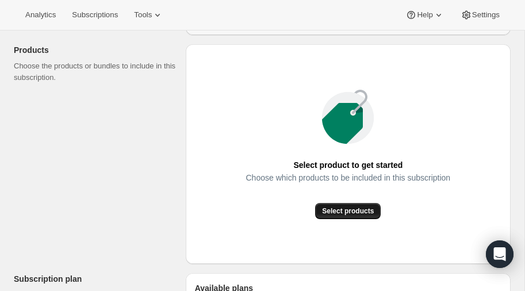
click at [347, 207] on span "Select products" at bounding box center [348, 211] width 52 height 9
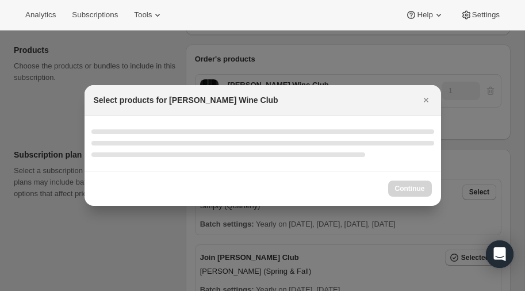
scroll to position [193, 0]
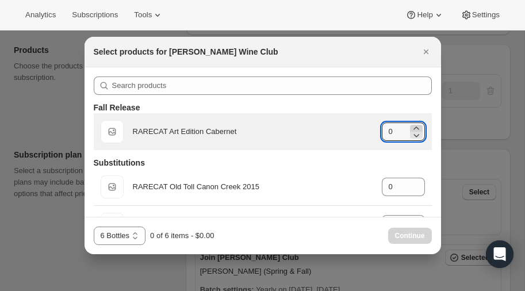
click at [417, 127] on icon ":rqc:" at bounding box center [417, 129] width 12 height 12
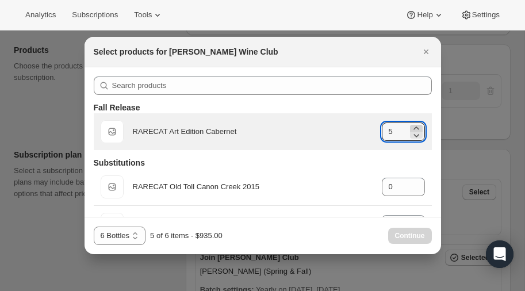
click at [417, 127] on icon ":rqc:" at bounding box center [417, 129] width 12 height 12
type input "6"
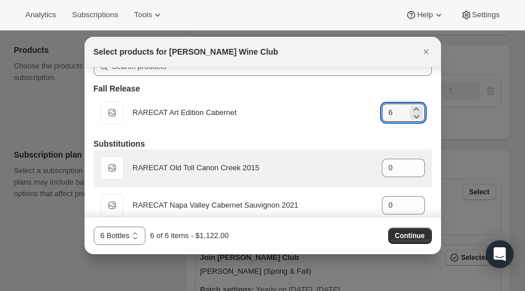
scroll to position [0, 0]
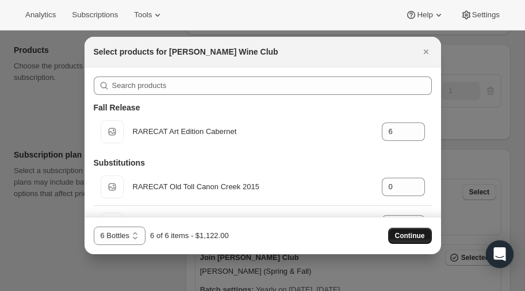
click at [407, 237] on span "Continue" at bounding box center [410, 235] width 30 height 9
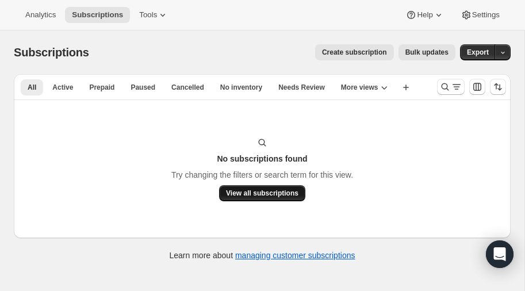
click at [264, 192] on span "View all subscriptions" at bounding box center [262, 193] width 72 height 9
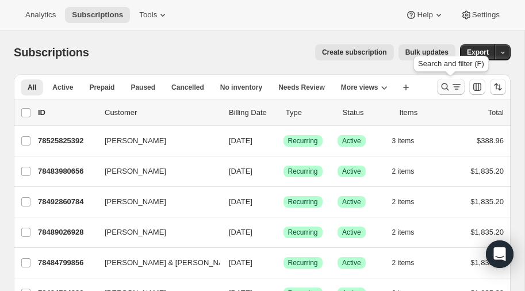
click at [443, 85] on icon "Search and filter results" at bounding box center [445, 87] width 12 height 12
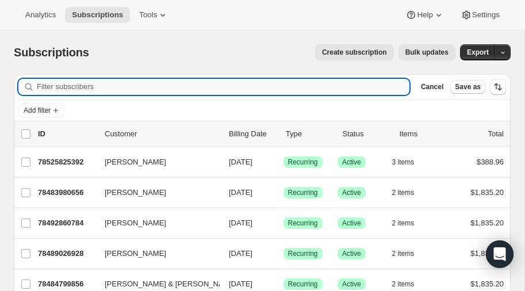
click at [95, 84] on input "Filter subscribers" at bounding box center [223, 87] width 373 height 16
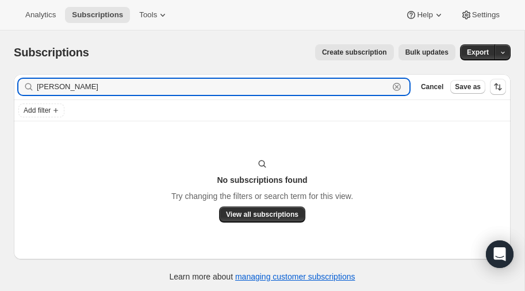
type input "[PERSON_NAME]"
click at [358, 49] on span "Create subscription" at bounding box center [354, 52] width 65 height 9
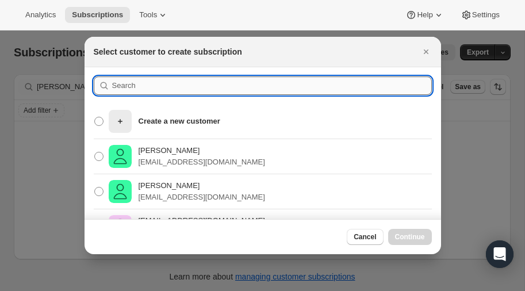
click at [156, 81] on input ":ru4:" at bounding box center [272, 86] width 320 height 18
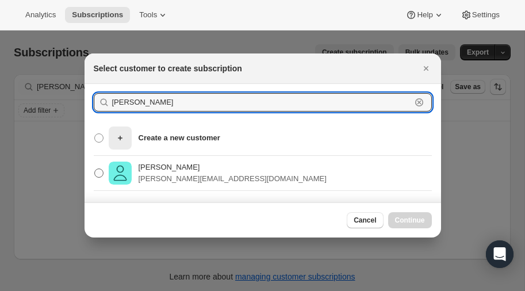
type input "[PERSON_NAME]"
click at [101, 172] on span ":ru4:" at bounding box center [98, 173] width 9 height 9
click at [95, 169] on input "Wendy Broudy wendy@ebroudy.com" at bounding box center [94, 169] width 1 height 1
radio input "true"
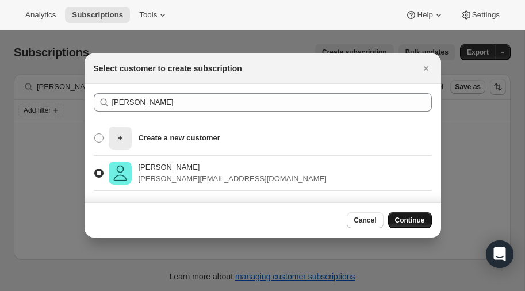
click at [402, 217] on span "Continue" at bounding box center [410, 220] width 30 height 9
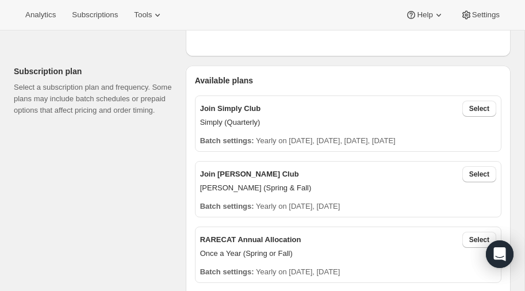
scroll to position [338, 0]
click at [480, 171] on span "Select" at bounding box center [479, 174] width 20 height 9
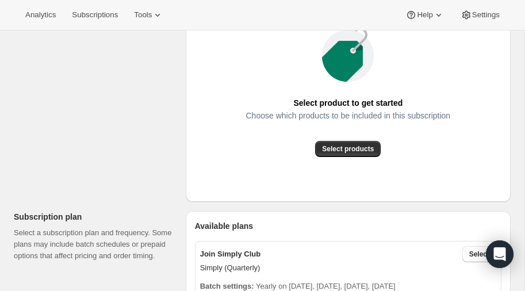
scroll to position [188, 0]
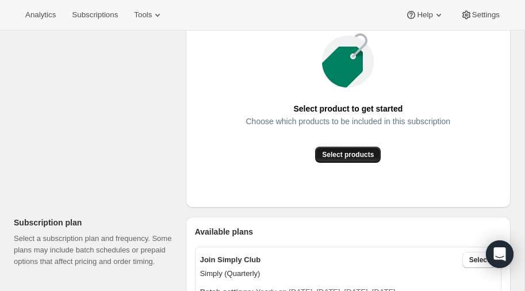
click at [349, 155] on span "Select products" at bounding box center [348, 154] width 52 height 9
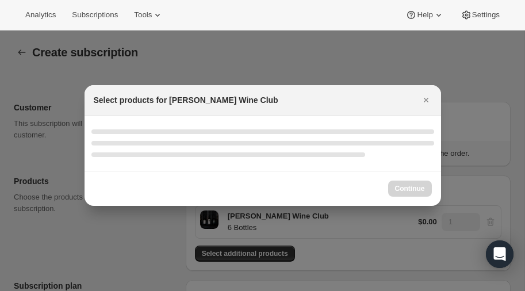
scroll to position [0, 0]
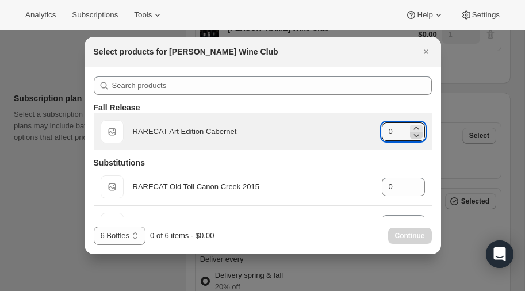
click at [416, 129] on icon ":r19t:" at bounding box center [417, 135] width 12 height 12
click at [416, 134] on icon ":r19t:" at bounding box center [417, 135] width 12 height 12
click at [415, 126] on icon ":r19t:" at bounding box center [417, 129] width 12 height 12
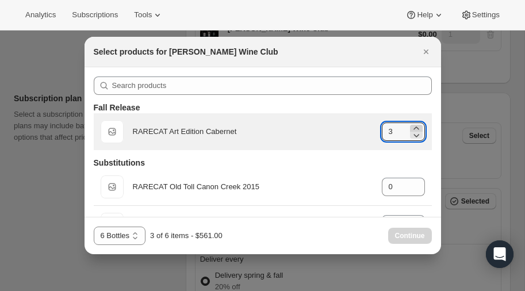
click at [415, 126] on icon ":r19t:" at bounding box center [417, 129] width 12 height 12
type input "6"
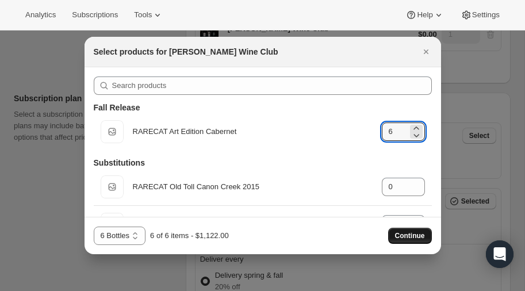
click at [404, 235] on span "Continue" at bounding box center [410, 235] width 30 height 9
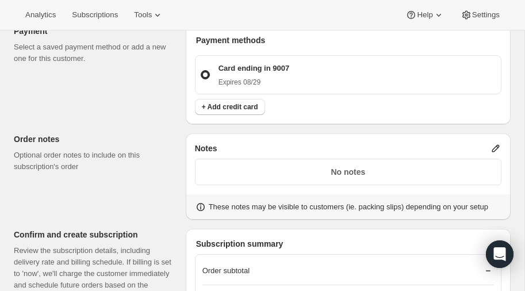
scroll to position [804, 0]
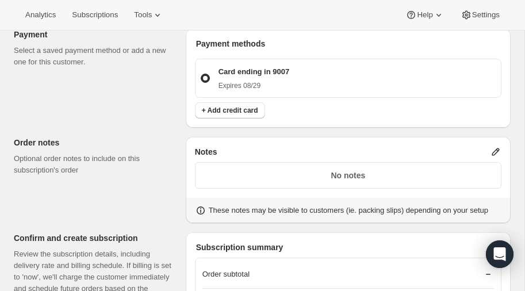
click at [493, 147] on icon at bounding box center [496, 152] width 12 height 12
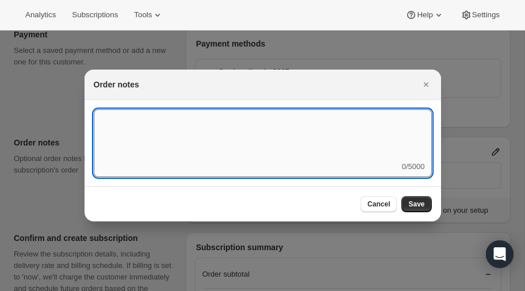
click at [197, 132] on textarea ":r19b:" at bounding box center [263, 135] width 338 height 52
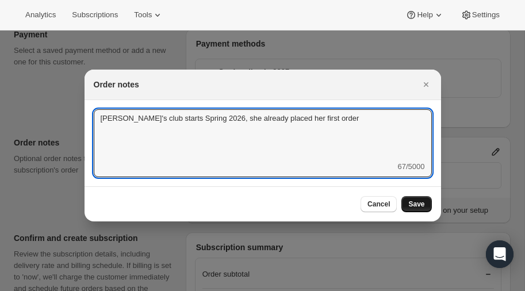
type textarea "Wendy's club starts Spring 2026, she already placed her first order"
click at [416, 200] on span "Save" at bounding box center [416, 204] width 16 height 9
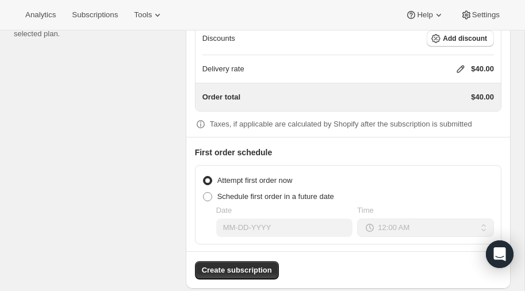
scroll to position [1073, 0]
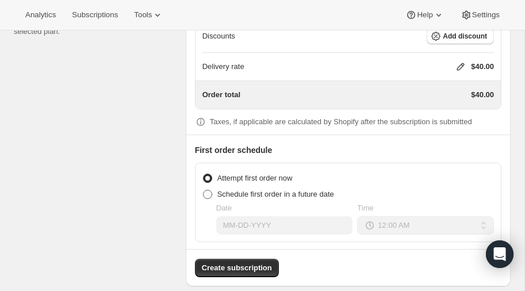
click at [205, 190] on span at bounding box center [207, 194] width 9 height 9
click at [204, 190] on input "Schedule first order in a future date" at bounding box center [203, 190] width 1 height 1
radio input "true"
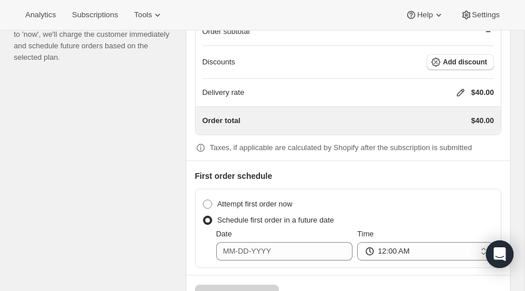
scroll to position [1080, 0]
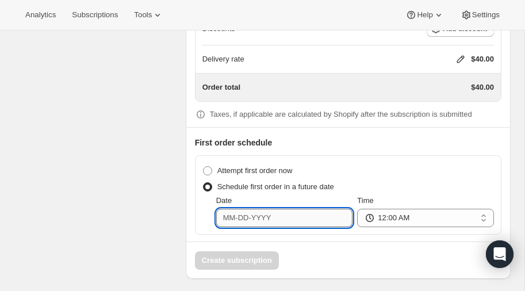
click at [299, 210] on input "Date" at bounding box center [284, 218] width 137 height 18
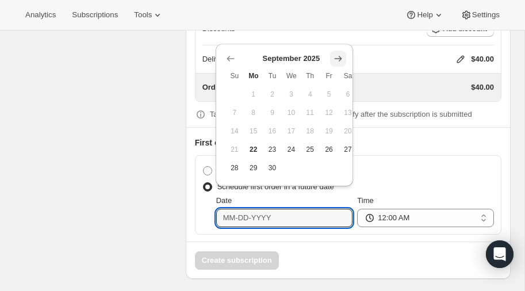
click at [338, 59] on icon "Show next month, October 2025" at bounding box center [338, 59] width 12 height 12
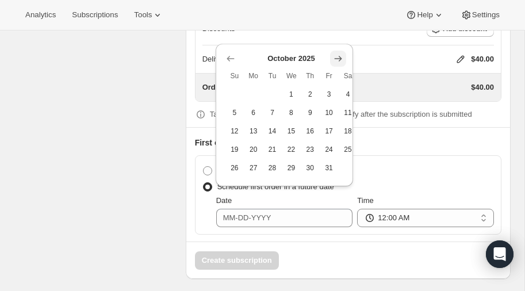
click at [337, 59] on icon "Show next month, November 2025" at bounding box center [338, 59] width 12 height 12
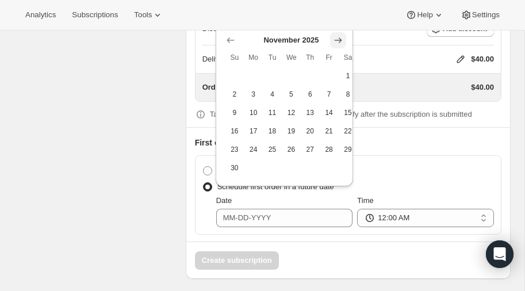
click at [335, 41] on icon "Show next month, December 2025" at bounding box center [338, 41] width 12 height 12
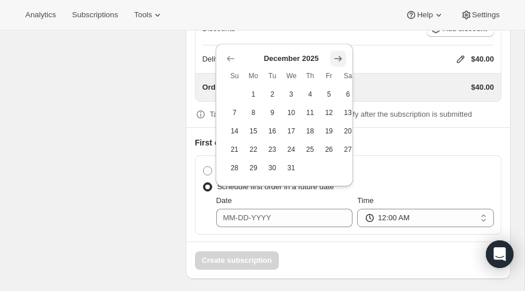
click at [339, 57] on icon "Show next month, January 2026" at bounding box center [337, 58] width 7 height 5
click at [339, 56] on icon "Show next month, February 2026" at bounding box center [337, 58] width 7 height 5
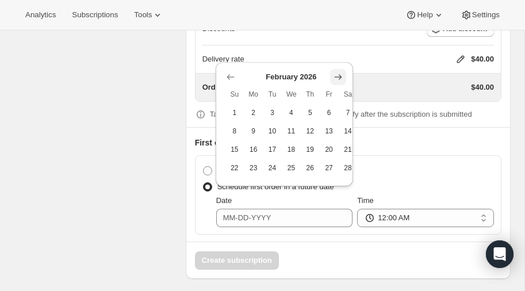
click at [338, 75] on icon "Show next month, March 2026" at bounding box center [338, 77] width 12 height 12
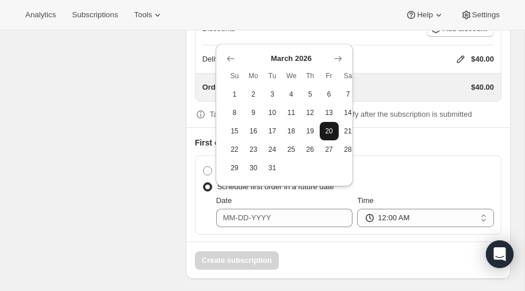
click at [331, 131] on span "20" at bounding box center [329, 131] width 10 height 9
type input "[DATE]"
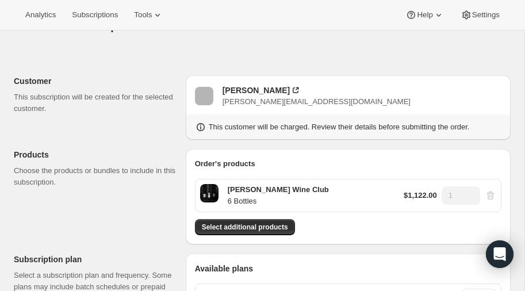
scroll to position [0, 0]
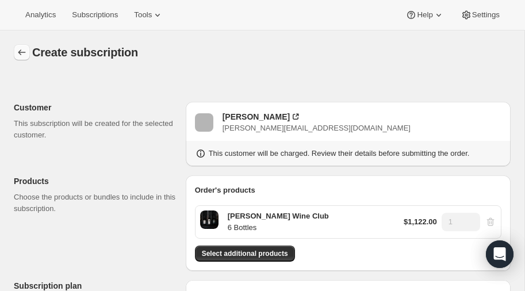
click at [21, 51] on icon "button" at bounding box center [22, 53] width 12 height 12
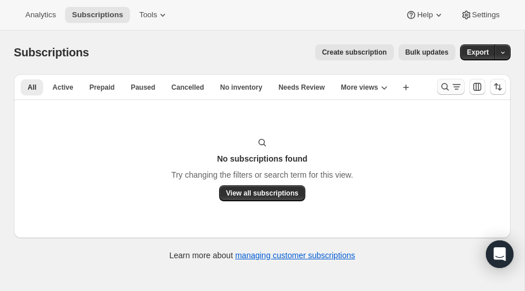
click at [446, 84] on icon "Search and filter results" at bounding box center [445, 87] width 12 height 12
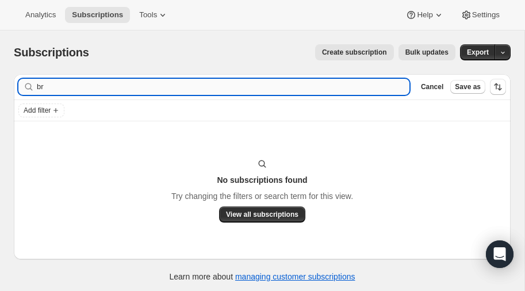
type input "b"
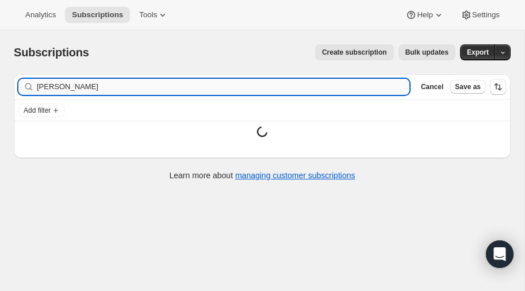
type input "[PERSON_NAME]"
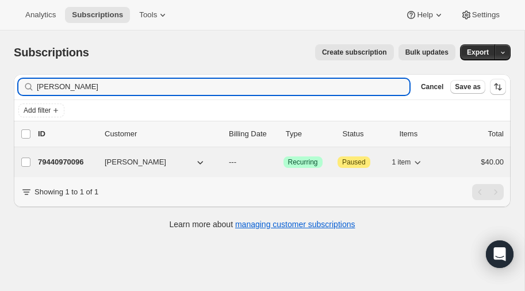
click at [68, 158] on p "79440970096" at bounding box center [67, 162] width 58 height 12
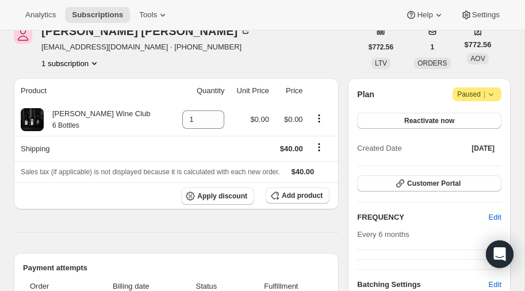
scroll to position [58, 0]
click at [33, 114] on icon at bounding box center [32, 120] width 12 height 12
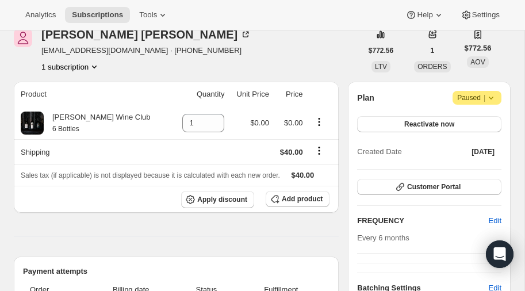
scroll to position [0, 0]
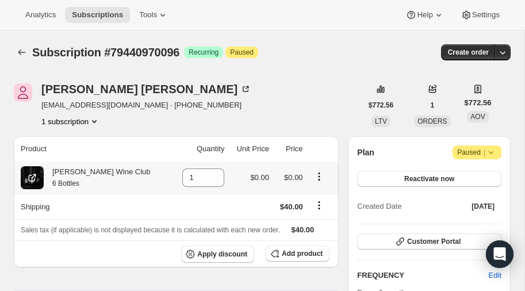
click at [313, 174] on icon "Product actions" at bounding box center [319, 177] width 12 height 12
click at [318, 176] on icon "Product actions" at bounding box center [319, 176] width 2 height 2
click at [292, 251] on span "Add product" at bounding box center [302, 253] width 41 height 9
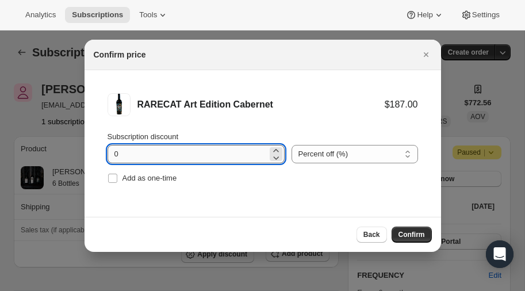
click at [160, 156] on input "0" at bounding box center [188, 154] width 160 height 18
type input "20"
click at [412, 233] on span "Confirm" at bounding box center [412, 234] width 26 height 9
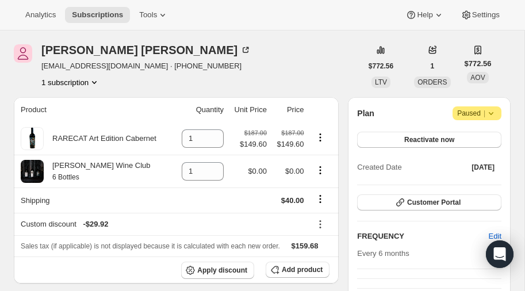
scroll to position [40, 0]
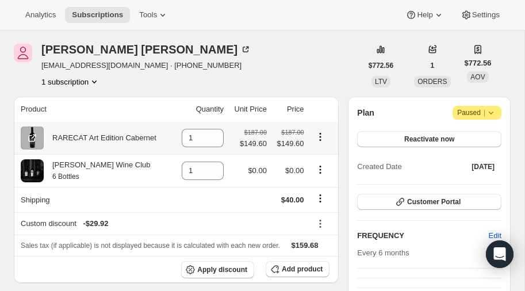
click at [319, 135] on icon "Product actions" at bounding box center [321, 137] width 12 height 12
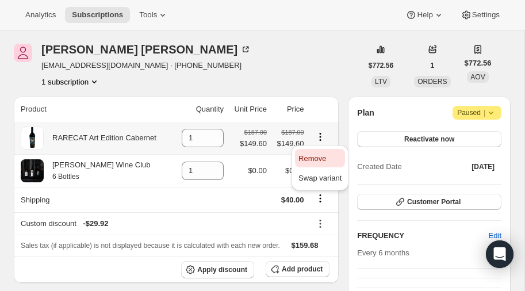
click at [312, 156] on span "Remove" at bounding box center [313, 158] width 28 height 9
type input "0"
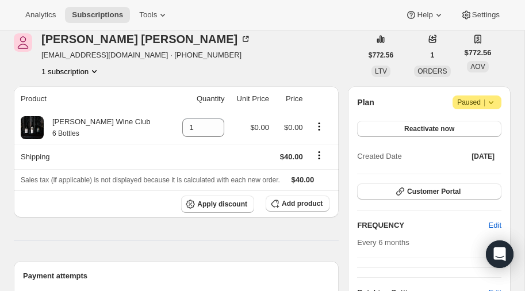
scroll to position [0, 0]
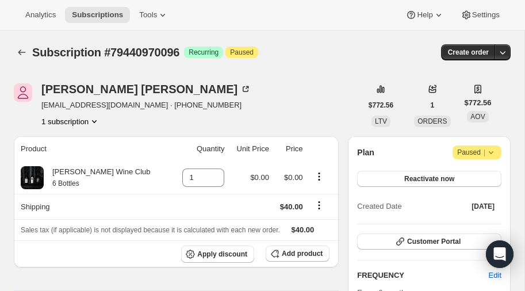
click at [95, 118] on icon "Product actions" at bounding box center [95, 122] width 12 height 12
click at [492, 152] on icon at bounding box center [491, 152] width 5 height 3
click at [213, 173] on icon at bounding box center [215, 174] width 5 height 3
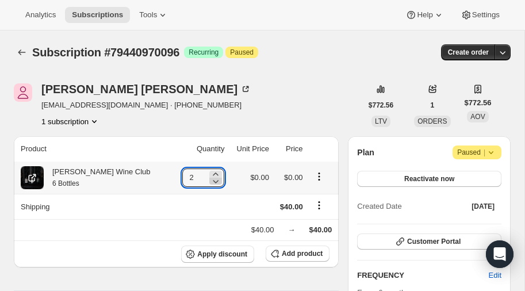
click at [213, 182] on icon at bounding box center [216, 181] width 6 height 3
type input "1"
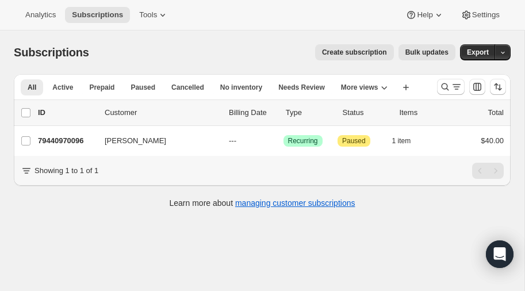
click at [366, 51] on span "Create subscription" at bounding box center [354, 52] width 65 height 9
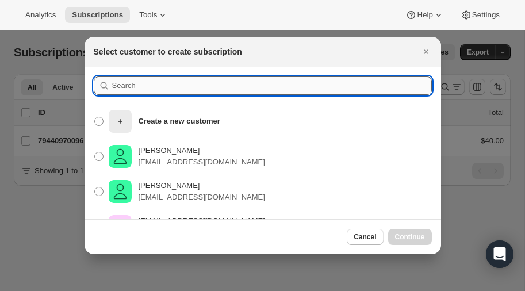
click at [155, 86] on input ":rc:" at bounding box center [272, 86] width 320 height 18
click at [225, 117] on div "Create a new customer" at bounding box center [263, 121] width 357 height 35
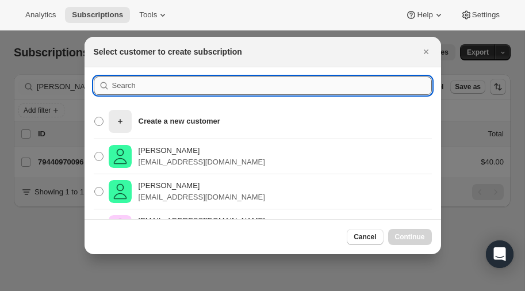
click at [147, 88] on input ":rc:" at bounding box center [272, 86] width 320 height 18
type input "[PERSON_NAME]"
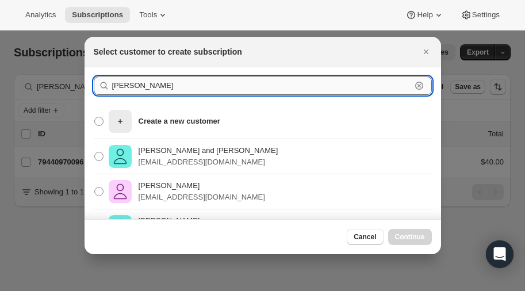
click at [142, 85] on input "[PERSON_NAME]" at bounding box center [261, 86] width 299 height 18
click at [144, 83] on input "[PERSON_NAME]" at bounding box center [261, 86] width 299 height 18
type input "c"
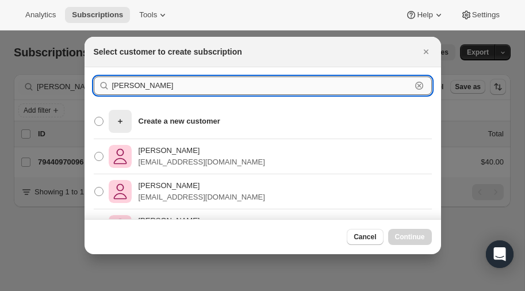
click at [162, 87] on input "[PERSON_NAME]" at bounding box center [261, 86] width 299 height 18
type input "J"
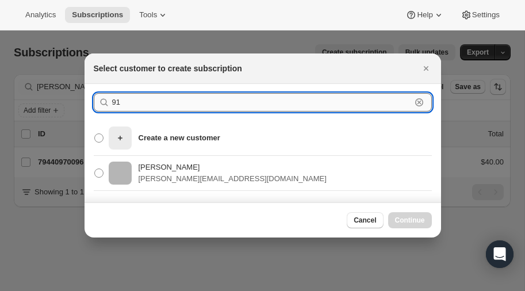
type input "9"
type input "[PERSON_NAME]"
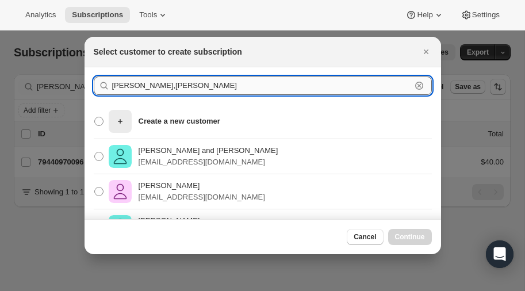
click at [173, 93] on input "[PERSON_NAME],[PERSON_NAME]" at bounding box center [261, 86] width 299 height 18
click at [170, 87] on input "[PERSON_NAME],[PERSON_NAME]" at bounding box center [261, 86] width 299 height 18
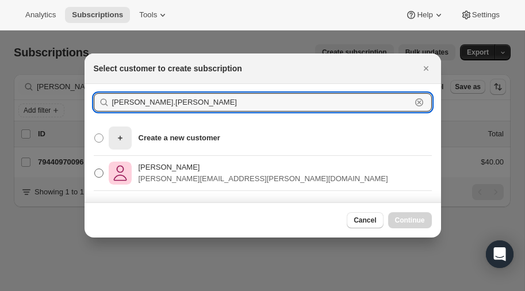
type input "[PERSON_NAME].[PERSON_NAME]"
click at [101, 172] on span ":rc:" at bounding box center [98, 173] width 9 height 9
click at [95, 169] on input "[PERSON_NAME] [PERSON_NAME][EMAIL_ADDRESS][PERSON_NAME][DOMAIN_NAME]" at bounding box center [94, 169] width 1 height 1
radio input "true"
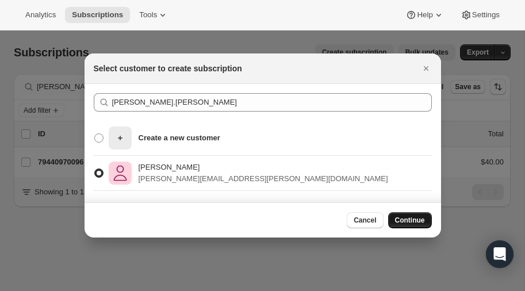
click at [412, 219] on span "Continue" at bounding box center [410, 220] width 30 height 9
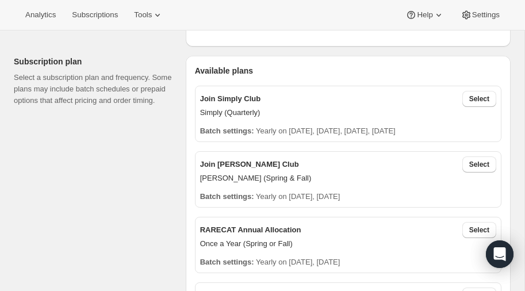
scroll to position [350, 0]
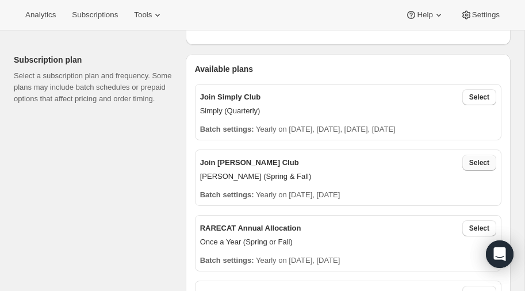
click at [485, 162] on span "Select" at bounding box center [479, 162] width 20 height 9
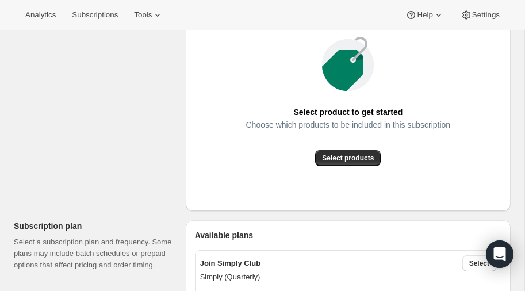
scroll to position [185, 0]
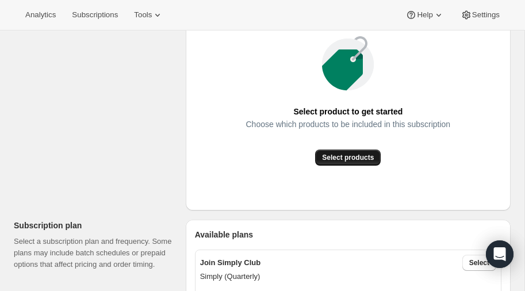
click at [344, 156] on span "Select products" at bounding box center [348, 157] width 52 height 9
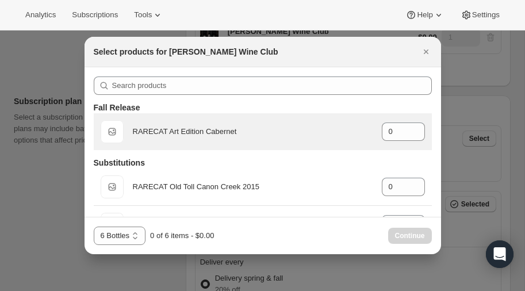
click at [112, 128] on span "Default Title" at bounding box center [112, 131] width 23 height 23
click at [418, 125] on icon ":r57:" at bounding box center [417, 129] width 12 height 12
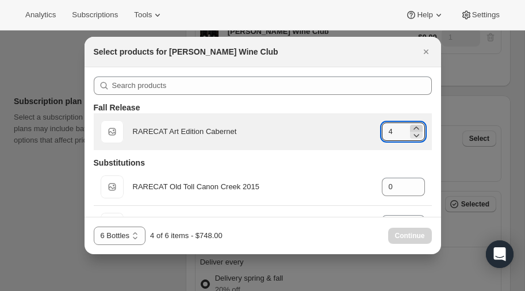
click at [418, 125] on icon ":r57:" at bounding box center [417, 129] width 12 height 12
click at [418, 136] on icon ":r57:" at bounding box center [417, 135] width 12 height 12
click at [417, 135] on icon ":r57:" at bounding box center [417, 135] width 12 height 12
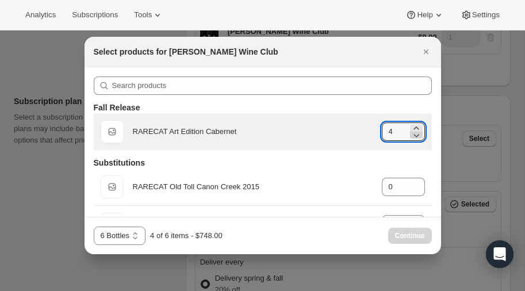
type input "3"
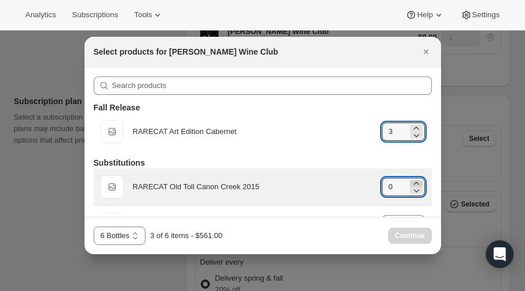
click at [417, 183] on icon ":r57:" at bounding box center [416, 183] width 5 height 3
type input "3"
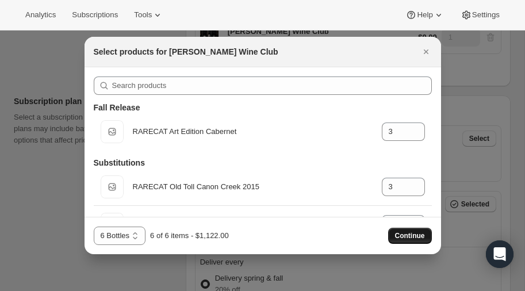
click at [408, 236] on span "Continue" at bounding box center [410, 235] width 30 height 9
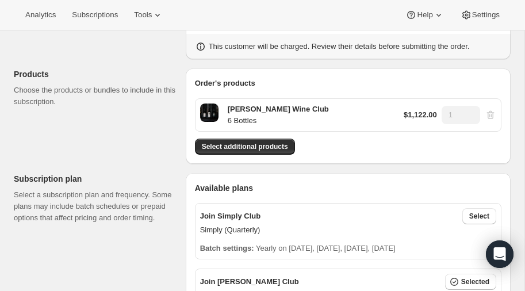
scroll to position [107, 0]
click at [263, 143] on span "Select additional products" at bounding box center [245, 146] width 86 height 9
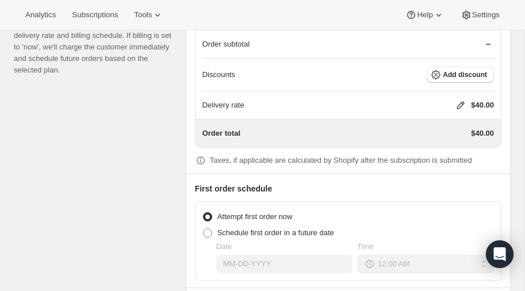
scroll to position [1069, 0]
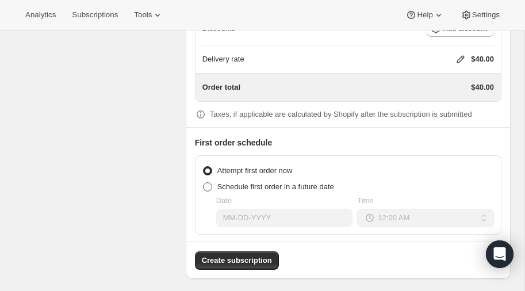
click at [209, 182] on span at bounding box center [207, 186] width 9 height 9
click at [204, 182] on input "Schedule first order in a future date" at bounding box center [203, 182] width 1 height 1
radio input "true"
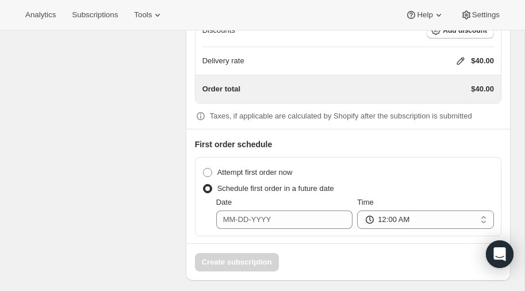
scroll to position [1067, 0]
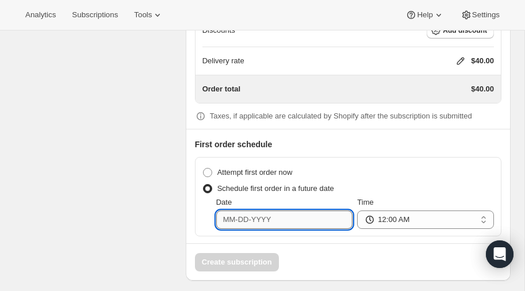
click at [286, 211] on input "Date" at bounding box center [284, 220] width 137 height 18
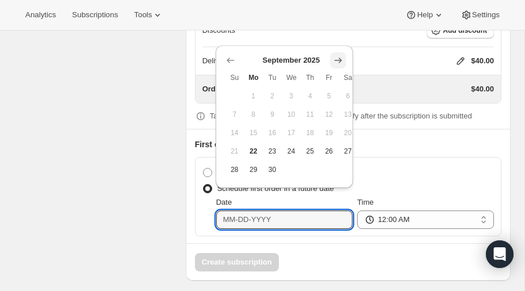
click at [340, 62] on icon "Show next month, October 2025" at bounding box center [338, 61] width 12 height 12
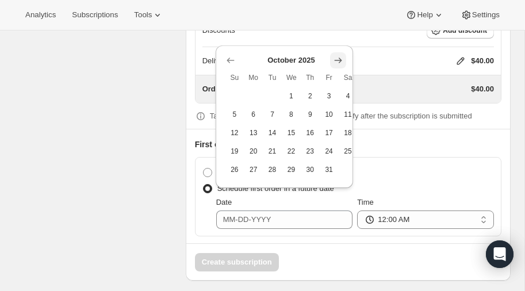
click at [338, 60] on icon "Show next month, November 2025" at bounding box center [337, 60] width 7 height 5
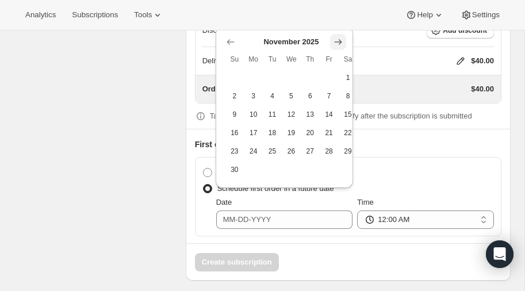
click at [338, 42] on icon "Show next month, December 2025" at bounding box center [338, 42] width 12 height 12
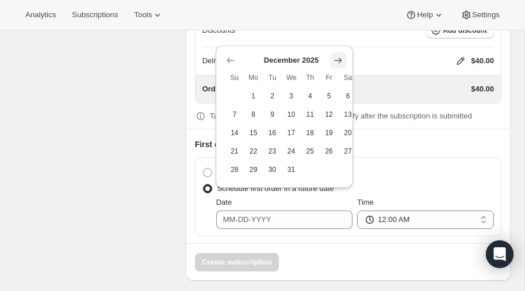
click at [341, 62] on icon "Show next month, January 2026" at bounding box center [338, 61] width 12 height 12
click at [338, 60] on icon "Show next month, February 2026" at bounding box center [337, 60] width 7 height 5
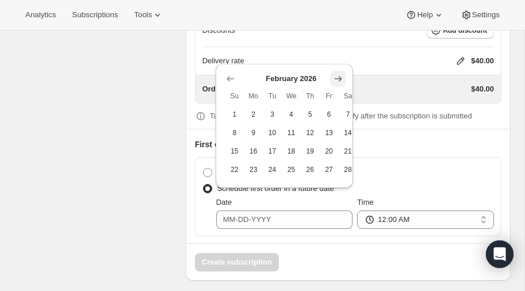
click at [338, 78] on icon "Show next month, March 2026" at bounding box center [337, 79] width 7 height 6
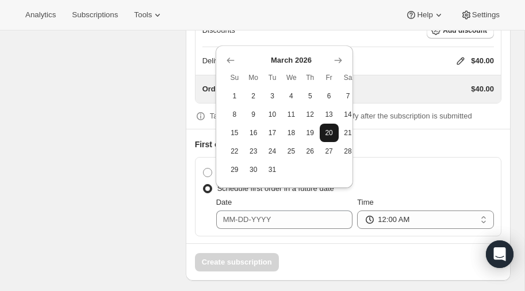
click at [328, 130] on span "20" at bounding box center [329, 132] width 10 height 9
type input "03-20-2026"
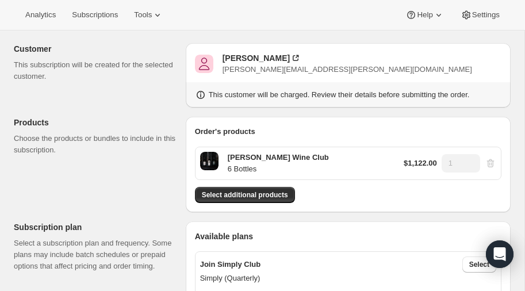
scroll to position [0, 0]
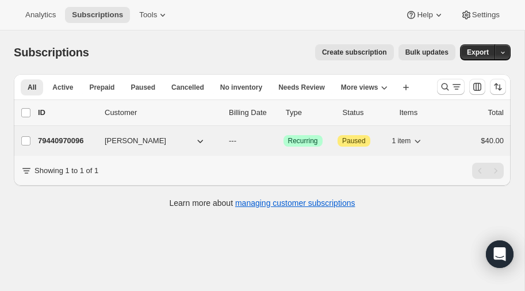
click at [67, 139] on p "79440970096" at bounding box center [67, 141] width 58 height 12
